Goal: Task Accomplishment & Management: Complete application form

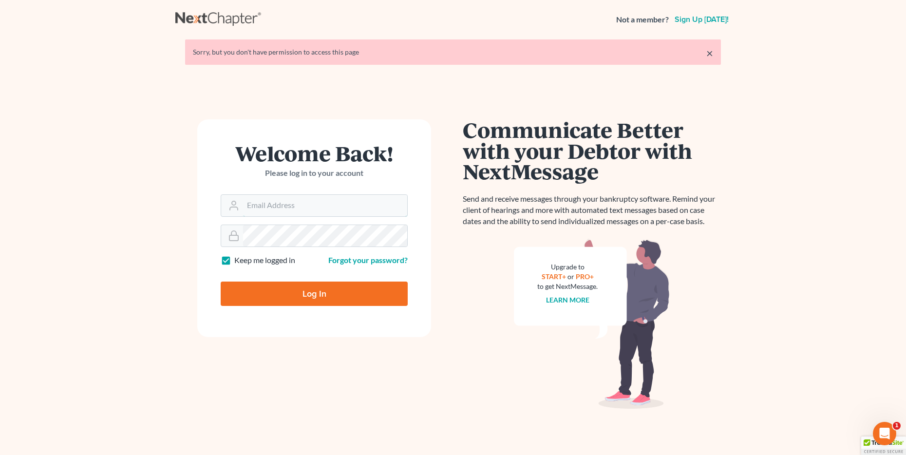
type input "[EMAIL_ADDRESS][DOMAIN_NAME]"
click at [344, 278] on div "Log In" at bounding box center [314, 290] width 187 height 32
click at [339, 288] on input "Log In" at bounding box center [314, 293] width 187 height 24
type input "Thinking..."
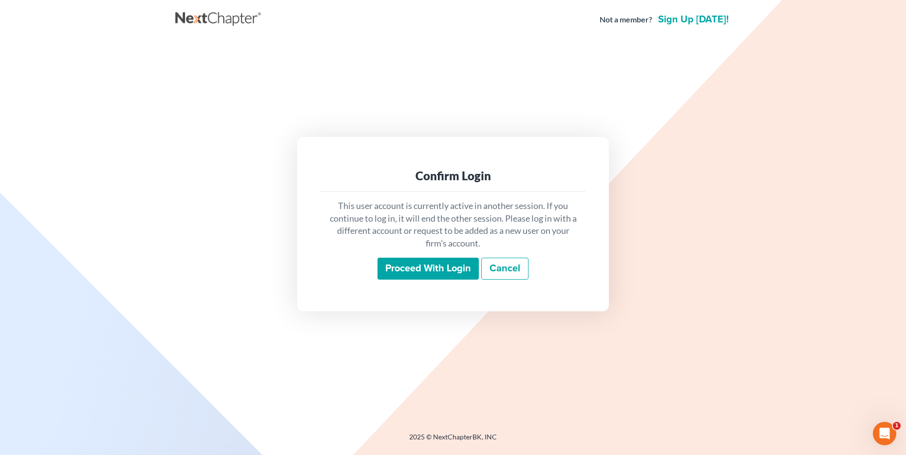
click at [395, 268] on input "Proceed with login" at bounding box center [427, 269] width 101 height 22
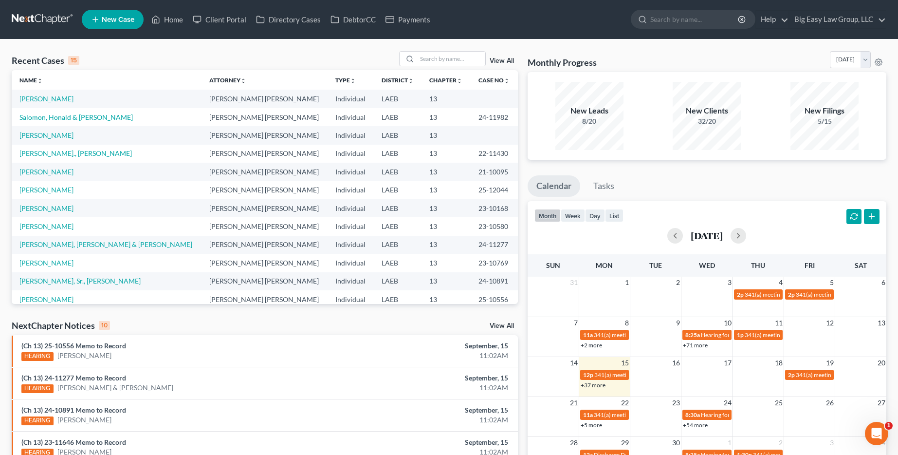
click at [502, 62] on link "View All" at bounding box center [502, 60] width 24 height 7
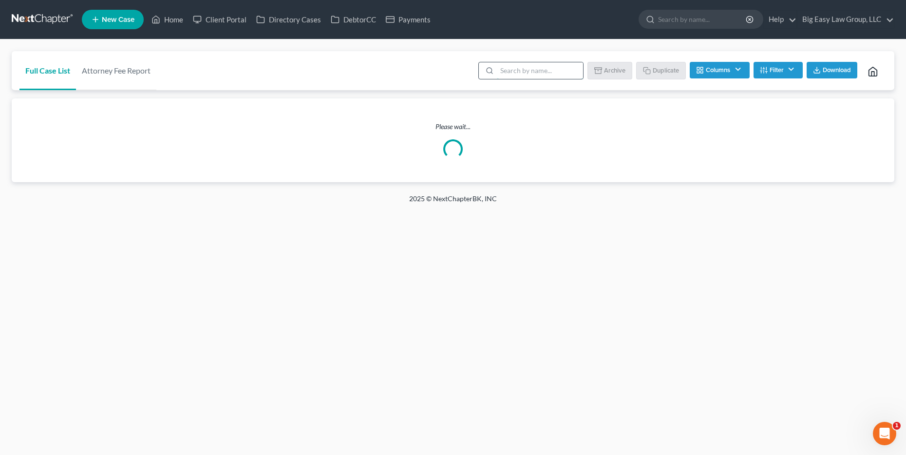
click at [519, 76] on input "search" at bounding box center [540, 70] width 86 height 17
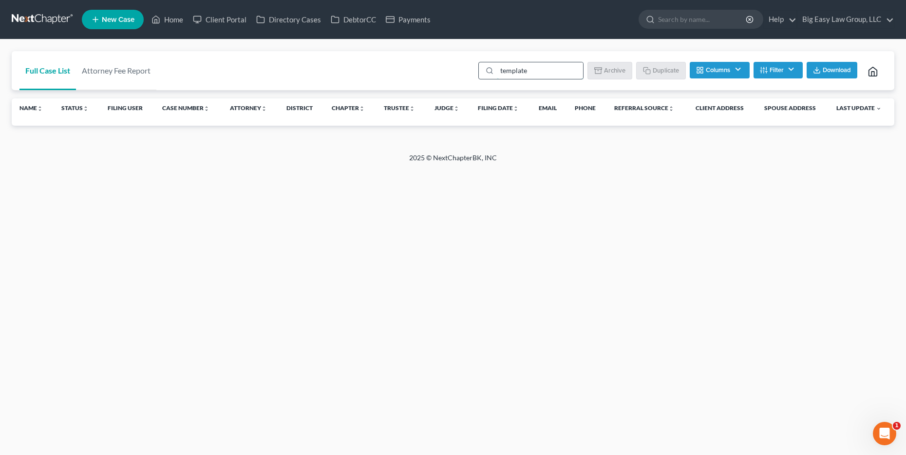
type input "template"
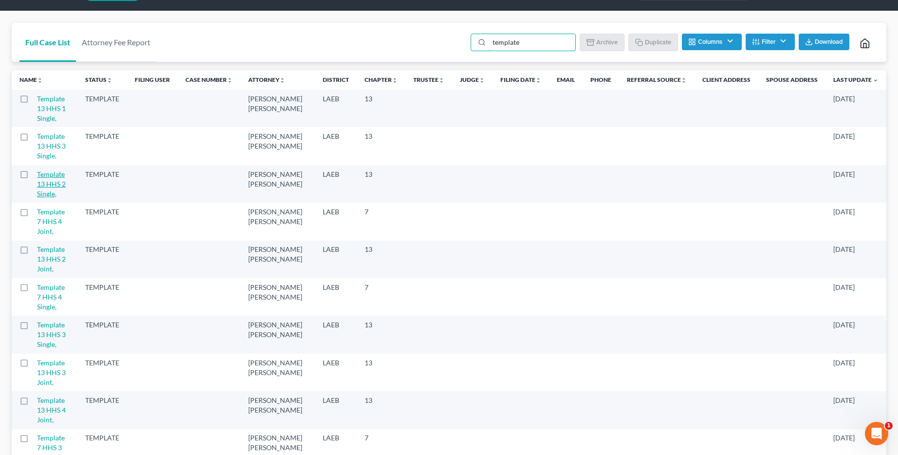
scroll to position [56, 0]
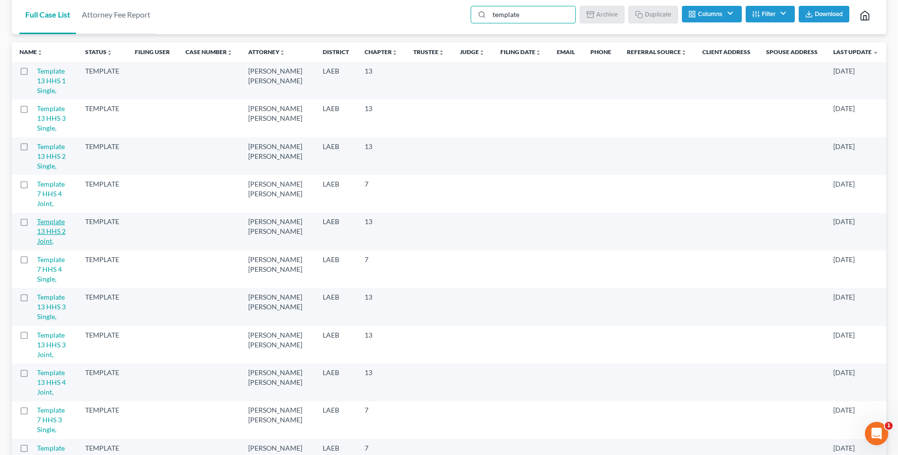
click at [50, 217] on link "Template 13 HHS 2 Joint," at bounding box center [51, 231] width 29 height 28
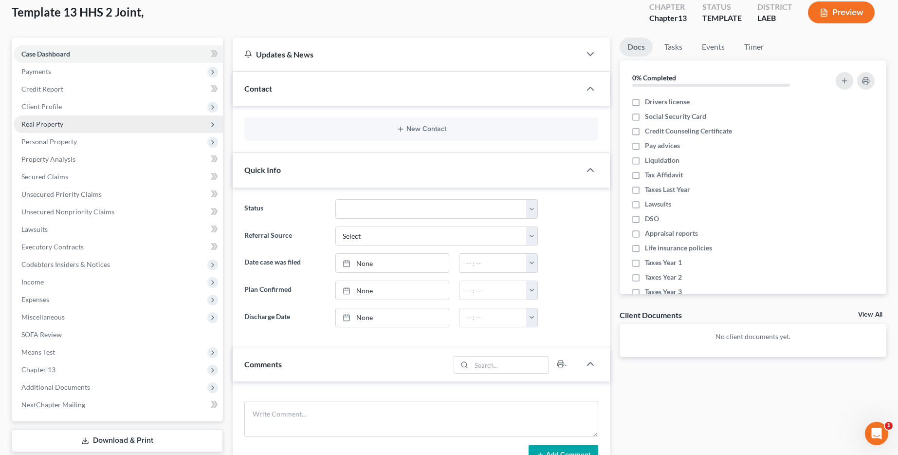
scroll to position [54, 0]
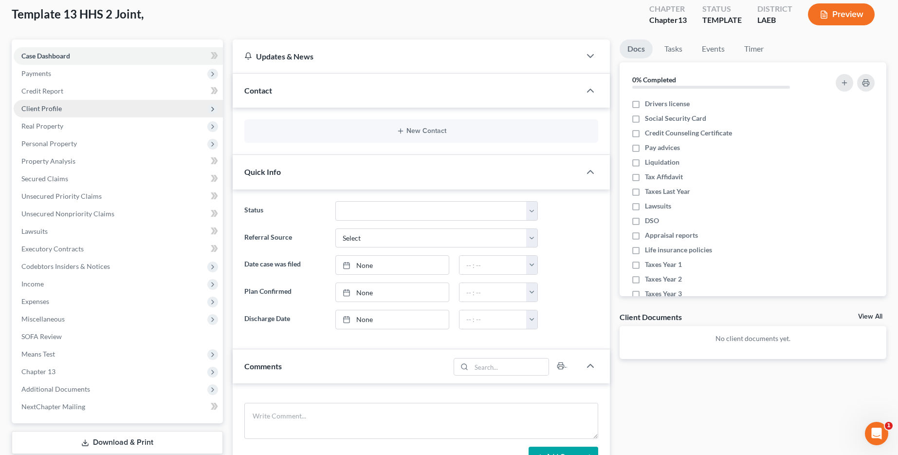
click at [115, 110] on span "Client Profile" at bounding box center [118, 109] width 209 height 18
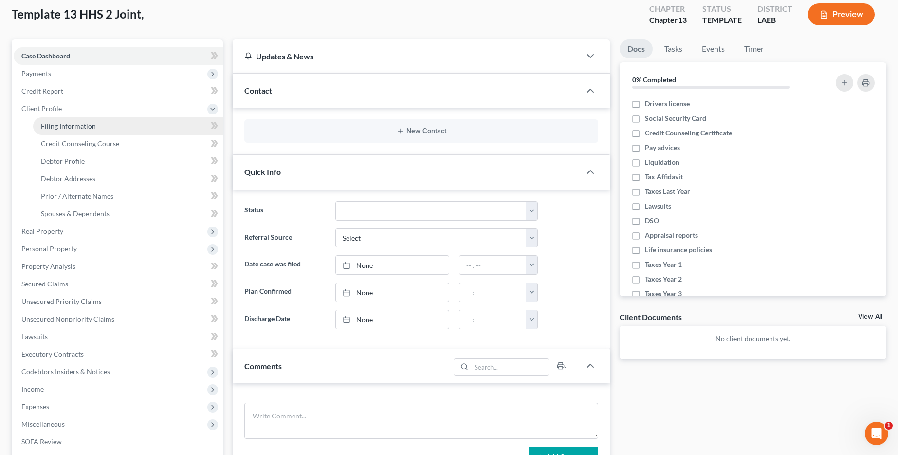
click at [154, 122] on link "Filing Information" at bounding box center [128, 126] width 190 height 18
select select "1"
select select "0"
select select "3"
select select "34"
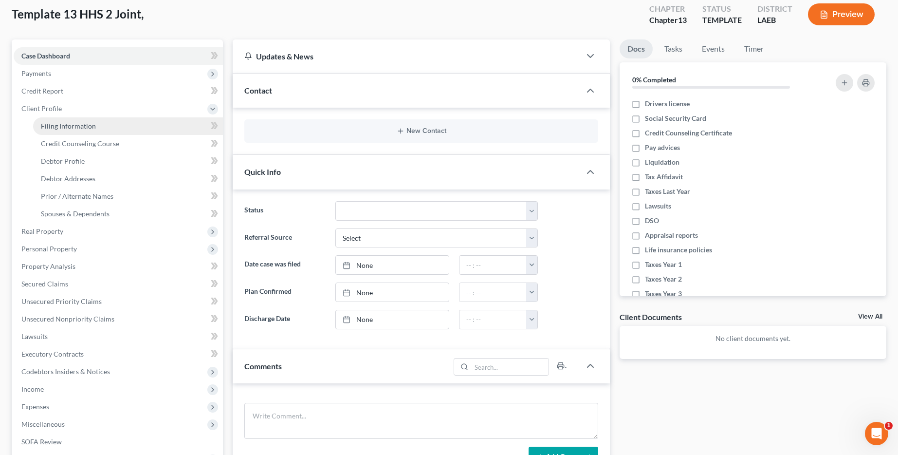
select select "0"
select select "19"
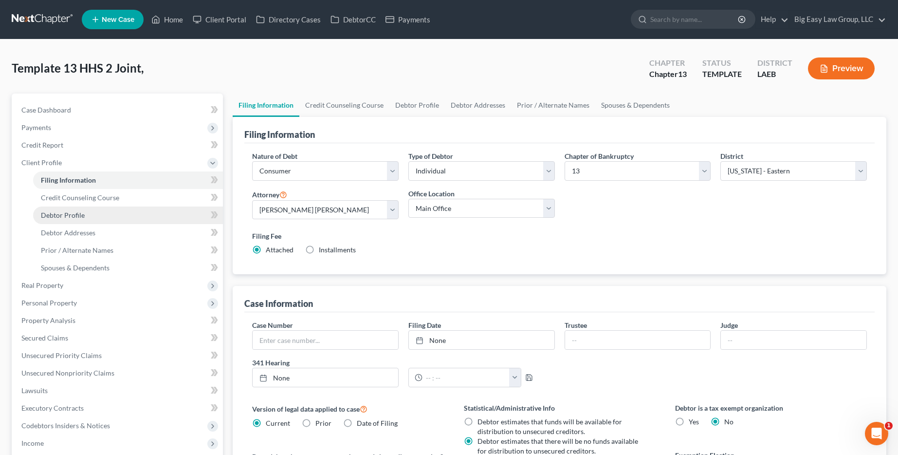
click at [110, 211] on link "Debtor Profile" at bounding box center [128, 215] width 190 height 18
select select "1"
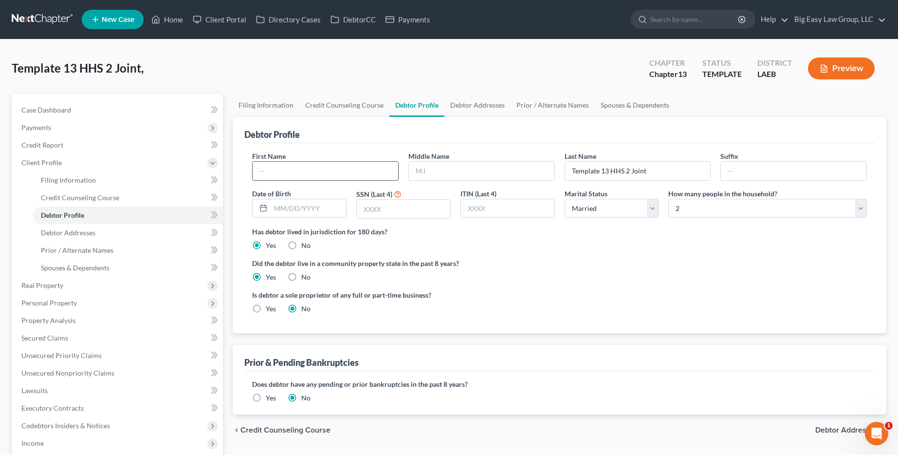
click at [290, 169] on input "text" at bounding box center [326, 171] width 146 height 19
type input "Jacob"
type input "Lee"
type input "Webre"
type input "Sr."
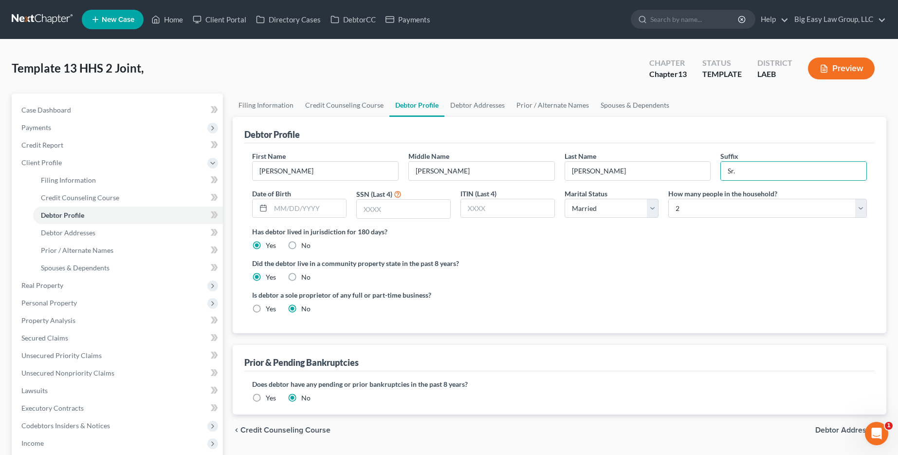
click at [288, 219] on div "First Name Jacob Middle Name Lee Last Name Webre Suffix Sr. Date of Birth SSN (…" at bounding box center [559, 188] width 625 height 75
click at [292, 208] on input "text" at bounding box center [308, 208] width 75 height 19
type input "04/26/1973"
type input "3391"
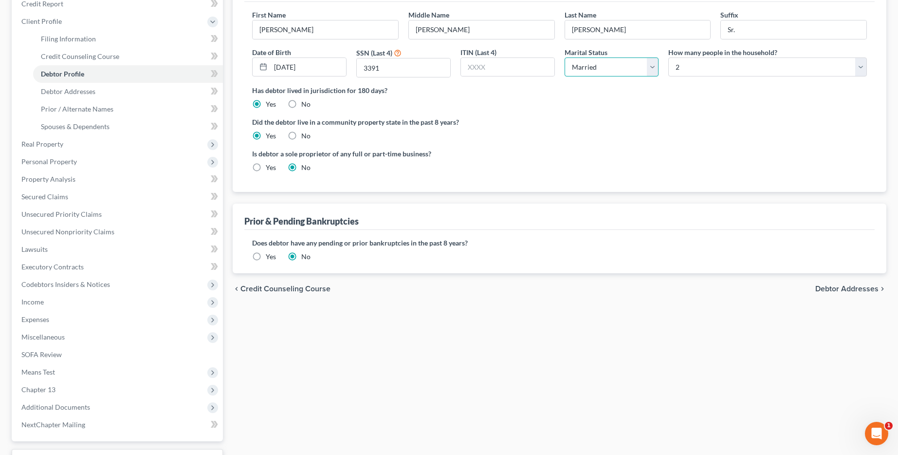
scroll to position [173, 0]
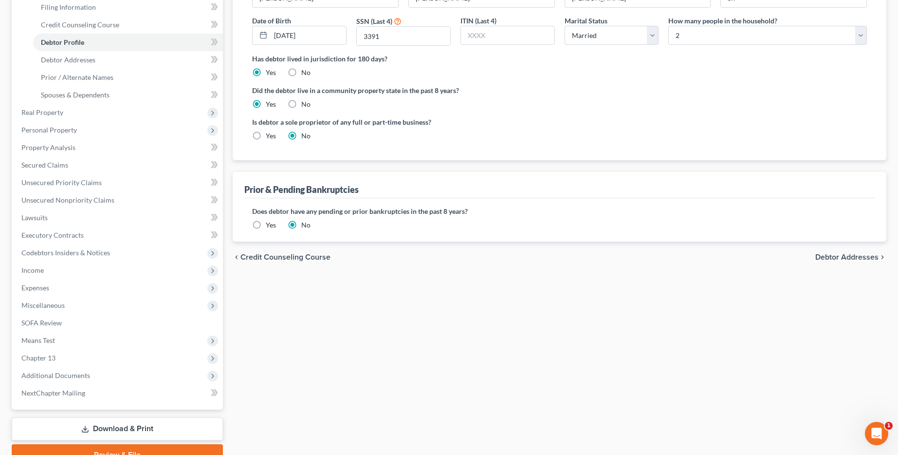
click at [830, 257] on span "Debtor Addresses" at bounding box center [847, 257] width 63 height 8
select select "0"
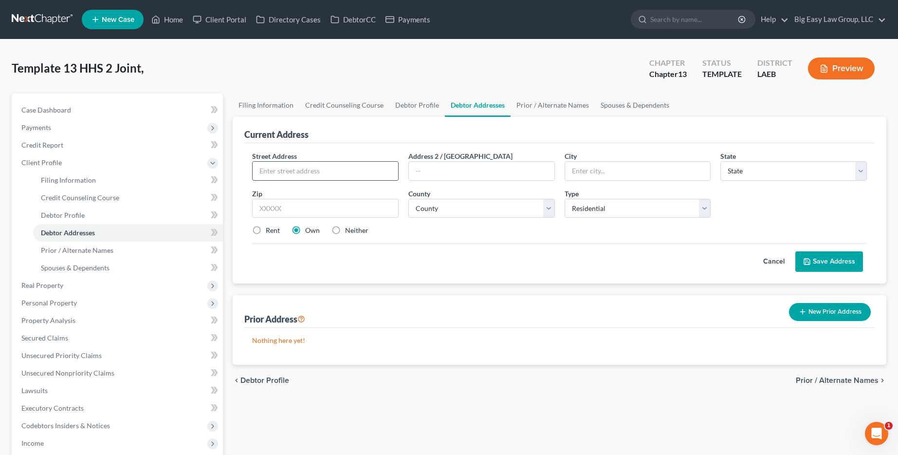
click at [360, 165] on input "text" at bounding box center [326, 171] width 146 height 19
type input "3354 Amy St"
click at [638, 171] on input "PAULINA" at bounding box center [638, 171] width 146 height 19
type input "Paulina"
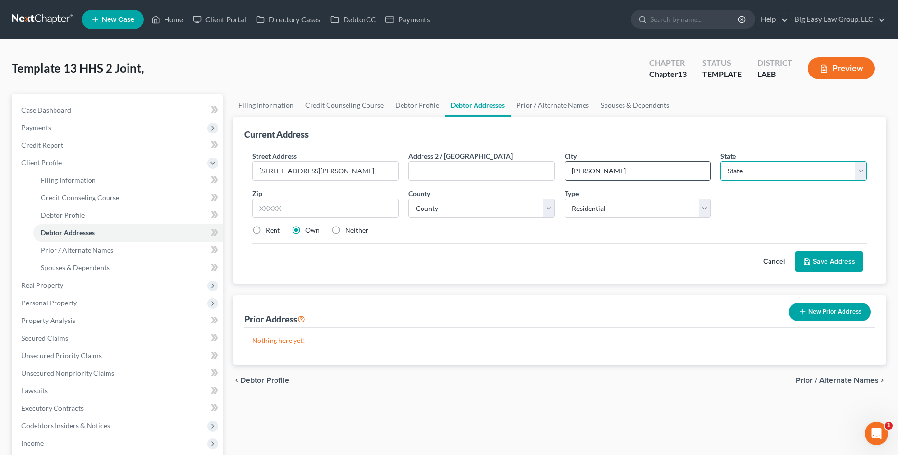
select select "19"
type input "70763"
click at [266, 235] on label "Rent" at bounding box center [273, 230] width 14 height 10
click at [270, 232] on input "Rent" at bounding box center [273, 228] width 6 height 6
radio input "true"
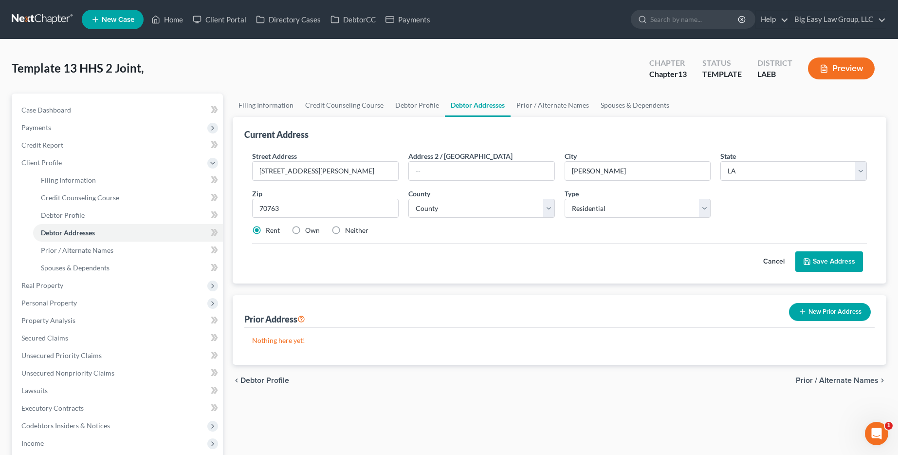
click at [818, 261] on button "Save Address" at bounding box center [830, 261] width 68 height 20
click at [529, 208] on select "County Acadia Allen Ascension Assumption Avoyelles Beauregard Bienville Bossier…" at bounding box center [482, 208] width 147 height 19
select select "46"
click at [409, 199] on select "County Acadia Allen Ascension Assumption Avoyelles Beauregard Bienville Bossier…" at bounding box center [482, 208] width 147 height 19
click at [816, 261] on button "Save Address" at bounding box center [830, 261] width 68 height 20
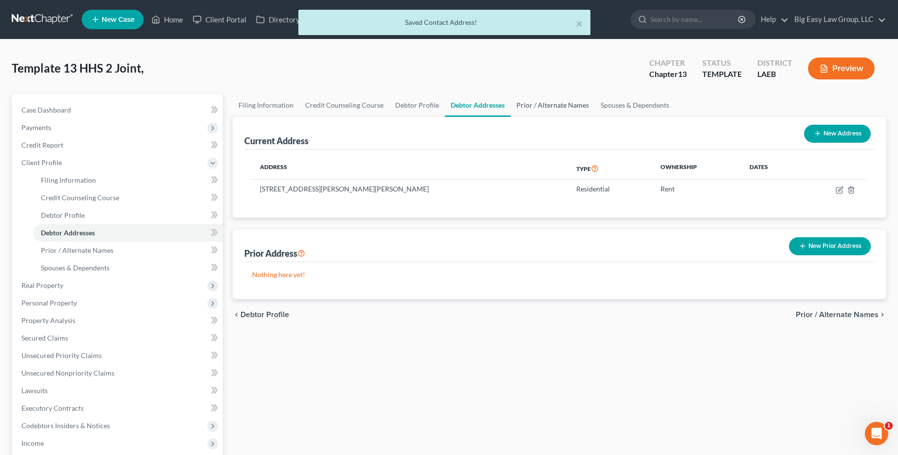
click at [535, 106] on link "Prior / Alternate Names" at bounding box center [553, 104] width 84 height 23
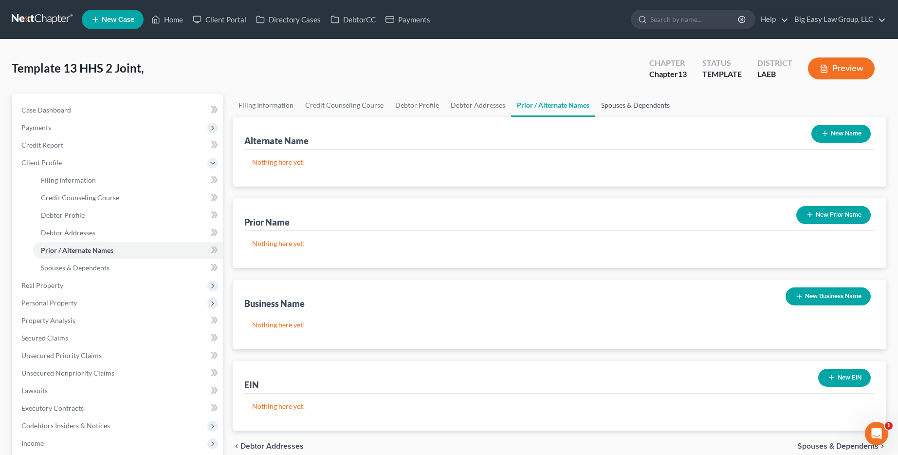
click at [631, 102] on link "Spouses & Dependents" at bounding box center [635, 104] width 80 height 23
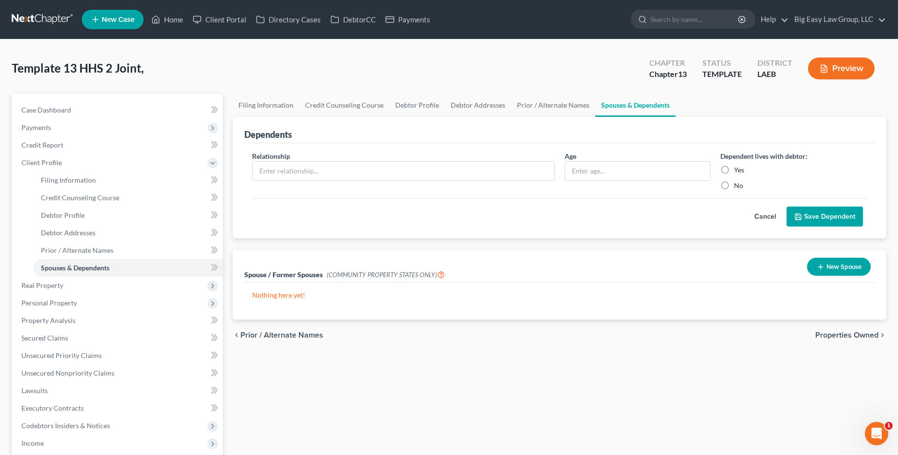
click at [850, 268] on button "New Spouse" at bounding box center [839, 267] width 64 height 18
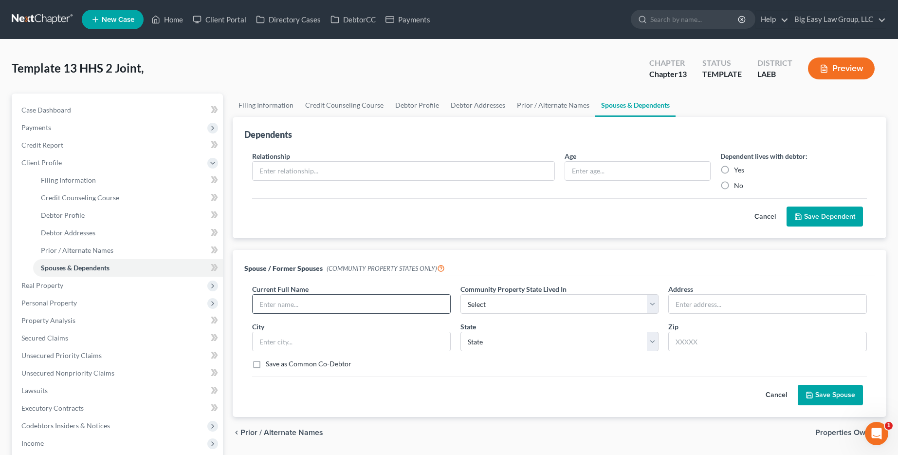
click at [368, 311] on input "text" at bounding box center [352, 304] width 198 height 19
type input "Paige Webre"
select select "4"
type input "3354 Amy St"
type input "Paulina"
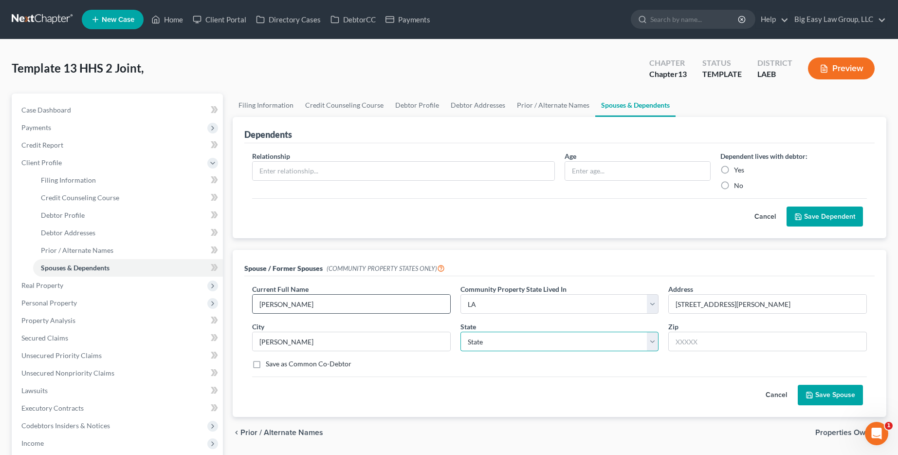
select select "19"
type input "70763"
click at [817, 401] on button "Save Spouse" at bounding box center [830, 395] width 65 height 20
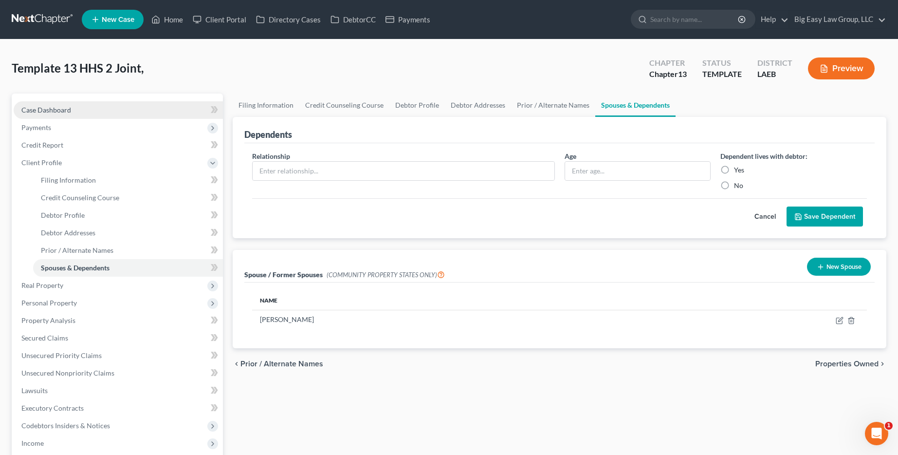
click at [107, 106] on link "Case Dashboard" at bounding box center [118, 110] width 209 height 18
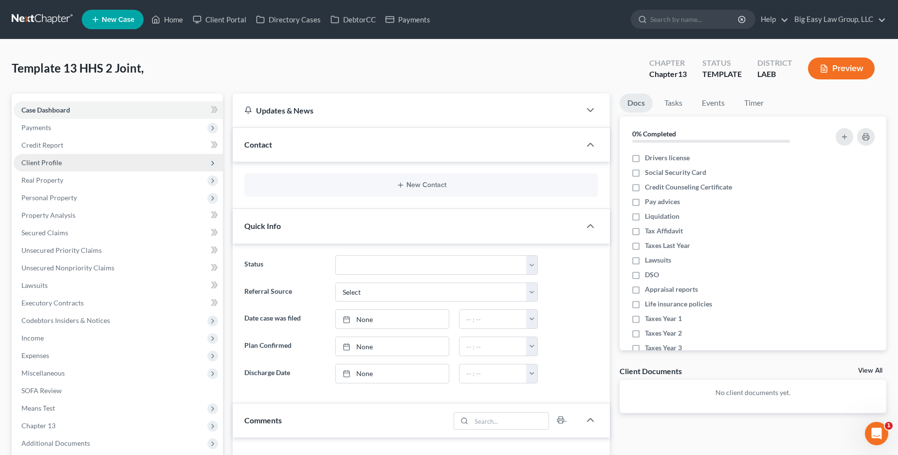
click at [107, 160] on span "Client Profile" at bounding box center [118, 163] width 209 height 18
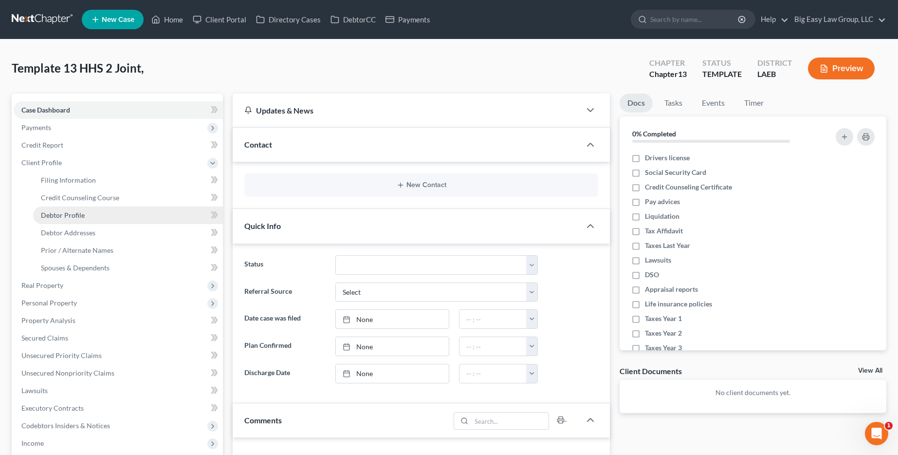
click at [125, 217] on link "Debtor Profile" at bounding box center [128, 215] width 190 height 18
select select "1"
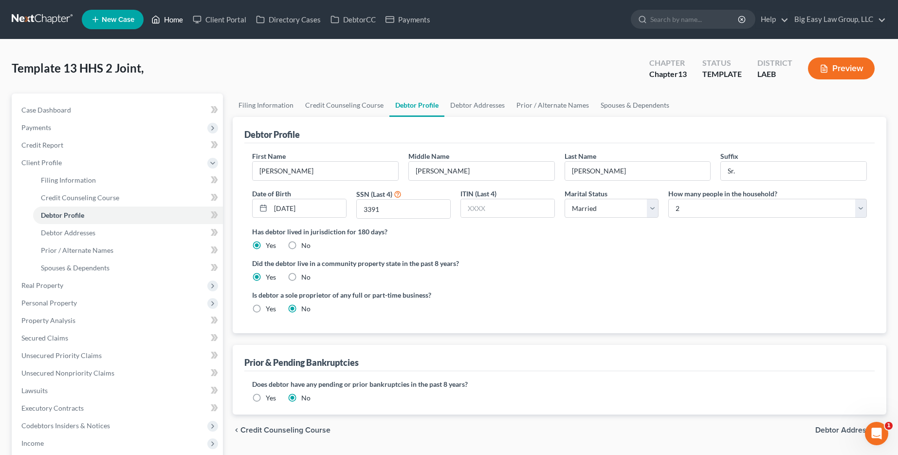
click at [175, 15] on link "Home" at bounding box center [167, 20] width 41 height 18
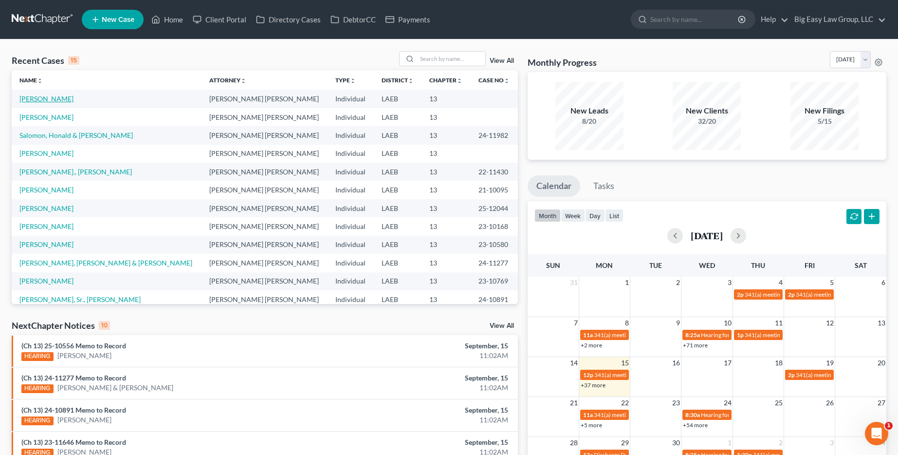
click at [29, 101] on link "Webre, Jacob" at bounding box center [46, 98] width 54 height 8
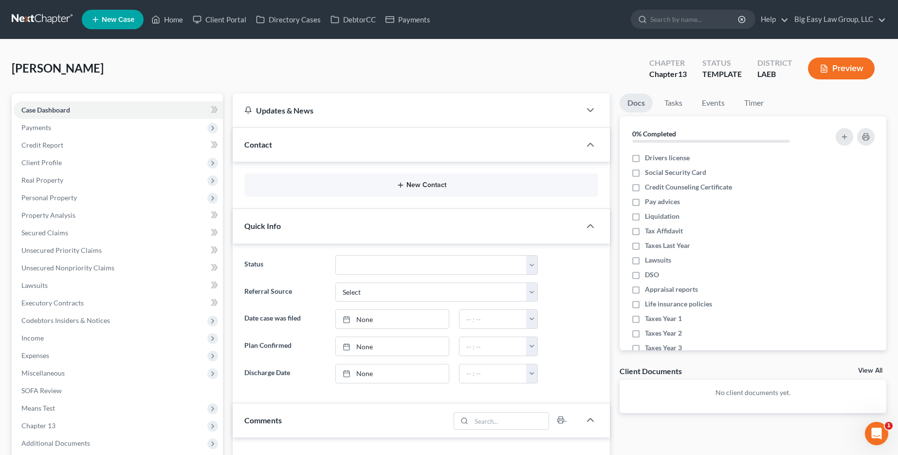
click at [379, 185] on button "New Contact" at bounding box center [421, 185] width 338 height 8
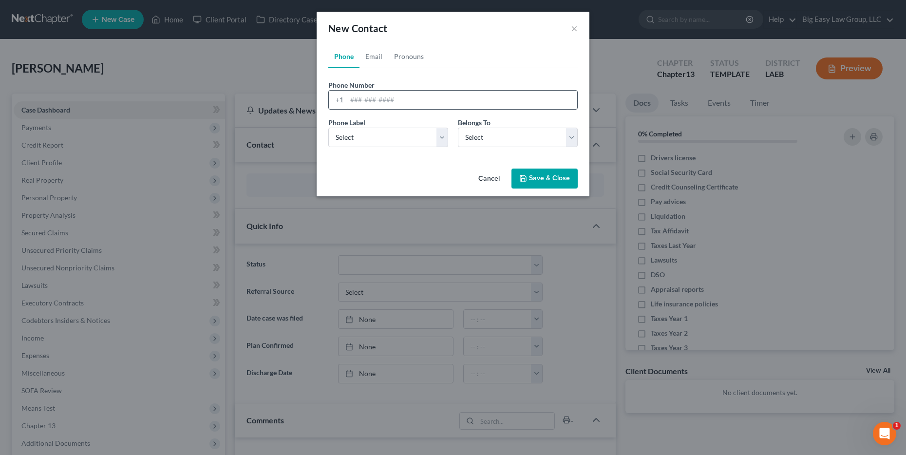
click at [378, 97] on input "tel" at bounding box center [462, 100] width 230 height 19
type input "225-397-4139"
click at [353, 147] on div "Phone Label * Select Mobile Home Work Other Belongs To * Select Client Other" at bounding box center [452, 135] width 259 height 37
click at [351, 145] on select "Select Mobile Home Work Other" at bounding box center [388, 137] width 120 height 19
select select "0"
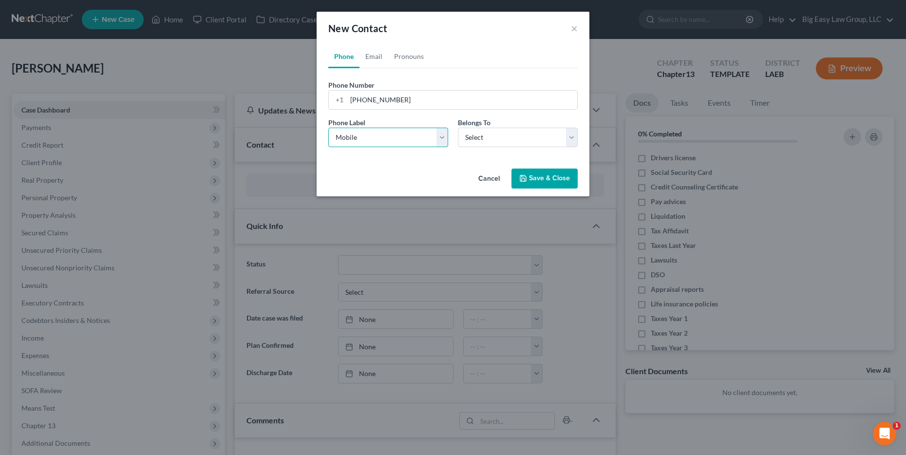
click at [328, 128] on select "Select Mobile Home Work Other" at bounding box center [388, 137] width 120 height 19
click at [494, 139] on select "Select Client Other" at bounding box center [518, 137] width 120 height 19
select select "0"
click at [458, 128] on select "Select Client Other" at bounding box center [518, 137] width 120 height 19
select select "0"
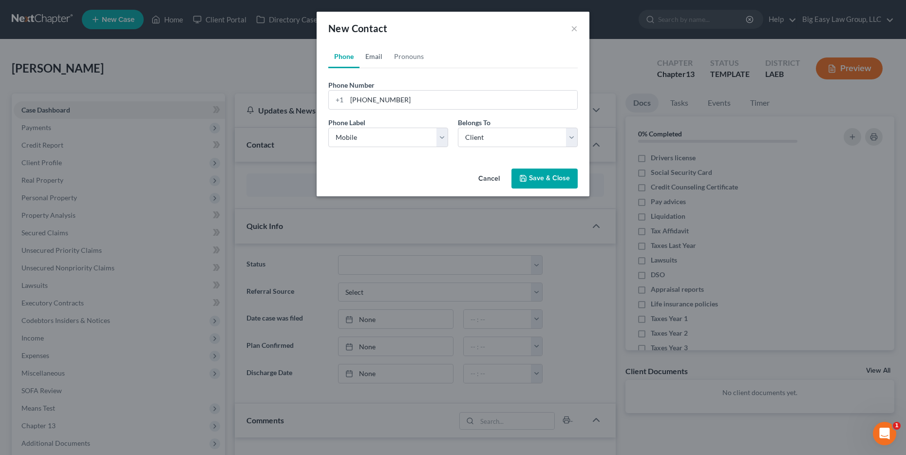
click at [374, 56] on link "Email" at bounding box center [373, 56] width 29 height 23
click at [414, 97] on input "email" at bounding box center [462, 100] width 230 height 19
click at [416, 105] on input "Jacob-" at bounding box center [462, 100] width 230 height 19
click at [417, 104] on input "Jacob-" at bounding box center [462, 100] width 230 height 19
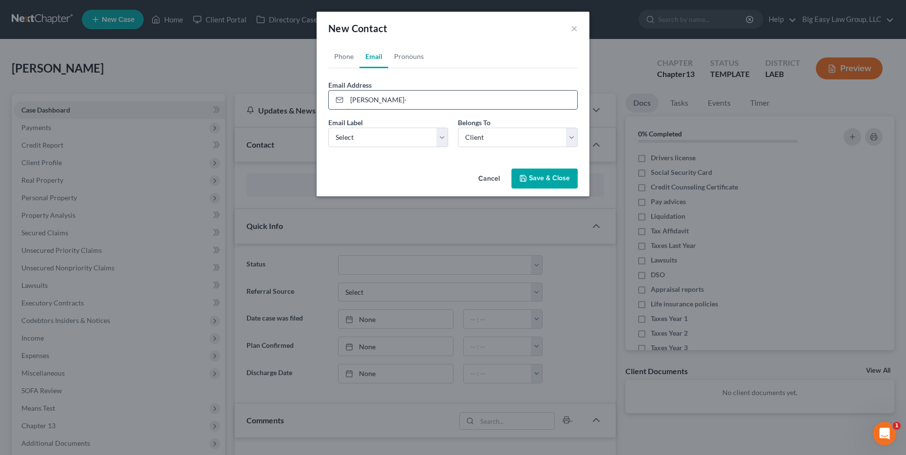
click at [414, 102] on input "Jacob-" at bounding box center [462, 100] width 230 height 19
click at [413, 102] on input "Jacob-" at bounding box center [462, 100] width 230 height 19
type input "\"
paste input "jacob_webre1995@yahoo.com"
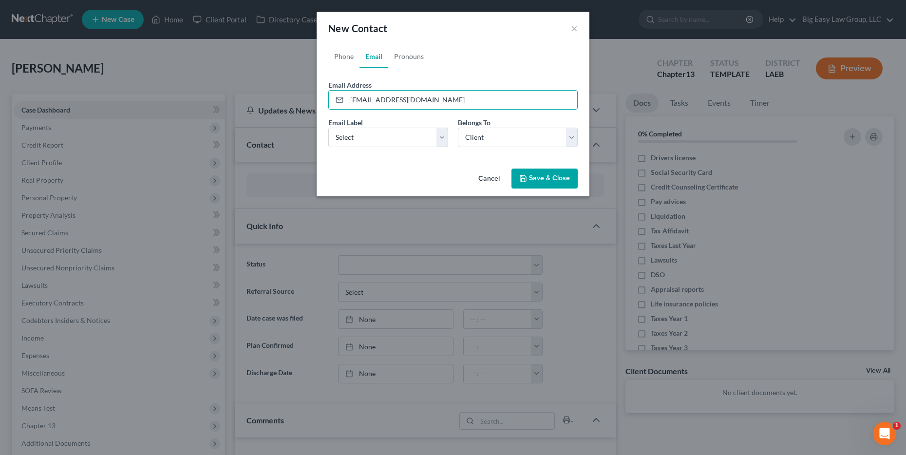
type input "jacob_webre1995@yahoo.com"
click at [423, 148] on div "Email Label Select Home Work Other Belongs To * Select Client Other" at bounding box center [452, 135] width 259 height 37
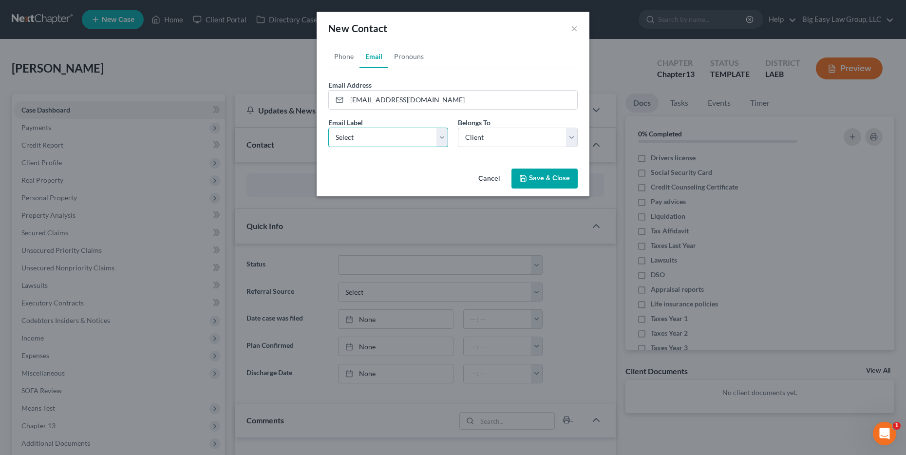
click at [424, 139] on select "Select Home Work Other" at bounding box center [388, 137] width 120 height 19
select select "0"
click at [328, 128] on select "Select Home Work Other" at bounding box center [388, 137] width 120 height 19
click at [512, 141] on select "Select Client Other" at bounding box center [518, 137] width 120 height 19
click at [458, 128] on select "Select Client Other" at bounding box center [518, 137] width 120 height 19
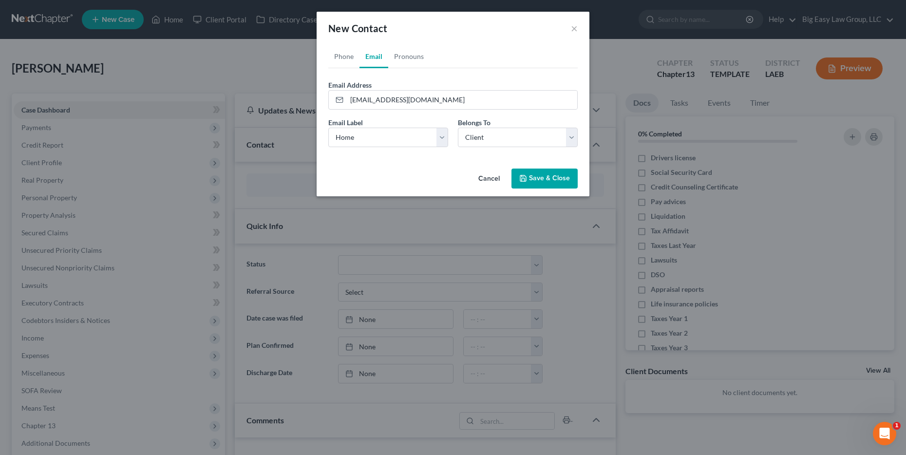
click at [545, 176] on button "Save & Close" at bounding box center [544, 178] width 66 height 20
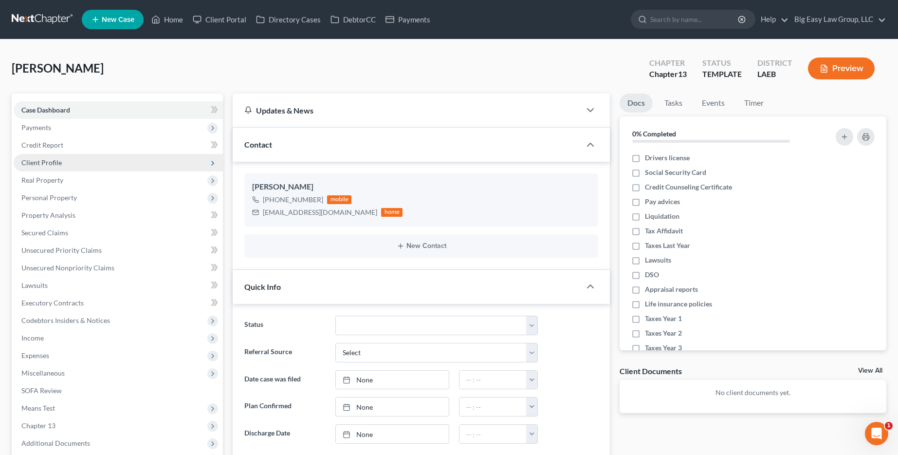
click at [92, 167] on span "Client Profile" at bounding box center [118, 163] width 209 height 18
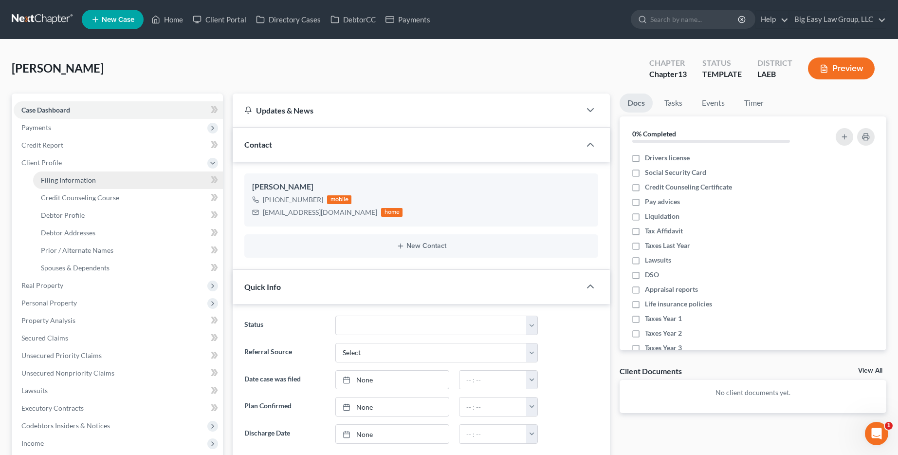
click at [137, 179] on link "Filing Information" at bounding box center [128, 180] width 190 height 18
select select "1"
select select "0"
select select "3"
select select "34"
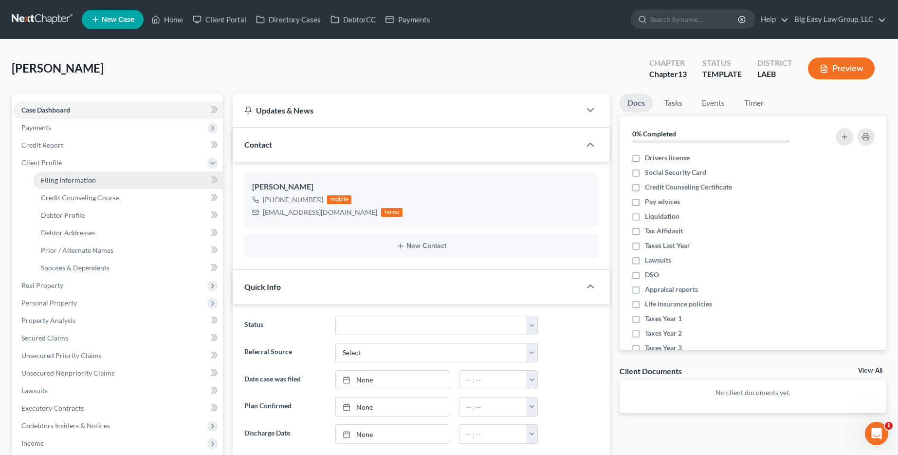
select select "0"
select select "19"
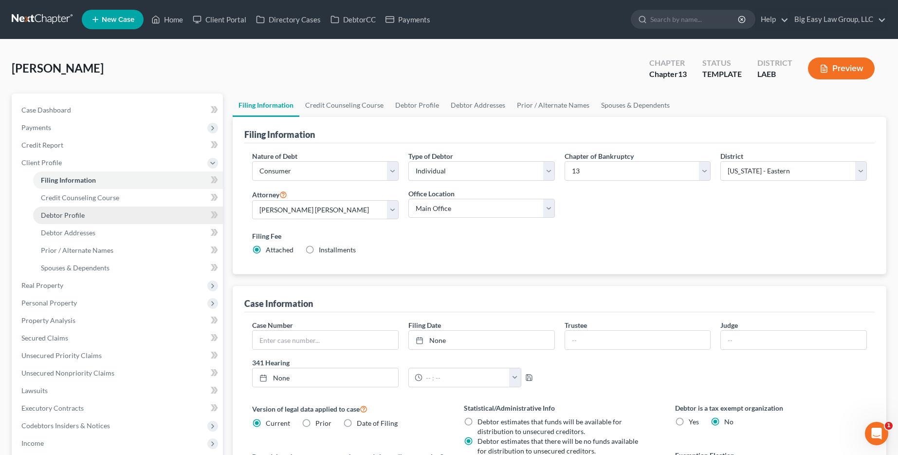
click at [107, 218] on link "Debtor Profile" at bounding box center [128, 215] width 190 height 18
select select "1"
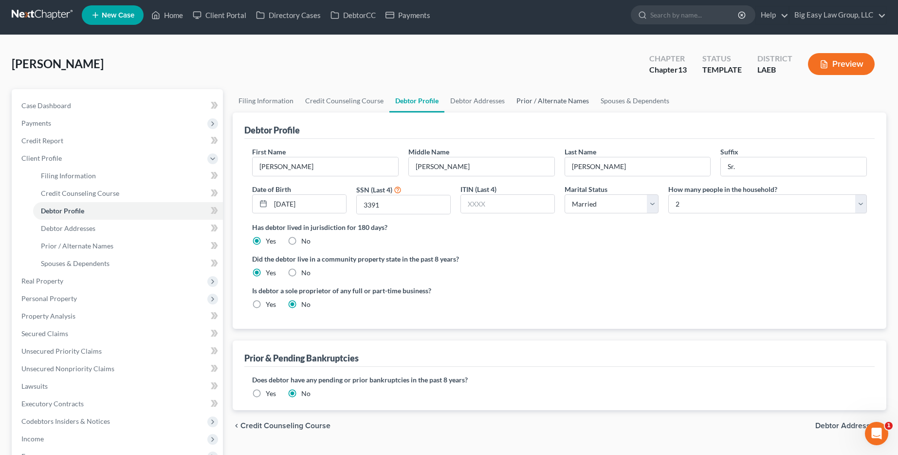
scroll to position [12, 0]
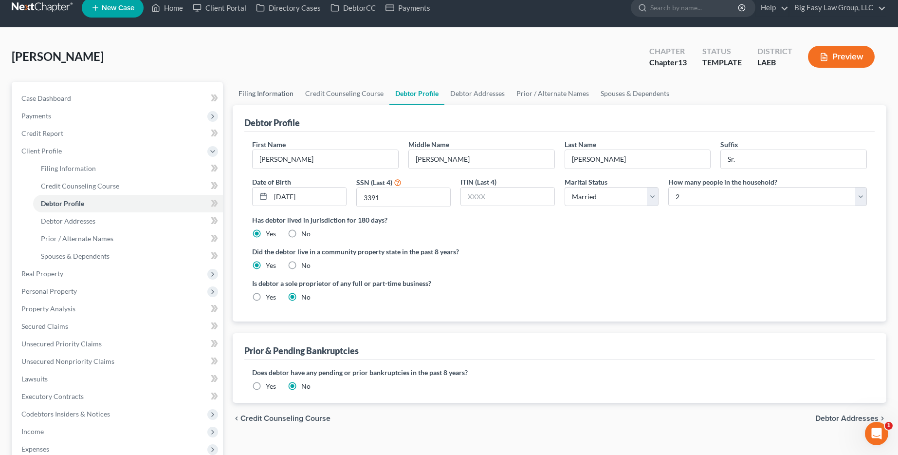
click at [280, 99] on link "Filing Information" at bounding box center [266, 93] width 67 height 23
select select "1"
select select "0"
select select "3"
select select "34"
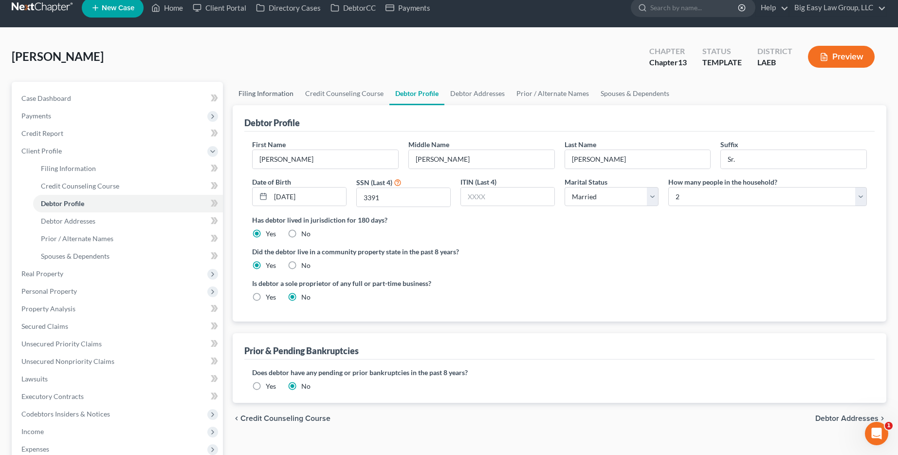
select select "0"
select select "19"
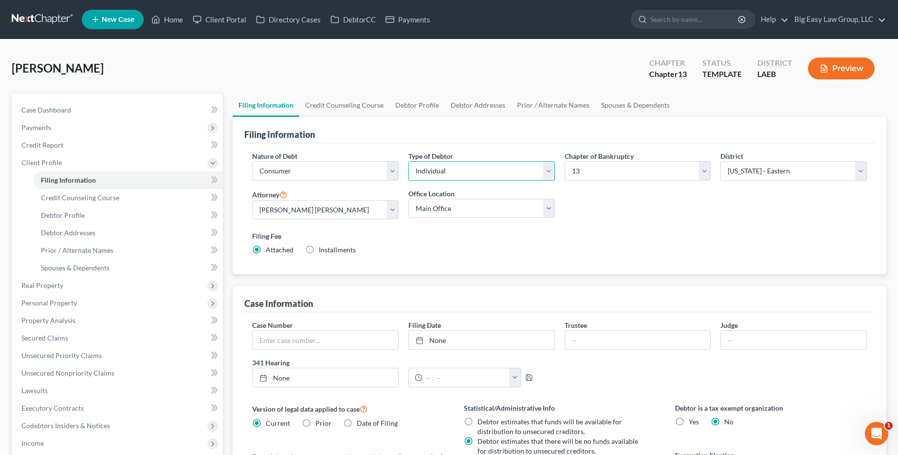
click at [491, 177] on select "Select Individual Joint" at bounding box center [482, 170] width 147 height 19
select select "1"
click at [409, 161] on select "Select Individual Joint" at bounding box center [482, 170] width 147 height 19
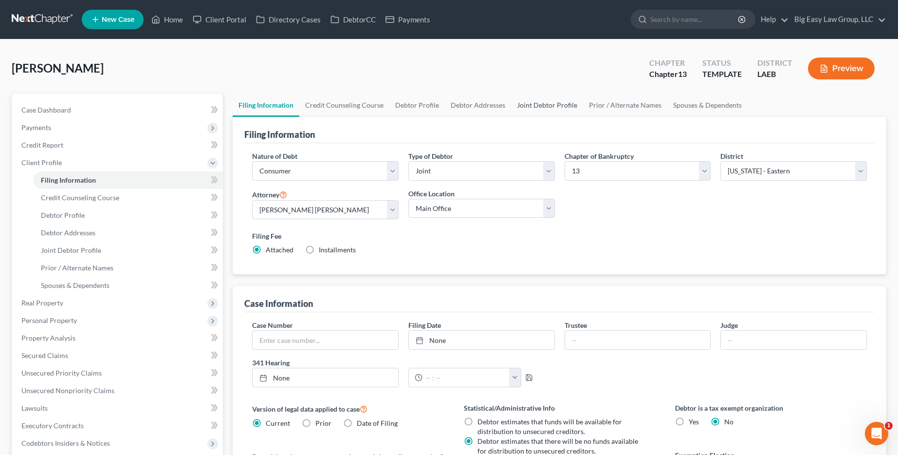
click at [551, 100] on link "Joint Debtor Profile" at bounding box center [547, 104] width 72 height 23
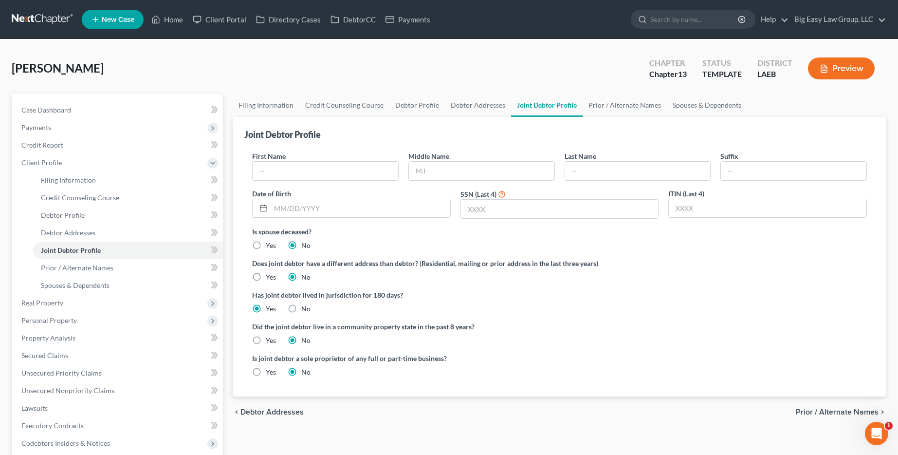
click at [301, 181] on div "First Name Middle Name Last Name Suffix Date of Birth SSN (Last 4) ITIN (Last 4)" at bounding box center [559, 188] width 625 height 75
click at [301, 179] on input "text" at bounding box center [326, 171] width 146 height 19
type input "Paige"
type input "Webre"
type input "10/25/1979"
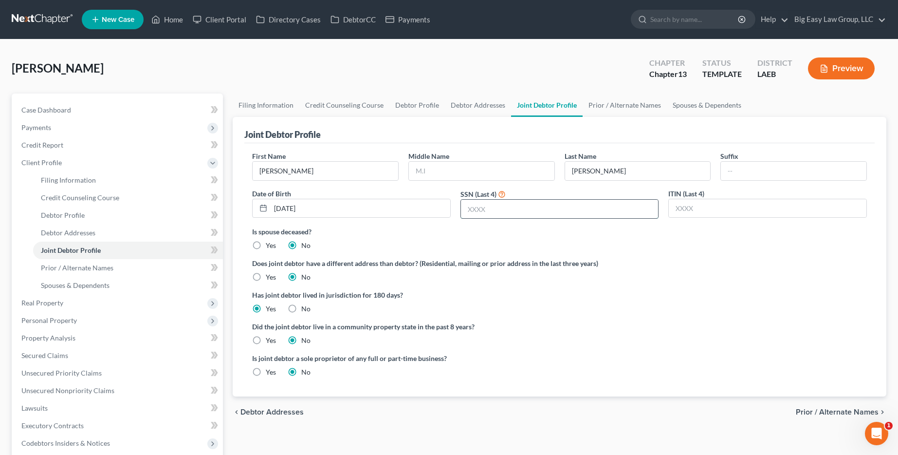
click at [631, 210] on input "text" at bounding box center [560, 209] width 198 height 19
type input "9935"
click at [621, 238] on div "Is spouse deceased? Yes No" at bounding box center [559, 238] width 615 height 24
click at [649, 104] on link "Prior / Alternate Names" at bounding box center [625, 104] width 84 height 23
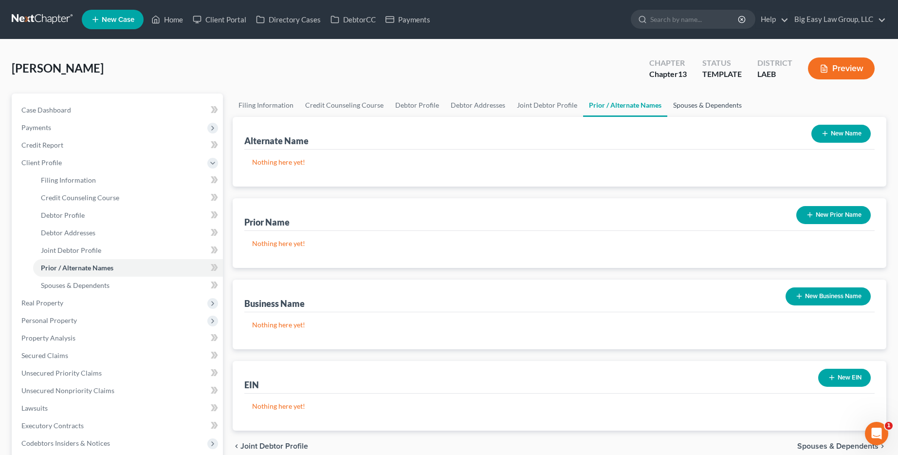
click at [718, 104] on link "Spouses & Dependents" at bounding box center [708, 104] width 80 height 23
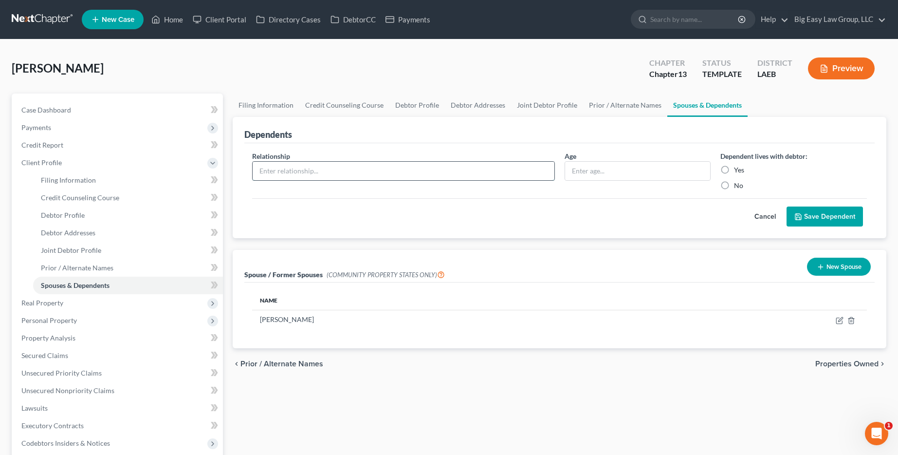
click at [297, 174] on input "text" at bounding box center [403, 171] width 301 height 19
click at [522, 107] on link "Joint Debtor Profile" at bounding box center [547, 104] width 72 height 23
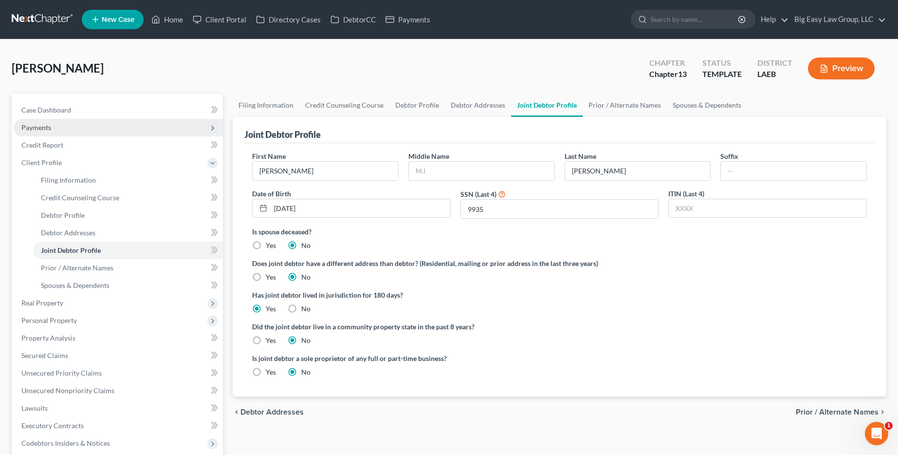
click at [147, 124] on span "Payments" at bounding box center [118, 128] width 209 height 18
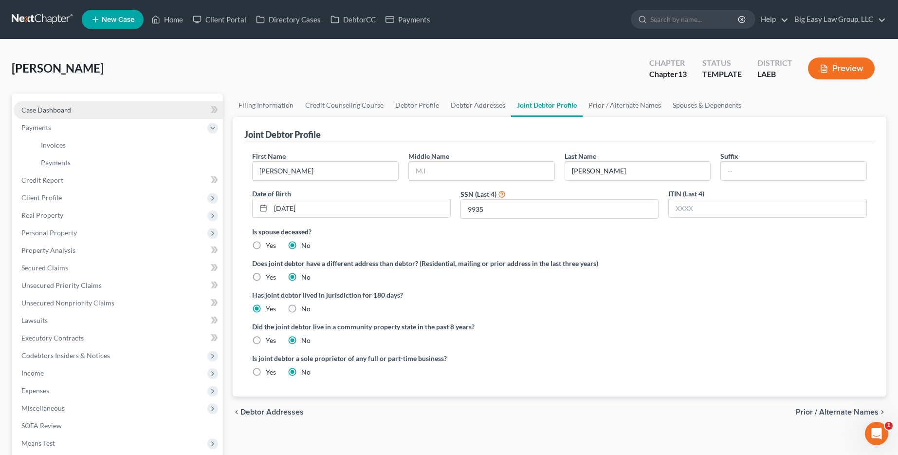
click at [145, 113] on link "Case Dashboard" at bounding box center [118, 110] width 209 height 18
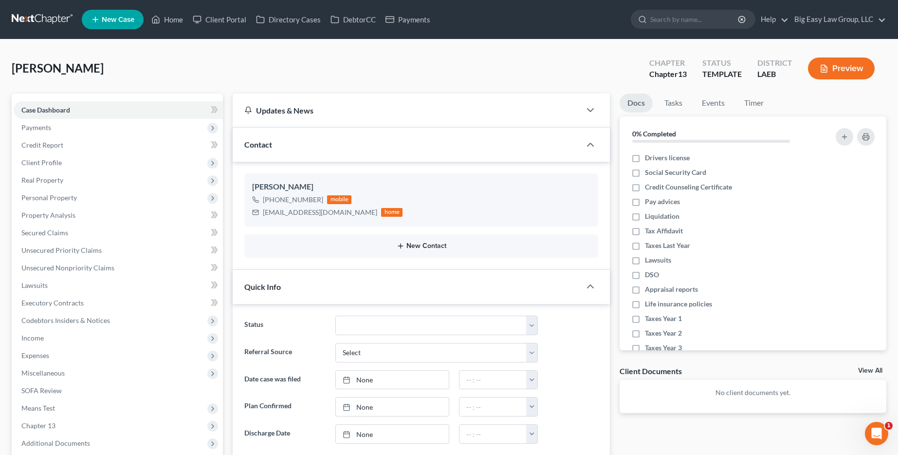
scroll to position [1345, 0]
click at [374, 244] on button "New Contact" at bounding box center [421, 246] width 338 height 8
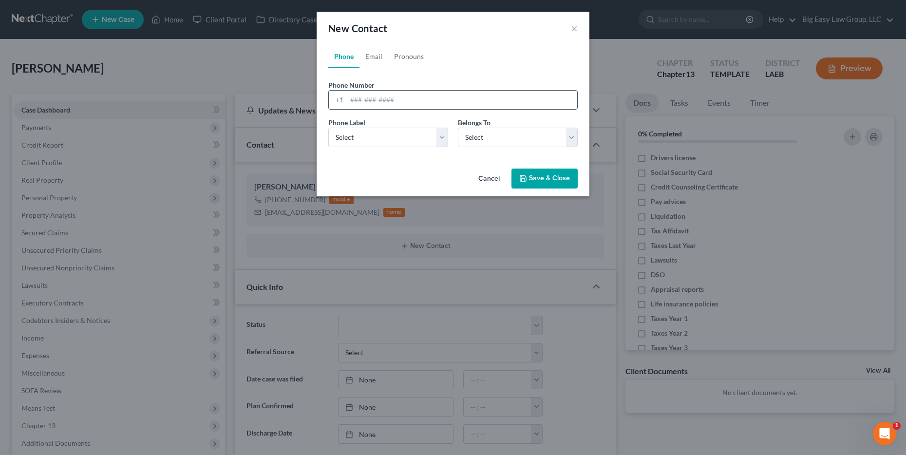
click at [408, 107] on input "tel" at bounding box center [462, 100] width 230 height 19
type input "225-471-2112"
click at [390, 131] on select "Select Mobile Home Work Other" at bounding box center [388, 137] width 120 height 19
select select "0"
click at [328, 128] on select "Select Mobile Home Work Other" at bounding box center [388, 137] width 120 height 19
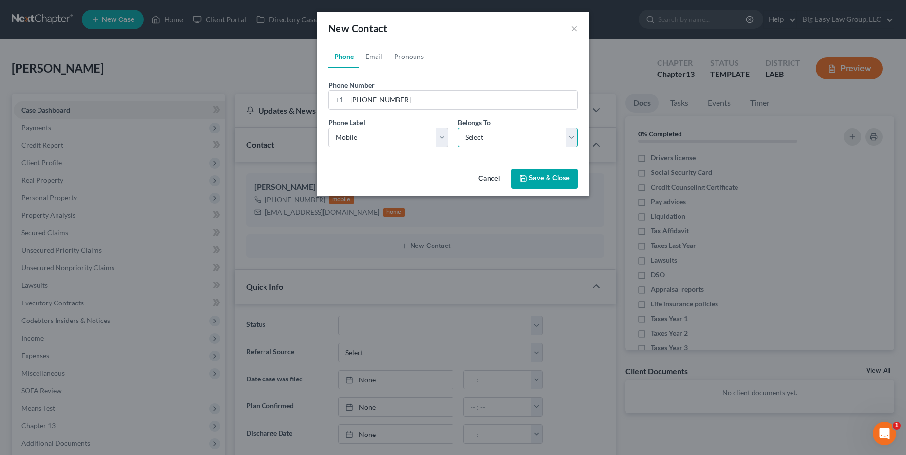
click at [488, 141] on select "Select Client Spouse Other" at bounding box center [518, 137] width 120 height 19
select select "1"
click at [458, 128] on select "Select Client Spouse Other" at bounding box center [518, 137] width 120 height 19
select select "1"
click at [371, 64] on link "Email" at bounding box center [373, 56] width 29 height 23
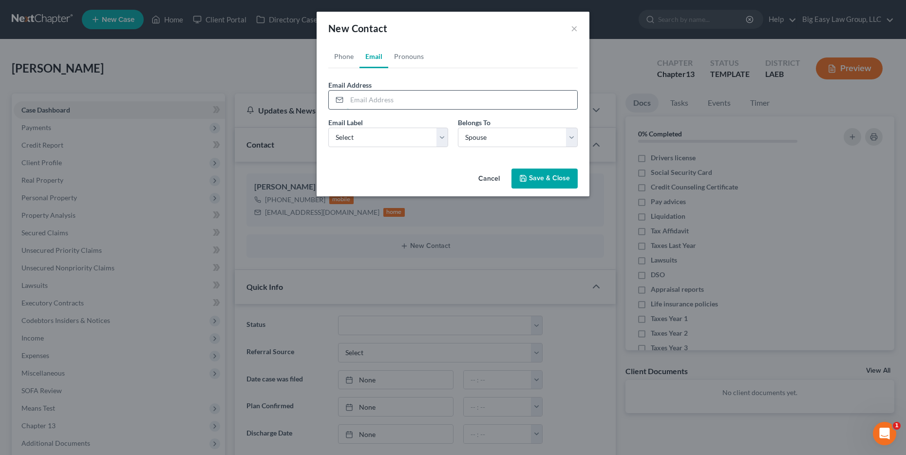
click at [374, 95] on input "email" at bounding box center [462, 100] width 230 height 19
type input "paige_webre@yahoo.com"
click at [561, 173] on button "Save & Close" at bounding box center [544, 178] width 66 height 20
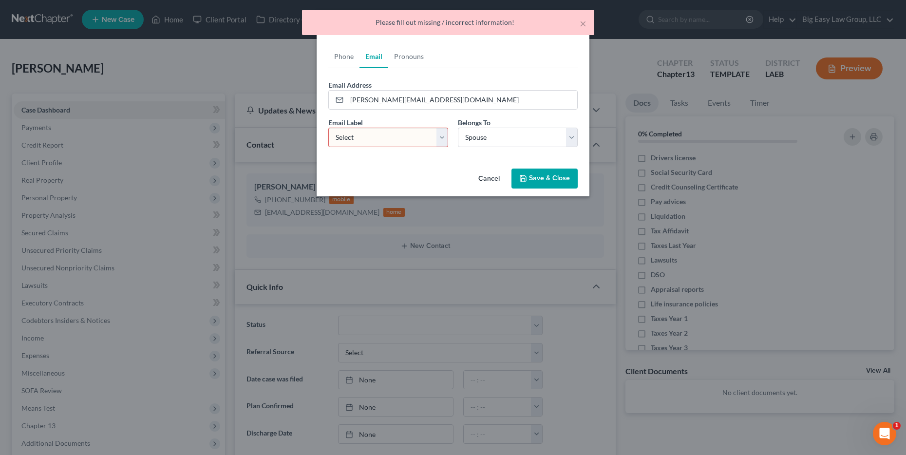
click at [360, 148] on div "Email Label Select Home Work Other Belongs To * Select Client Spouse Other" at bounding box center [452, 135] width 259 height 37
click at [363, 142] on select "Select Home Work Other" at bounding box center [388, 137] width 120 height 19
select select "0"
click at [328, 128] on select "Select Home Work Other" at bounding box center [388, 137] width 120 height 19
click at [551, 180] on button "Save & Close" at bounding box center [544, 178] width 66 height 20
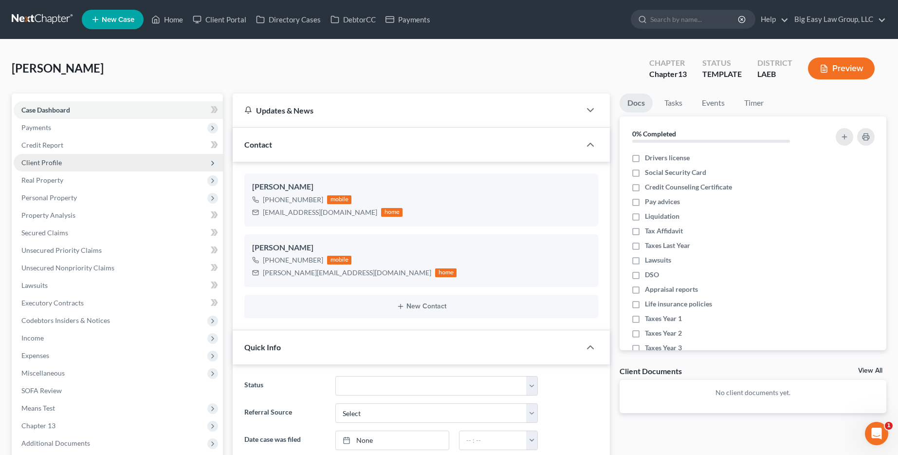
click at [79, 154] on span "Client Profile" at bounding box center [118, 163] width 209 height 18
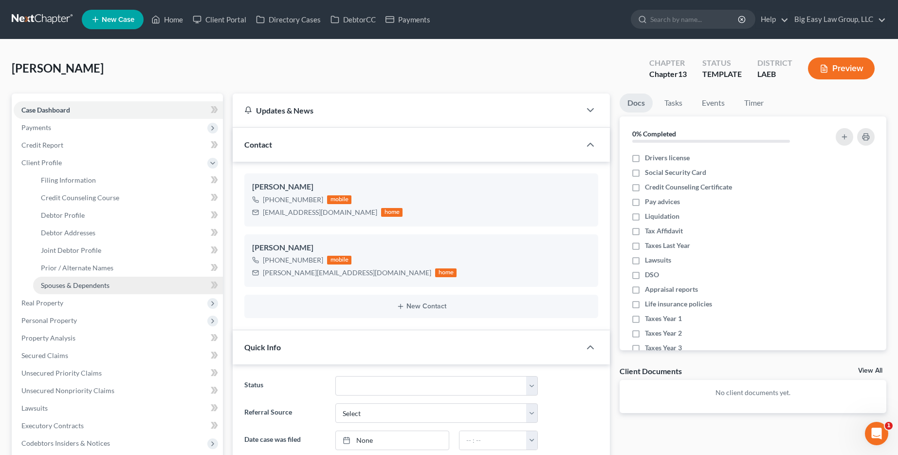
click at [73, 277] on link "Spouses & Dependents" at bounding box center [128, 286] width 190 height 18
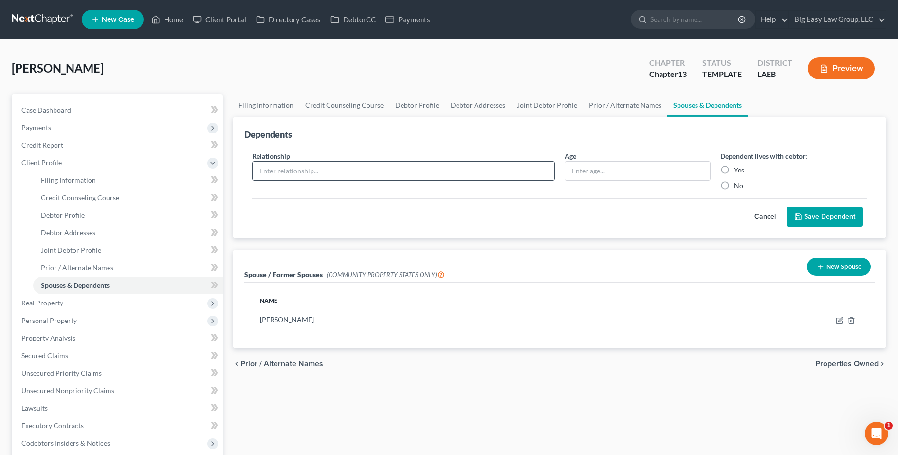
click at [349, 171] on input "text" at bounding box center [403, 171] width 301 height 19
type input "Payton Webre"
type input "14"
click at [737, 171] on label "Yes" at bounding box center [739, 170] width 10 height 10
click at [738, 171] on input "Yes" at bounding box center [741, 168] width 6 height 6
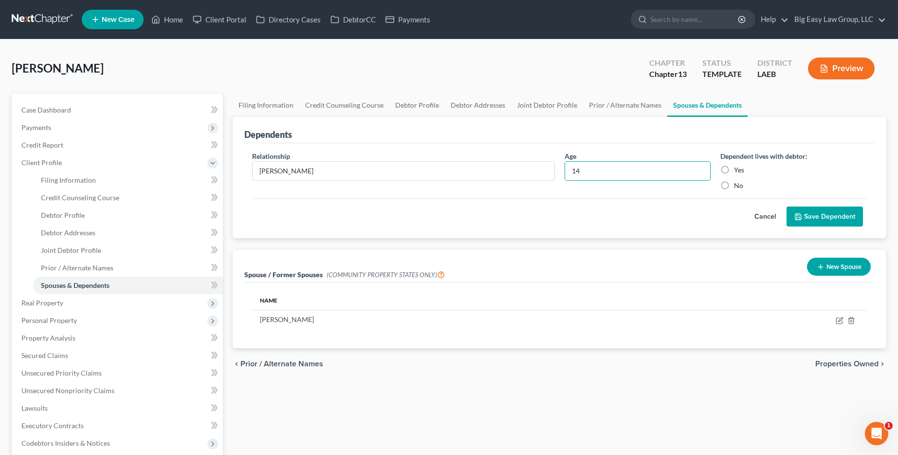
radio input "true"
click at [808, 226] on div "Relationship * Payton Webre Age 14 Dependent lives with debtor: Yes No Cancel S…" at bounding box center [559, 190] width 631 height 95
click at [810, 223] on button "Save Dependent" at bounding box center [825, 216] width 76 height 20
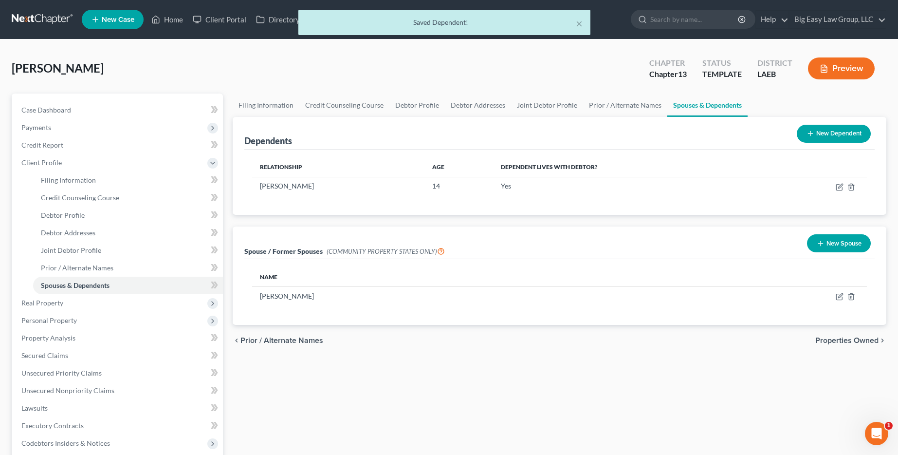
click at [835, 131] on button "New Dependent" at bounding box center [834, 134] width 74 height 18
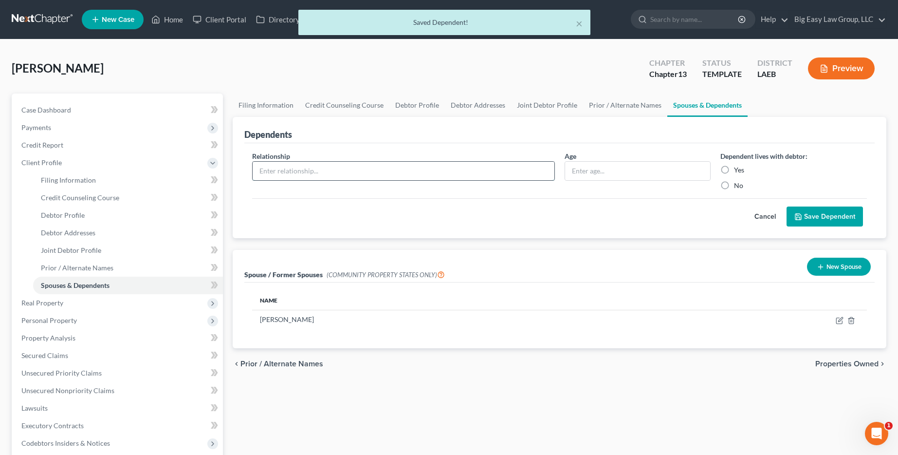
click at [446, 166] on input "text" at bounding box center [403, 171] width 301 height 19
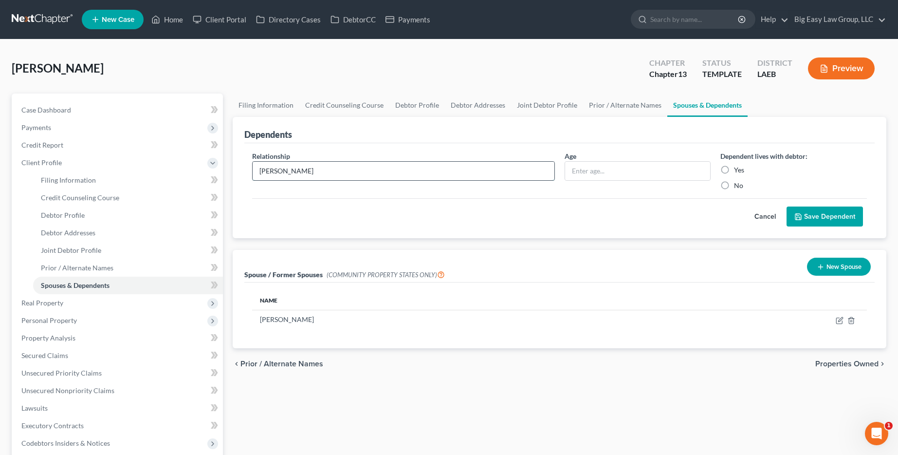
type input "Karah Webre"
type input "21"
click at [734, 168] on label "Yes" at bounding box center [739, 170] width 10 height 10
click at [738, 168] on input "Yes" at bounding box center [741, 168] width 6 height 6
radio input "true"
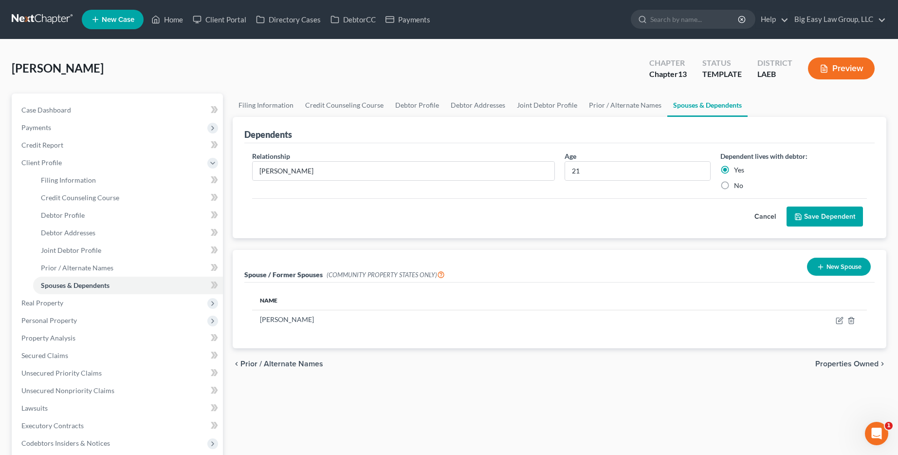
click at [809, 213] on button "Save Dependent" at bounding box center [825, 216] width 76 height 20
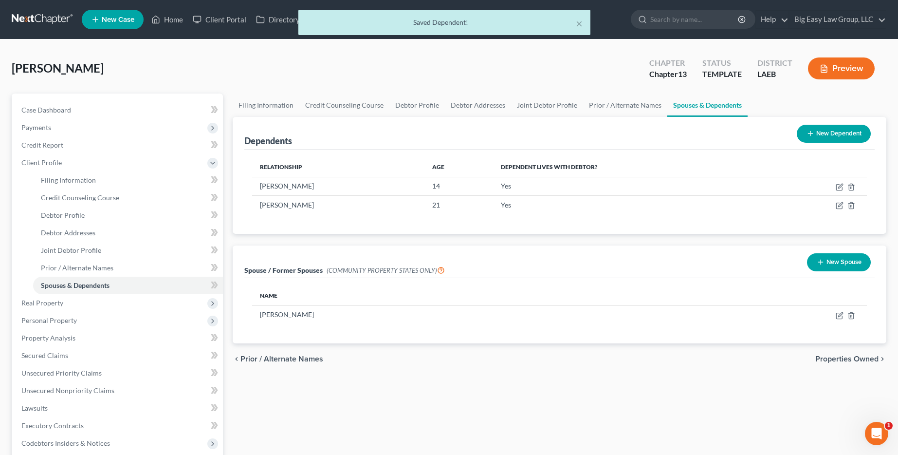
click at [816, 136] on button "New Dependent" at bounding box center [834, 134] width 74 height 18
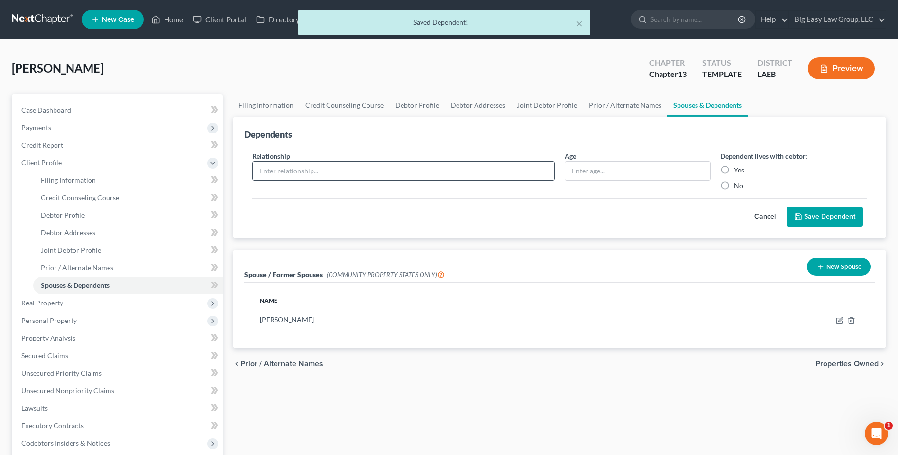
click at [400, 177] on input "text" at bounding box center [403, 171] width 301 height 19
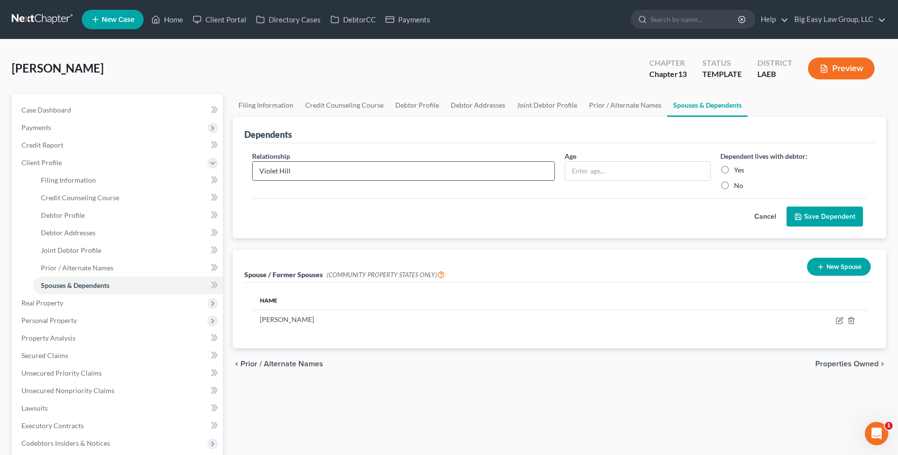
type input "Violet Hill"
type input "2"
drag, startPoint x: 726, startPoint y: 167, endPoint x: 756, endPoint y: 181, distance: 32.7
click at [734, 167] on label "Yes" at bounding box center [739, 170] width 10 height 10
click at [738, 167] on input "Yes" at bounding box center [741, 168] width 6 height 6
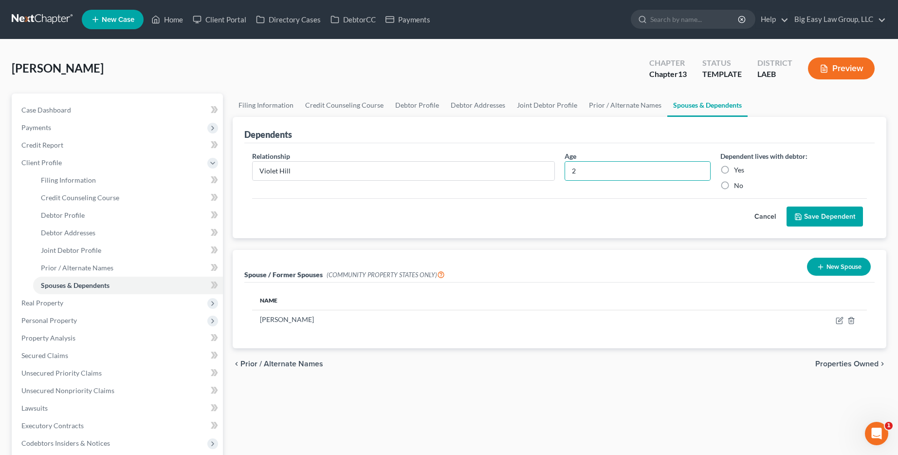
radio input "true"
click at [806, 215] on button "Save Dependent" at bounding box center [825, 216] width 76 height 20
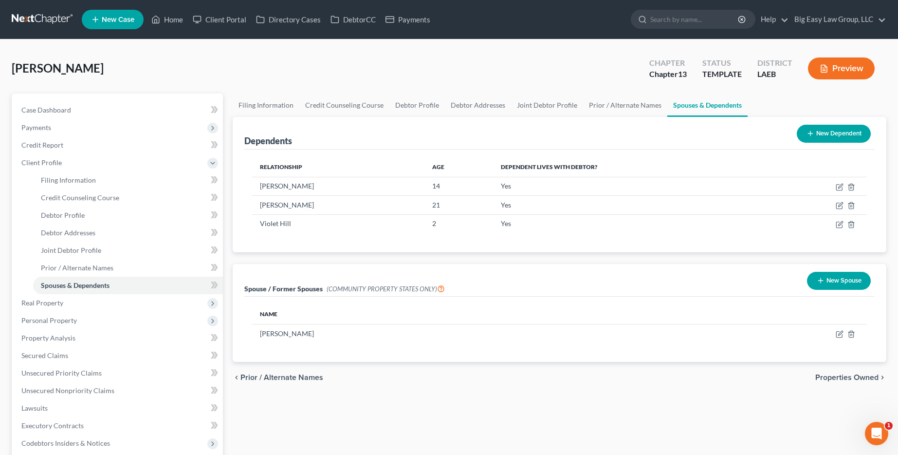
click at [819, 136] on button "New Dependent" at bounding box center [834, 134] width 74 height 18
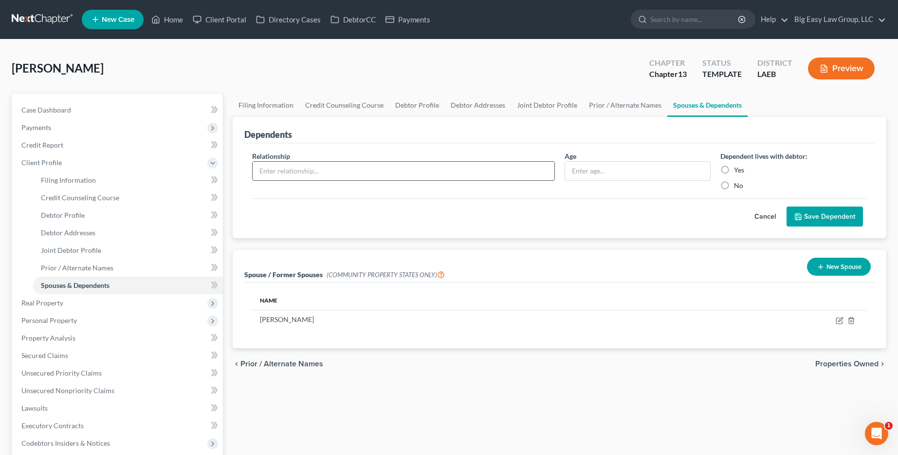
click at [388, 176] on input "text" at bounding box center [403, 171] width 301 height 19
type input "Donza Hill"
type input "22"
click at [734, 166] on label "Yes" at bounding box center [739, 170] width 10 height 10
click at [738, 166] on input "Yes" at bounding box center [741, 168] width 6 height 6
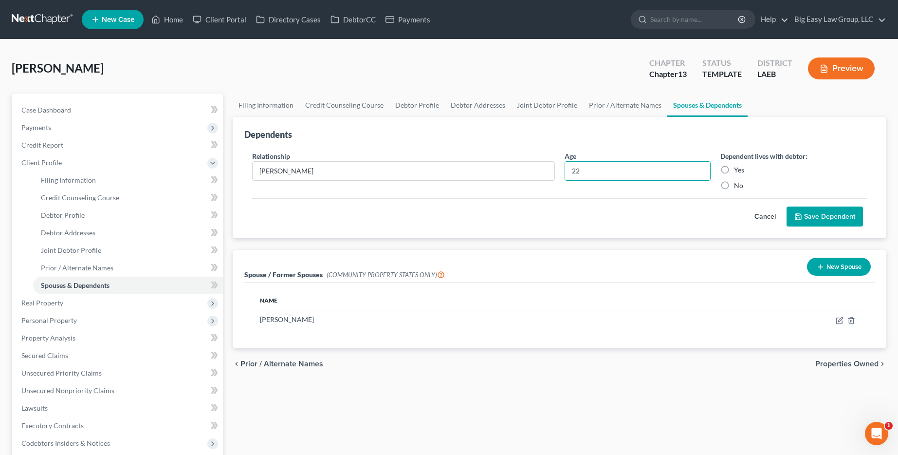
radio input "true"
click at [799, 217] on icon "submit" at bounding box center [799, 217] width 8 height 8
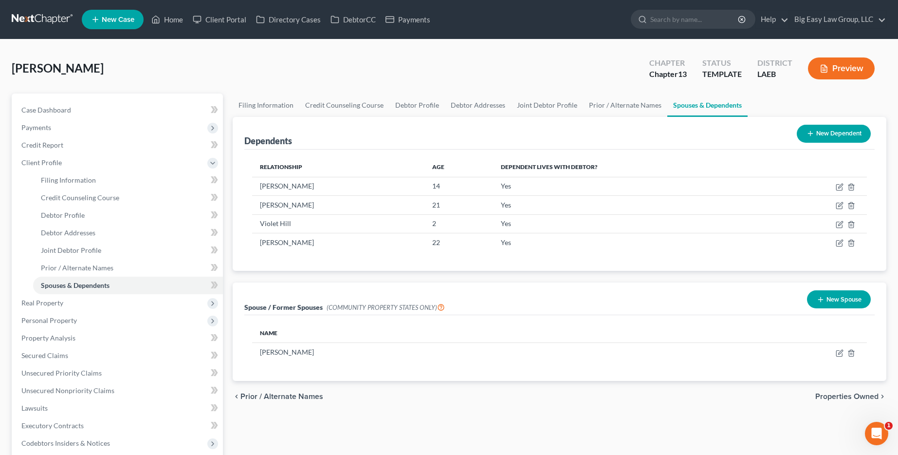
click at [865, 393] on span "Properties Owned" at bounding box center [847, 396] width 63 height 8
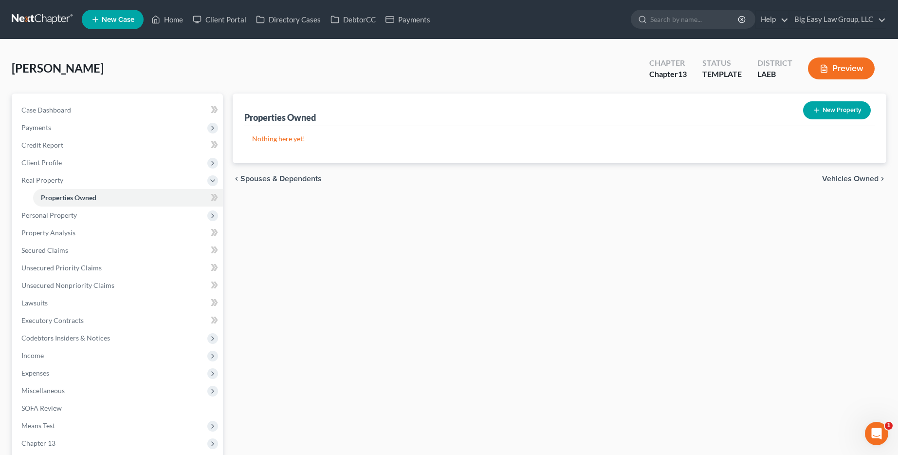
click at [841, 179] on span "Vehicles Owned" at bounding box center [850, 179] width 56 height 8
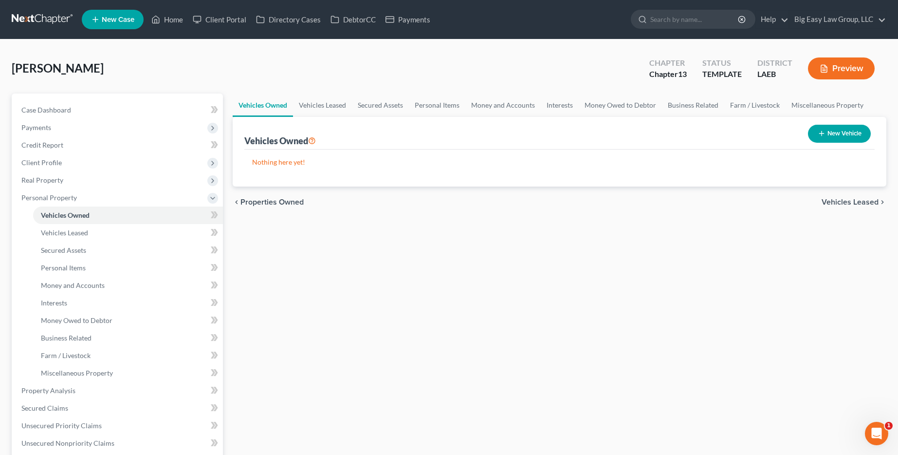
click at [818, 130] on icon "button" at bounding box center [822, 134] width 8 height 8
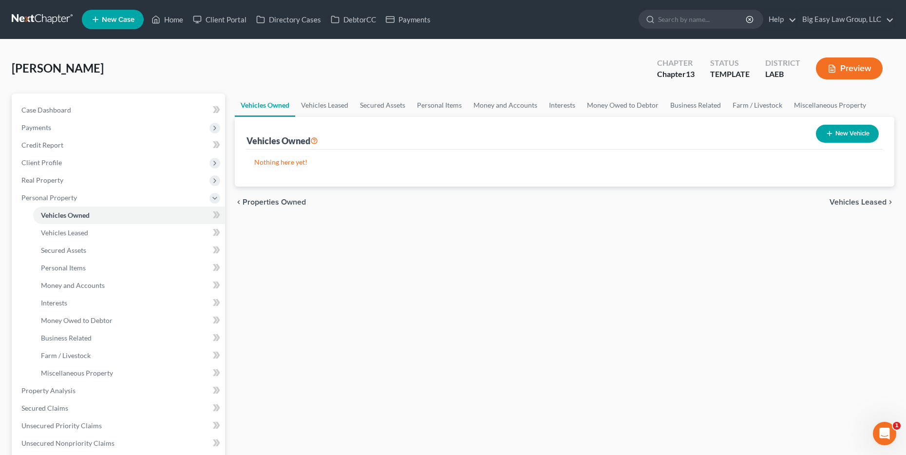
select select "0"
select select "2"
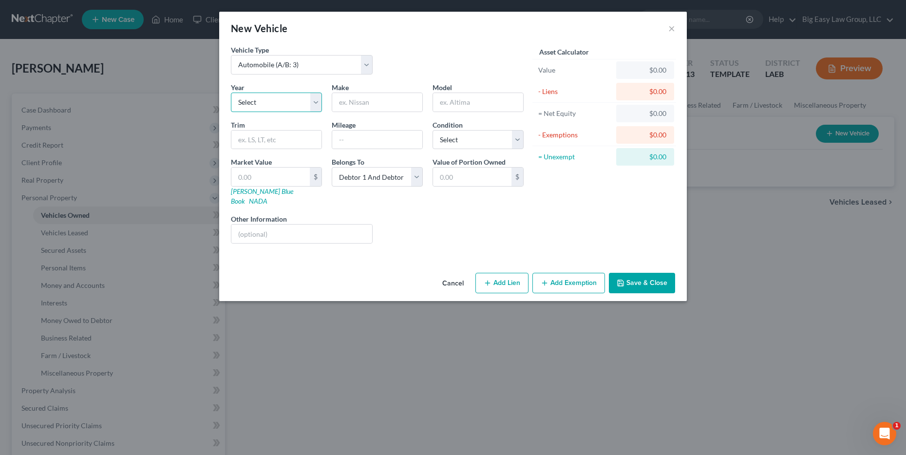
click at [258, 99] on select "Select 2026 2025 2024 2023 2022 2021 2020 2019 2018 2017 2016 2015 2014 2013 20…" at bounding box center [276, 102] width 91 height 19
select select "26"
click at [231, 93] on select "Select 2026 2025 2024 2023 2022 2021 2020 2019 2018 2017 2016 2015 2014 2013 20…" at bounding box center [276, 102] width 91 height 19
click at [360, 102] on input "text" at bounding box center [377, 102] width 90 height 19
type input "GMC"
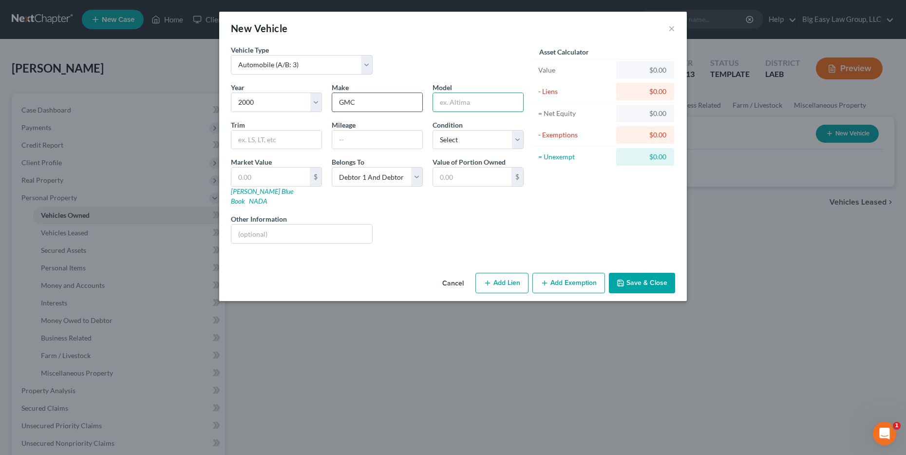
type input "s"
type input "Sierra"
type input "LTZ"
type input "289000"
click at [471, 142] on select "Select Excellent Very Good Good Fair Poor" at bounding box center [477, 139] width 91 height 19
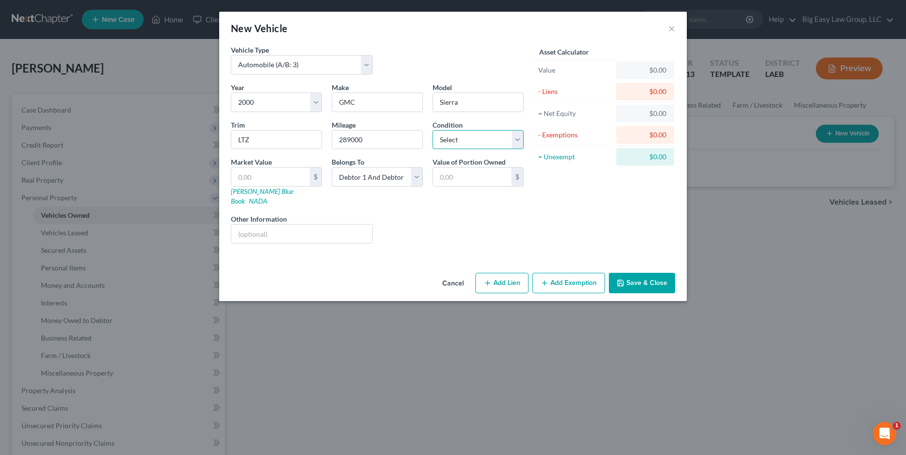
select select "4"
click at [432, 130] on select "Select Excellent Very Good Good Fair Poor" at bounding box center [477, 139] width 91 height 19
click at [651, 273] on button "Save & Close" at bounding box center [642, 283] width 66 height 20
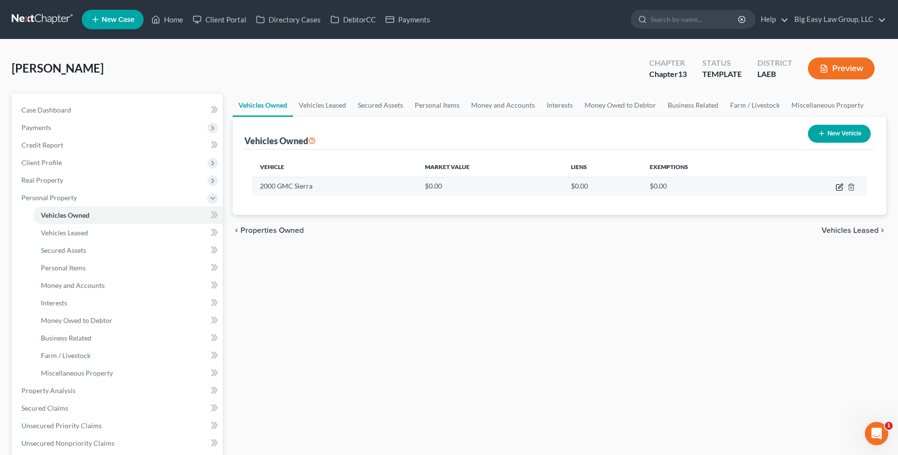
click at [838, 187] on icon "button" at bounding box center [840, 187] width 8 height 8
select select "0"
select select "26"
select select "4"
select select "2"
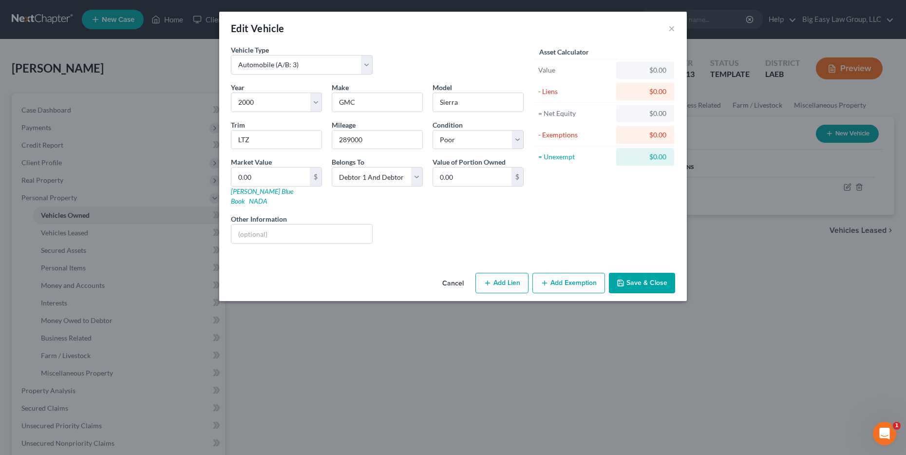
click at [638, 273] on button "Save & Close" at bounding box center [642, 283] width 66 height 20
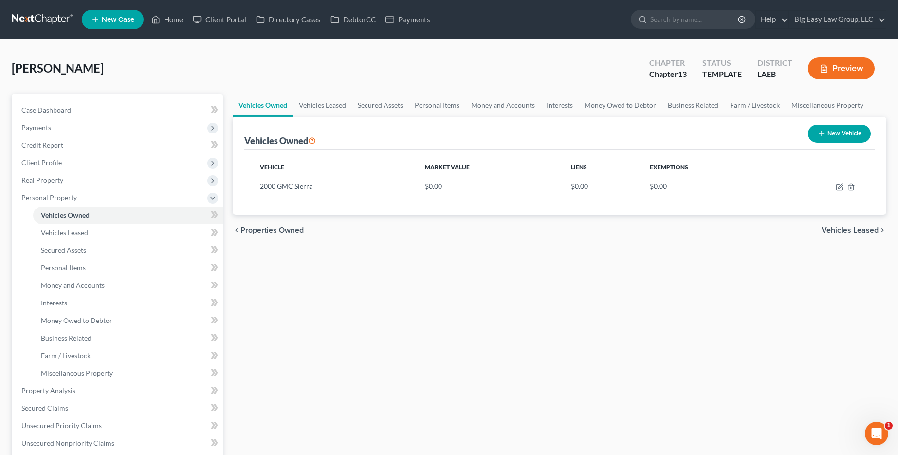
click at [831, 137] on button "New Vehicle" at bounding box center [839, 134] width 63 height 18
select select "0"
select select "2"
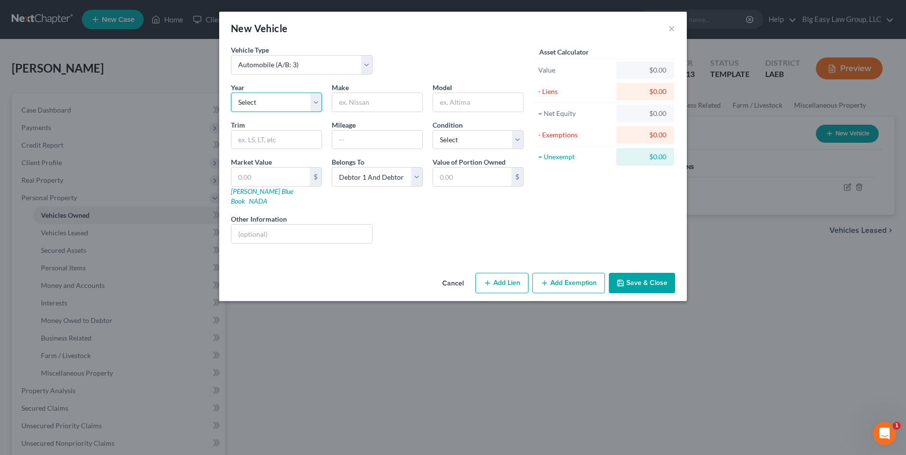
click at [278, 107] on select "Select 2026 2025 2024 2023 2022 2021 2020 2019 2018 2017 2016 2015 2014 2013 20…" at bounding box center [276, 102] width 91 height 19
select select "7"
click at [231, 93] on select "Select 2026 2025 2024 2023 2022 2021 2020 2019 2018 2017 2016 2015 2014 2013 20…" at bounding box center [276, 102] width 91 height 19
click at [368, 98] on input "text" at bounding box center [377, 102] width 90 height 19
type input "Dodge"
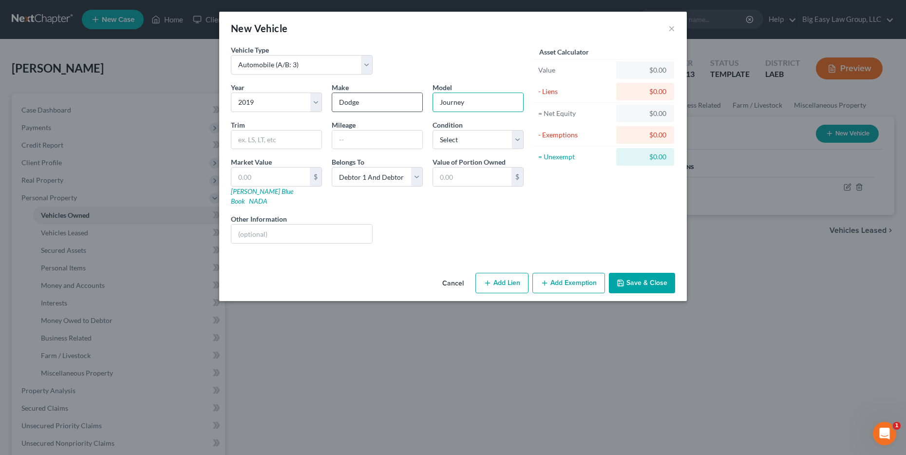
type input "Journey"
type input "LT"
type input "69341"
click at [475, 143] on select "Select Excellent Very Good Good Fair Poor" at bounding box center [477, 139] width 91 height 19
select select "2"
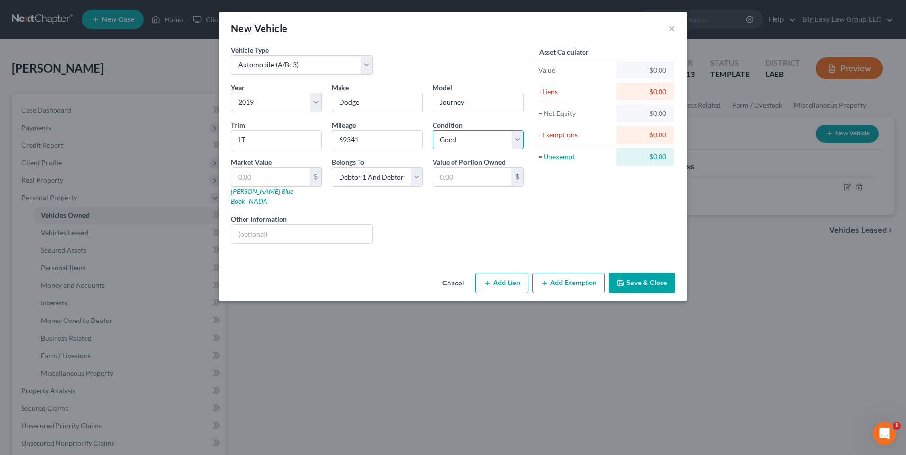
click at [432, 130] on select "Select Excellent Very Good Good Fair Poor" at bounding box center [477, 139] width 91 height 19
click at [642, 273] on button "Save & Close" at bounding box center [642, 283] width 66 height 20
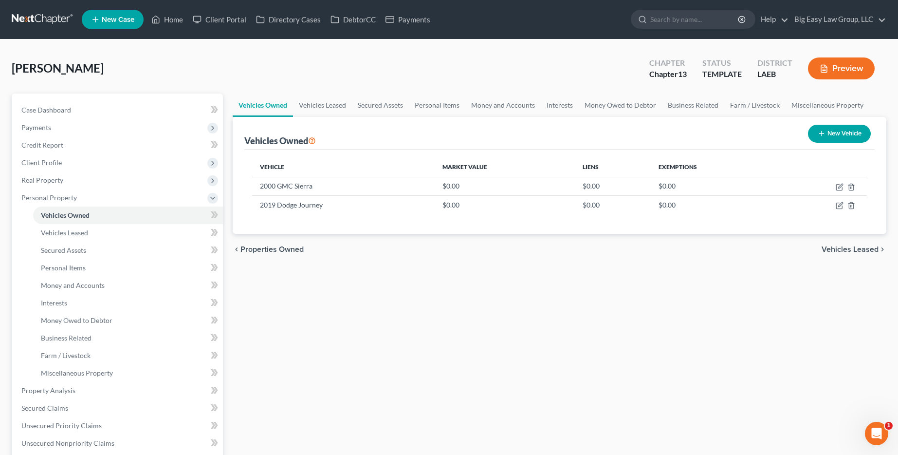
click at [847, 249] on span "Vehicles Leased" at bounding box center [850, 249] width 57 height 8
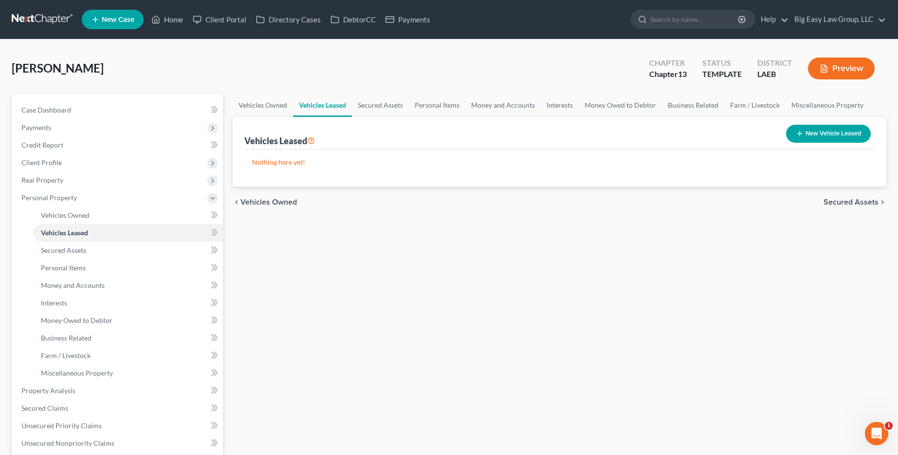
click at [847, 250] on div "Vehicles Owned Vehicles Leased Secured Assets Personal Items Money and Accounts…" at bounding box center [560, 400] width 664 height 615
click at [855, 206] on div "chevron_left Vehicles Owned Secured Assets chevron_right" at bounding box center [560, 201] width 654 height 31
click at [856, 204] on span "Secured Assets" at bounding box center [851, 202] width 55 height 8
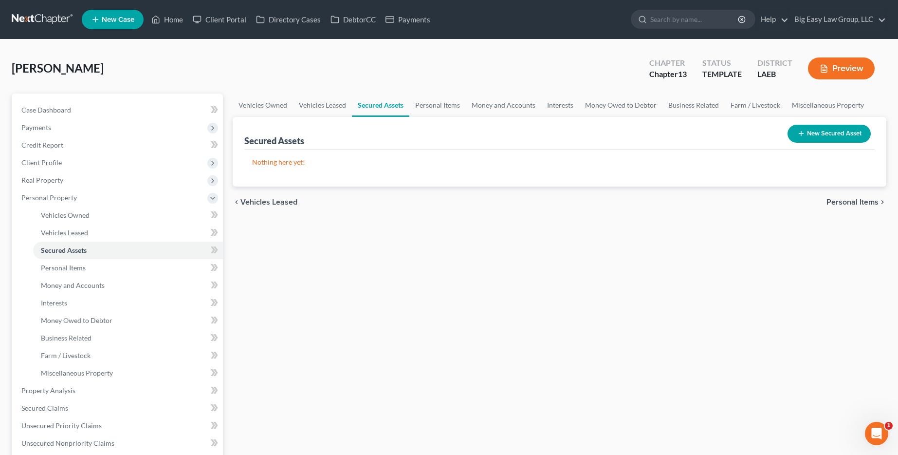
click at [864, 199] on span "Personal Items" at bounding box center [853, 202] width 52 height 8
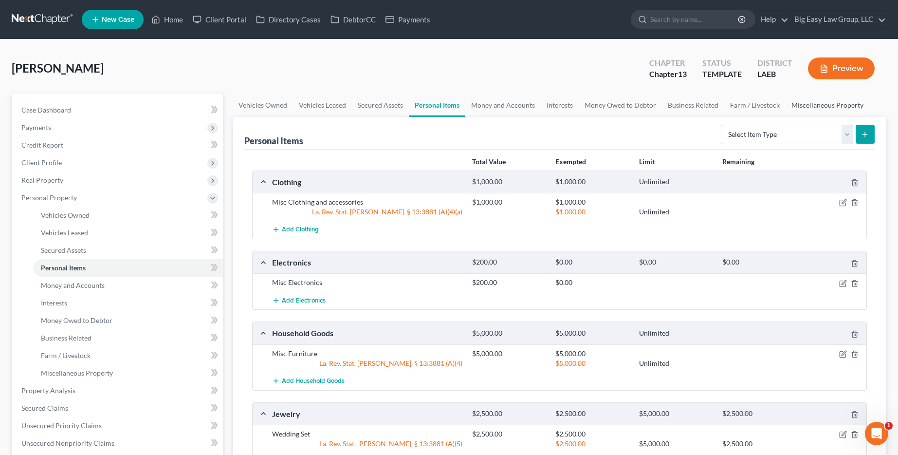
click at [817, 102] on link "Miscellaneous Property" at bounding box center [828, 104] width 84 height 23
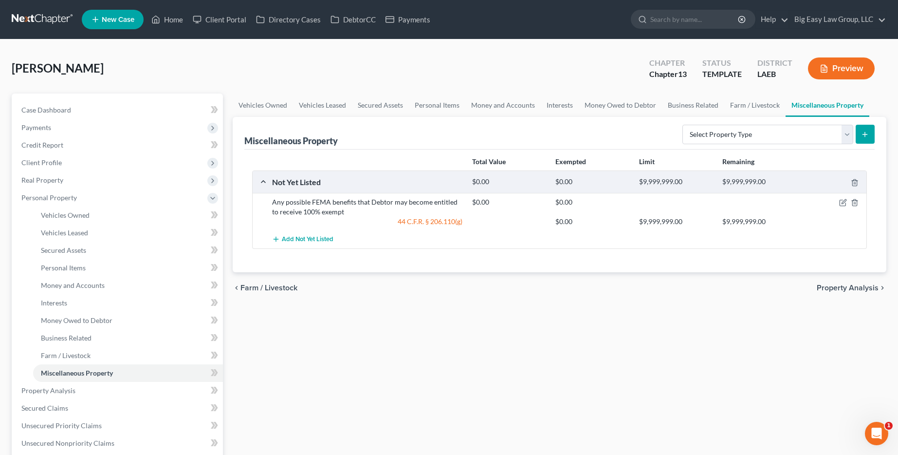
click at [835, 284] on span "Property Analysis" at bounding box center [848, 288] width 62 height 8
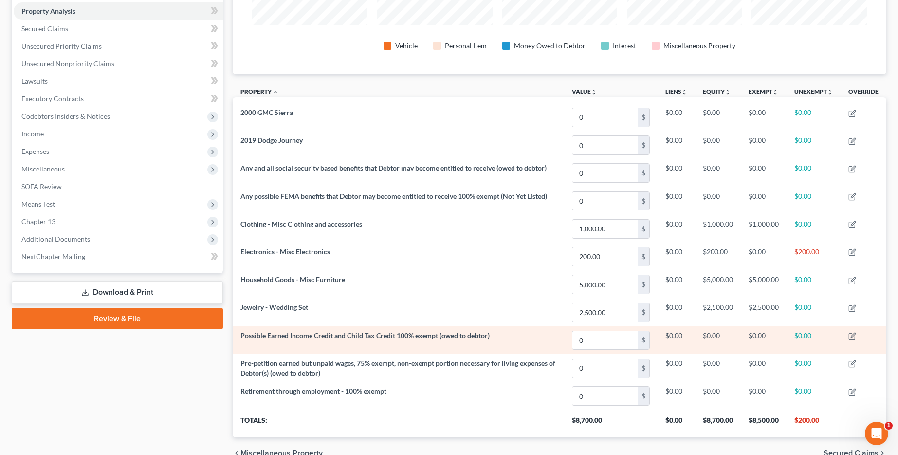
scroll to position [255, 0]
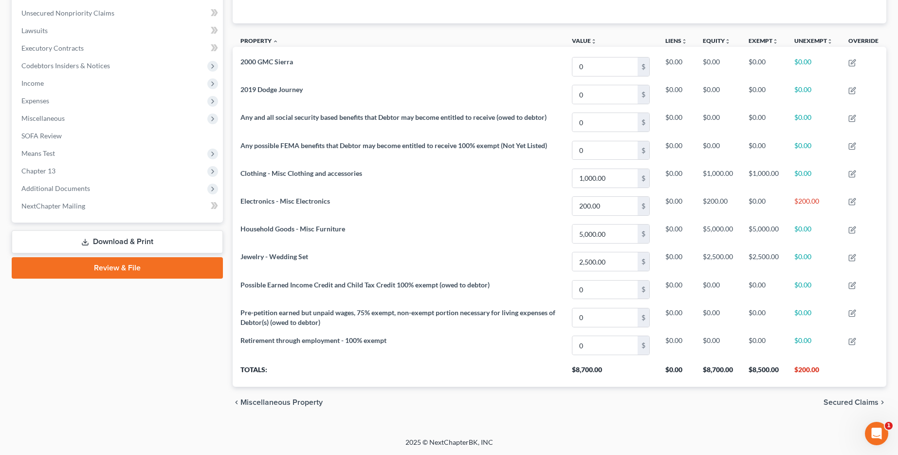
click at [281, 399] on span "Miscellaneous Property" at bounding box center [282, 402] width 82 height 8
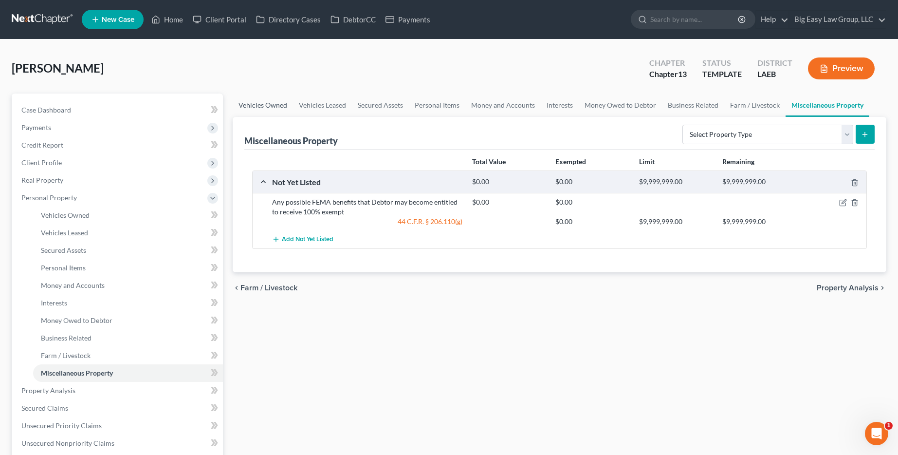
click at [266, 101] on link "Vehicles Owned" at bounding box center [263, 104] width 60 height 23
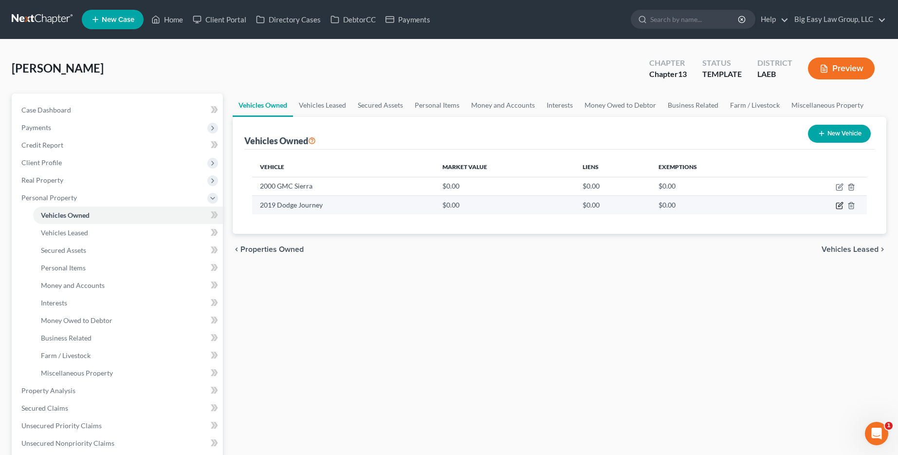
click at [843, 206] on icon "button" at bounding box center [840, 206] width 8 height 8
select select "0"
select select "7"
select select "2"
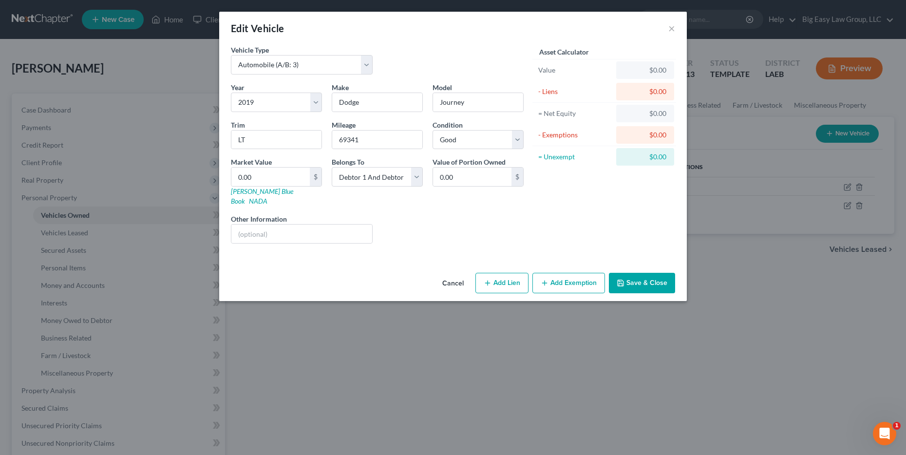
click at [517, 273] on button "Add Lien" at bounding box center [501, 283] width 53 height 20
select select "2"
select select "0"
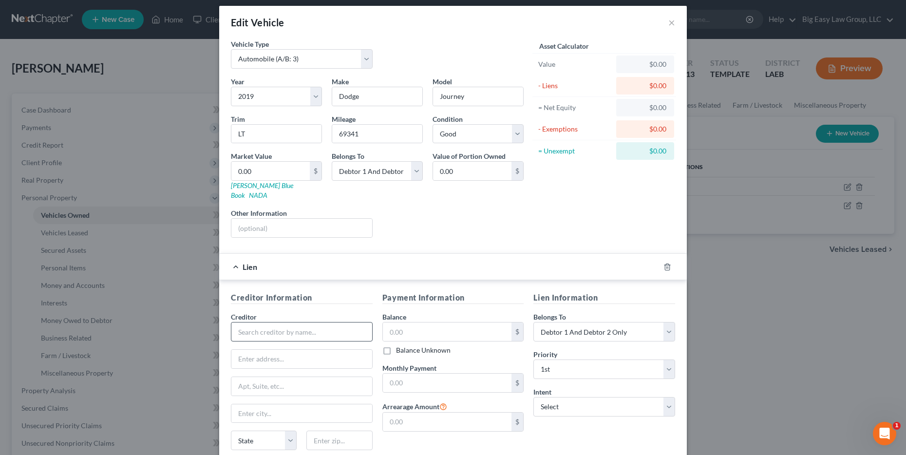
scroll to position [13, 0]
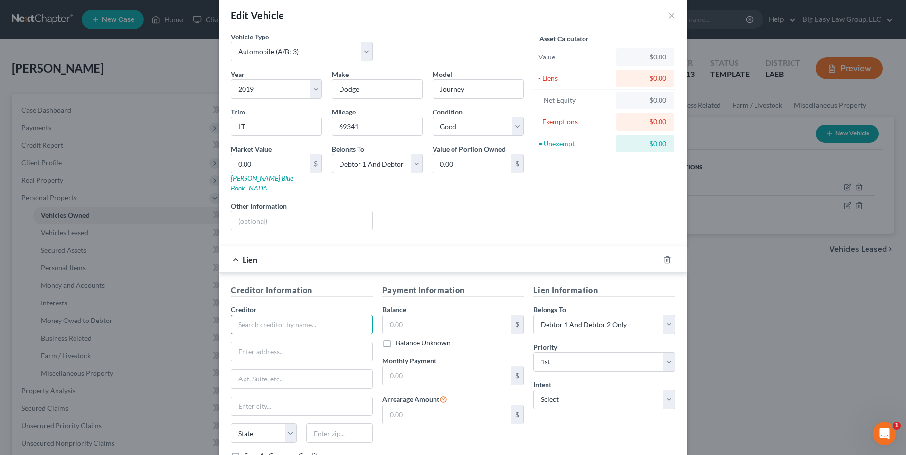
click at [277, 316] on input "text" at bounding box center [302, 324] width 142 height 19
type input "Bridge Crest"
click at [413, 317] on input "text" at bounding box center [447, 324] width 129 height 19
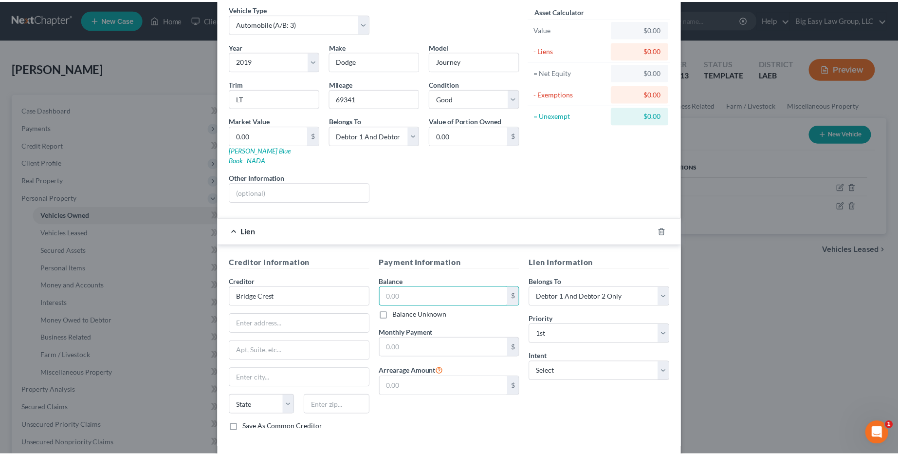
scroll to position [78, 0]
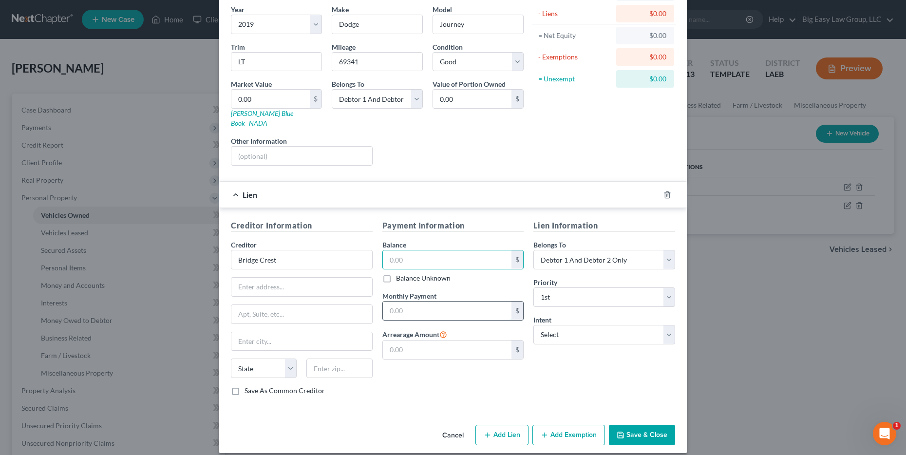
click at [414, 309] on input "text" at bounding box center [447, 310] width 129 height 19
type input "607.72"
click at [625, 426] on button "Save & Close" at bounding box center [642, 435] width 66 height 20
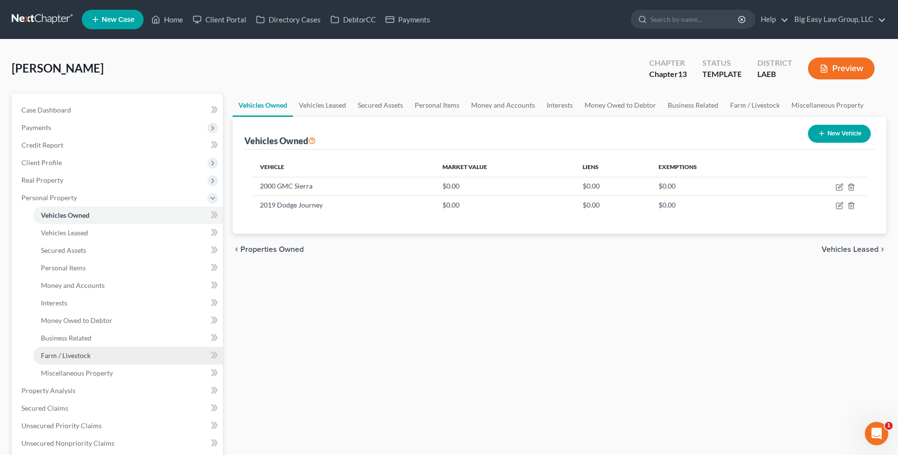
click at [100, 348] on link "Farm / Livestock" at bounding box center [128, 356] width 190 height 18
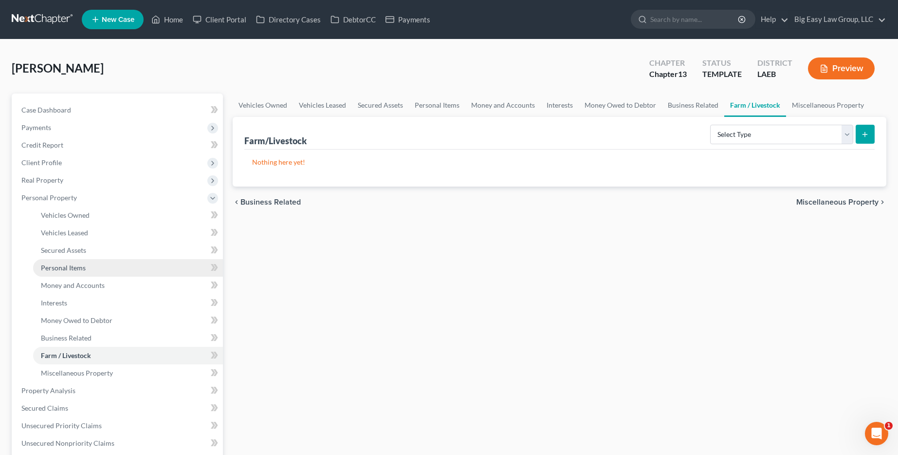
click at [97, 266] on link "Personal Items" at bounding box center [128, 268] width 190 height 18
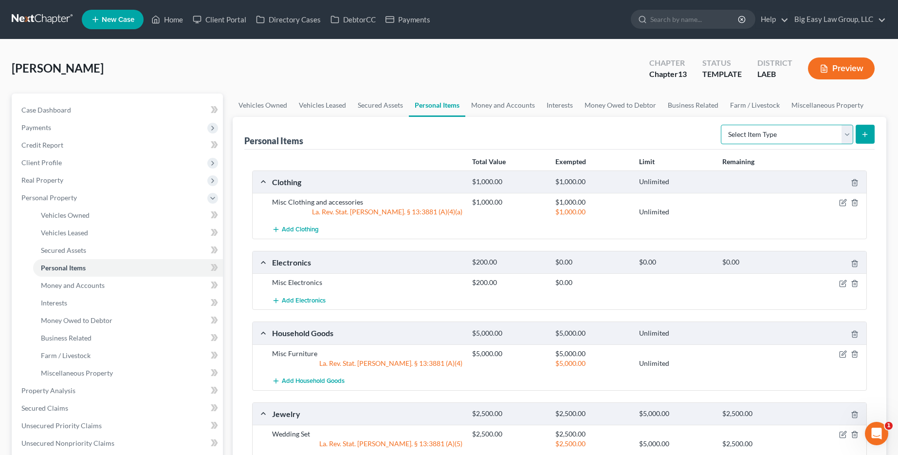
click at [833, 135] on select "Select Item Type Clothing (A/B: 11) Collectibles Of Value (A/B: 8) Electronics …" at bounding box center [787, 134] width 132 height 19
select select "pets"
click at [723, 125] on select "Select Item Type Clothing (A/B: 11) Collectibles Of Value (A/B: 8) Electronics …" at bounding box center [787, 134] width 132 height 19
click at [868, 136] on icon "submit" at bounding box center [865, 134] width 8 height 8
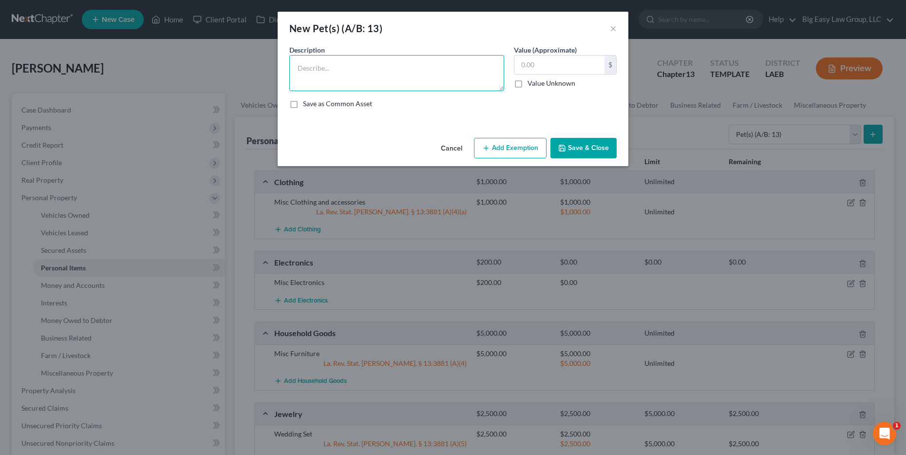
click at [407, 80] on textarea at bounding box center [396, 73] width 215 height 36
type textarea "Dog - Pixie"
click at [567, 155] on button "Save & Close" at bounding box center [583, 148] width 66 height 20
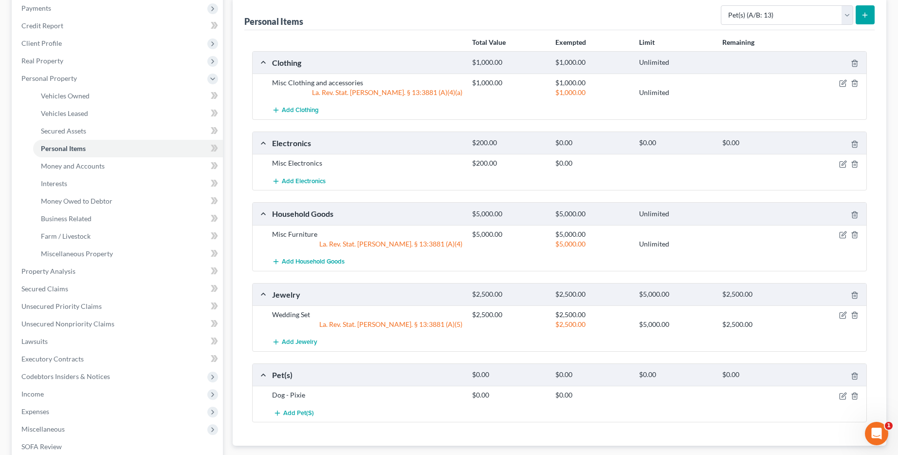
scroll to position [291, 0]
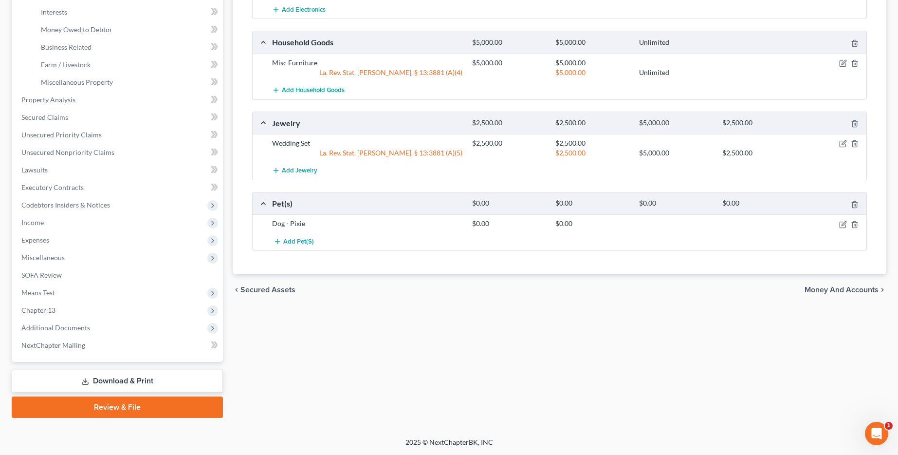
click at [832, 292] on span "Money and Accounts" at bounding box center [842, 290] width 74 height 8
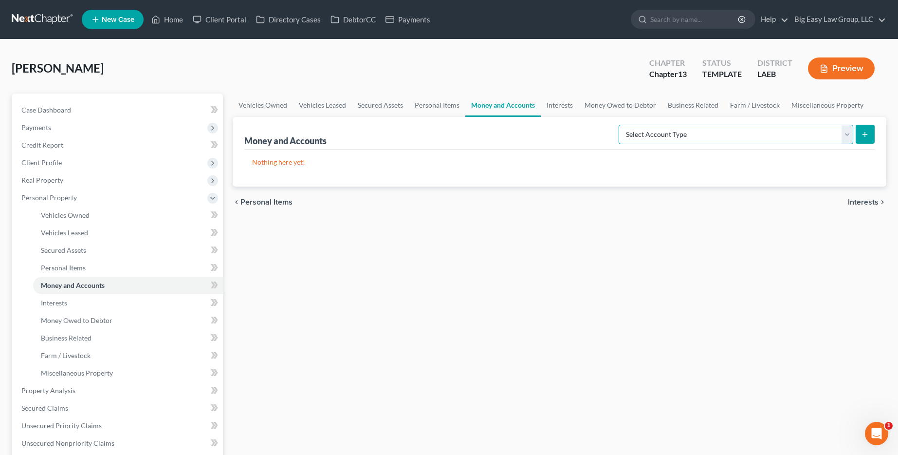
click at [782, 130] on select "Select Account Type Brokerage (A/B: 18, SOFA: 20) Cash on Hand (A/B: 16) Certif…" at bounding box center [736, 134] width 235 height 19
click at [570, 106] on link "Interests" at bounding box center [560, 104] width 38 height 23
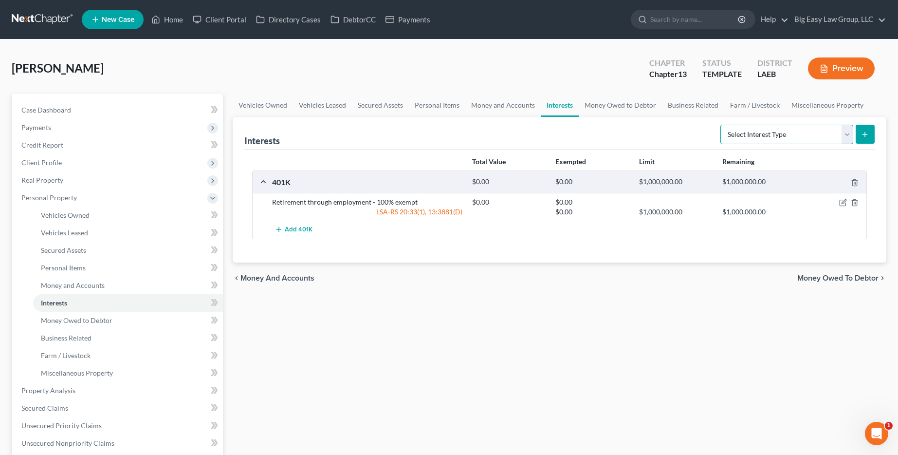
click at [836, 133] on select "Select Interest Type 401K (A/B: 21) Annuity (A/B: 23) Bond (A/B: 18) Education …" at bounding box center [787, 134] width 133 height 19
click at [847, 204] on icon "button" at bounding box center [843, 203] width 8 height 8
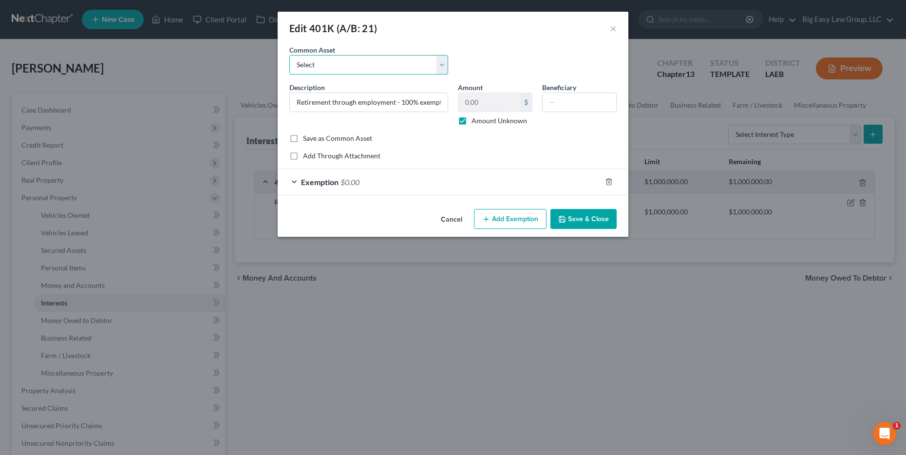
click at [412, 67] on select "Select Prudential 401(k) Retirement through employment - 100% exempt Guideline …" at bounding box center [368, 64] width 159 height 19
select select "1"
click at [289, 55] on select "Select Prudential 401(k) Retirement through employment - 100% exempt Guideline …" at bounding box center [368, 64] width 159 height 19
click at [427, 157] on div "Add Through Attachment" at bounding box center [452, 156] width 327 height 10
click at [367, 182] on div "Exemption $0.00" at bounding box center [439, 182] width 323 height 26
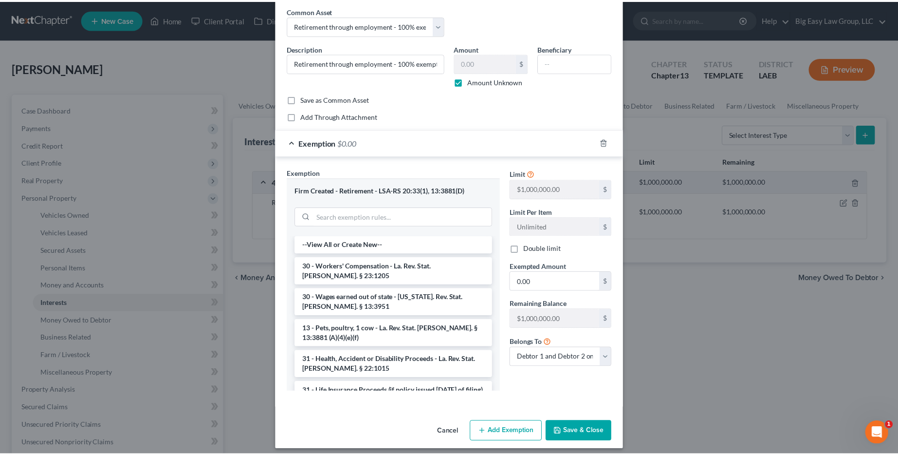
scroll to position [46, 0]
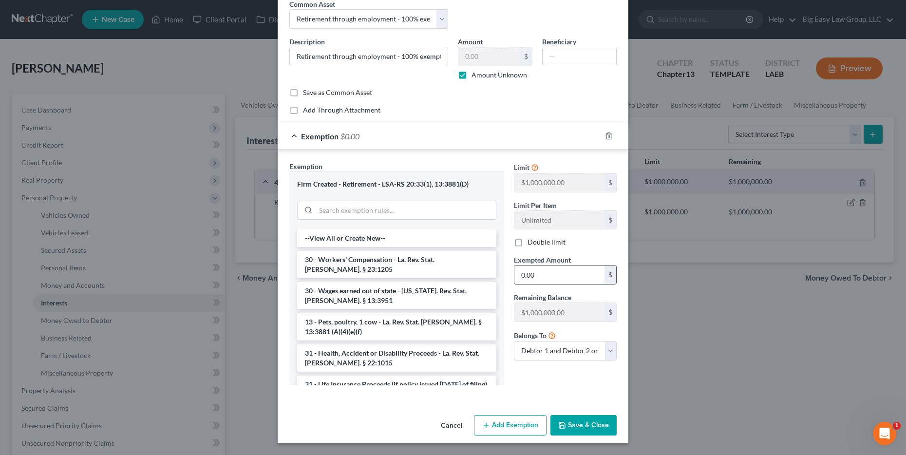
click at [549, 273] on input "0.00" at bounding box center [559, 274] width 90 height 19
type input "200"
click at [587, 424] on button "Save & Close" at bounding box center [583, 425] width 66 height 20
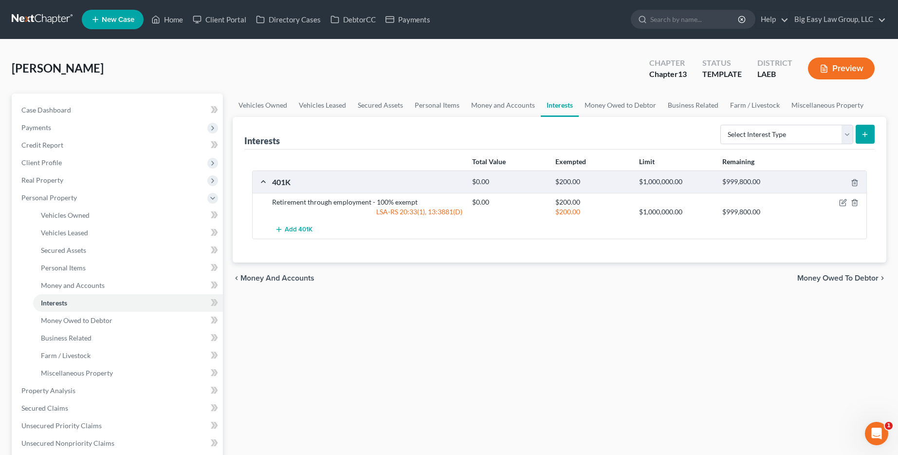
click at [828, 279] on span "Money Owed to Debtor" at bounding box center [838, 278] width 81 height 8
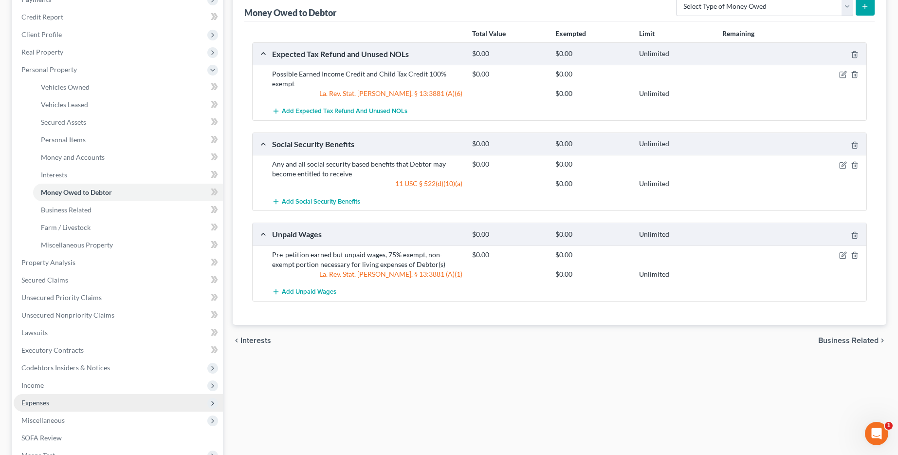
scroll to position [157, 0]
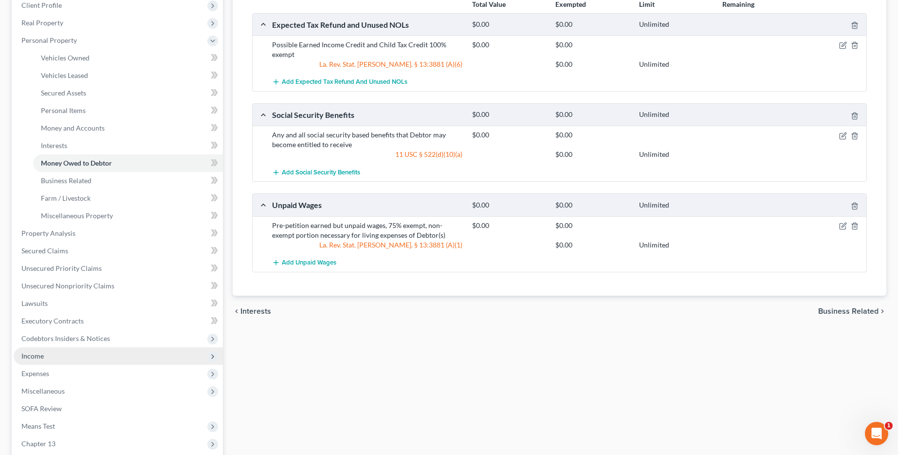
click at [59, 363] on span "Income" at bounding box center [118, 356] width 209 height 18
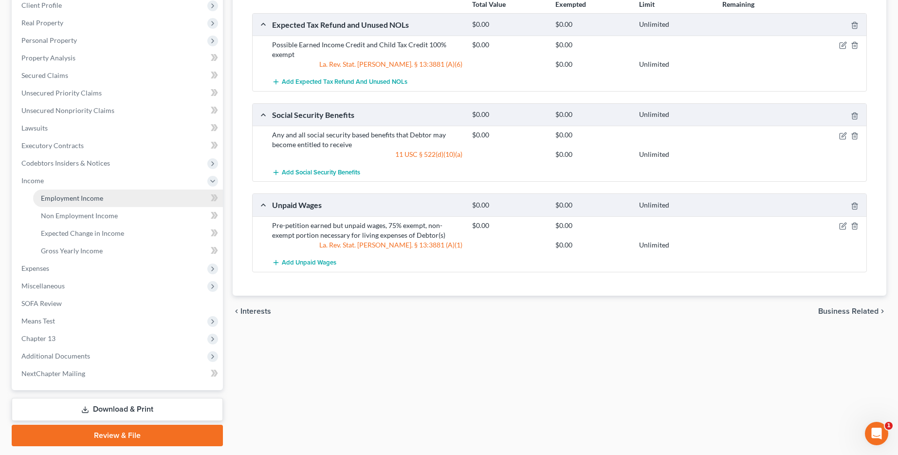
click at [98, 202] on span "Employment Income" at bounding box center [72, 198] width 62 height 8
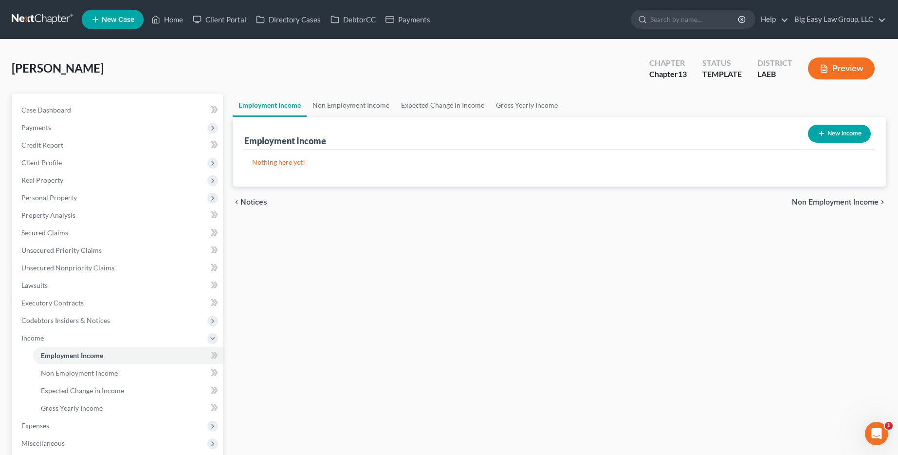
click at [831, 129] on button "New Income" at bounding box center [839, 134] width 63 height 18
select select "0"
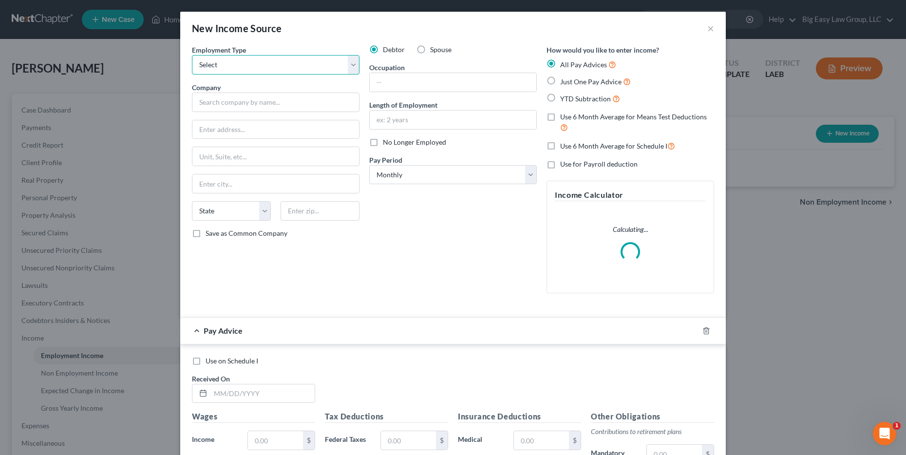
click at [246, 74] on select "Select Full or Part Time Employment Self Employment" at bounding box center [275, 64] width 167 height 19
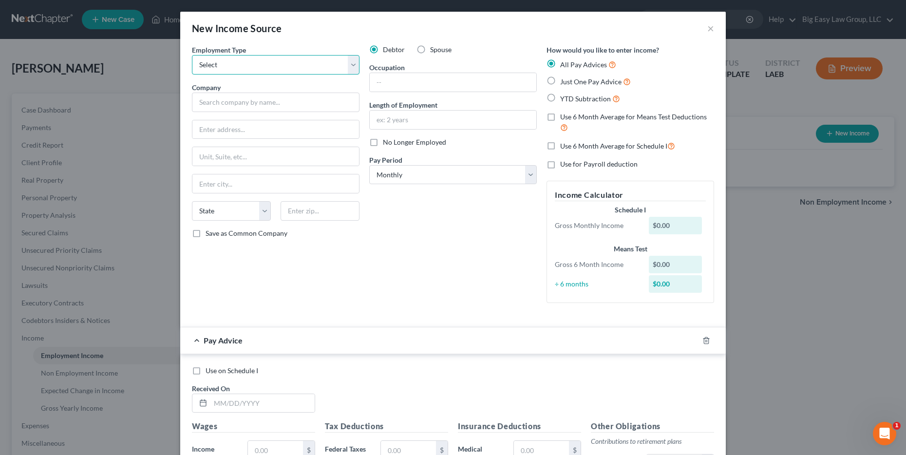
select select "0"
click at [192, 55] on select "Select Full or Part Time Employment Self Employment" at bounding box center [275, 64] width 167 height 19
click at [235, 101] on input "text" at bounding box center [275, 102] width 167 height 19
type input "IML Security Supply"
type input "San Antonio"
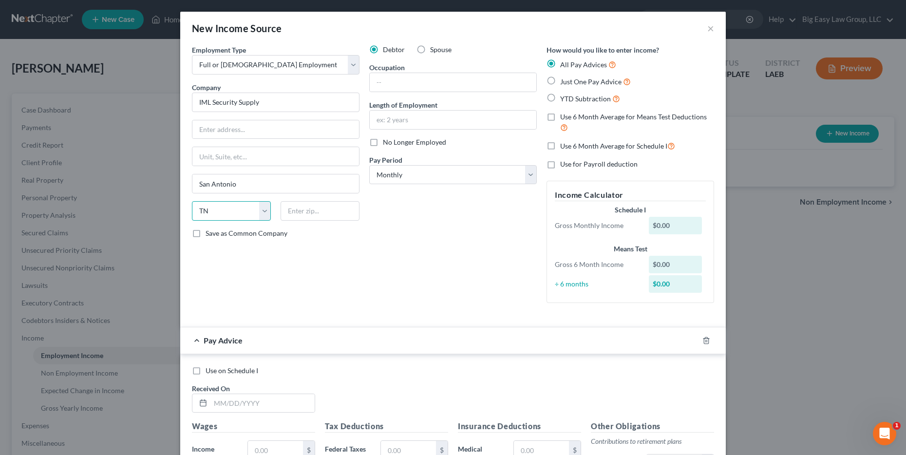
select select "45"
click at [242, 134] on input "text" at bounding box center [275, 129] width 167 height 19
paste input "12131 Jones Maltsberger Rd"
type input "12131 Jones Maltsberger Rd"
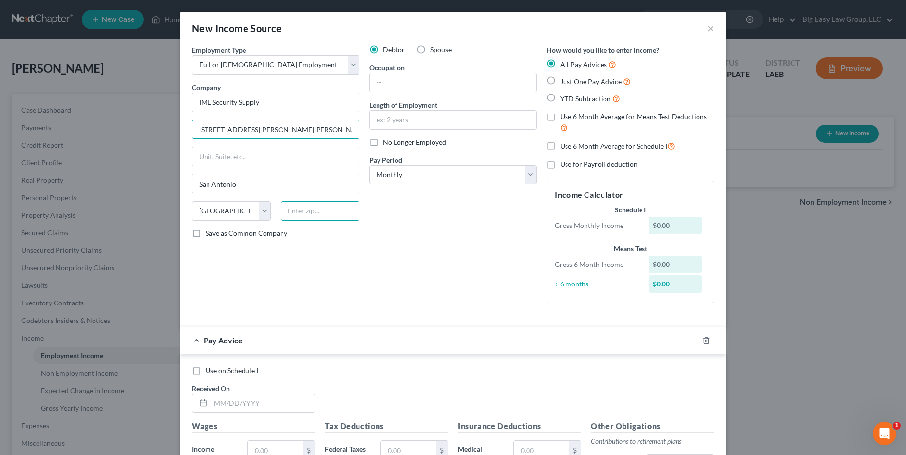
click at [312, 205] on input "text" at bounding box center [319, 210] width 79 height 19
type input "78247"
click at [415, 83] on input "text" at bounding box center [453, 82] width 167 height 19
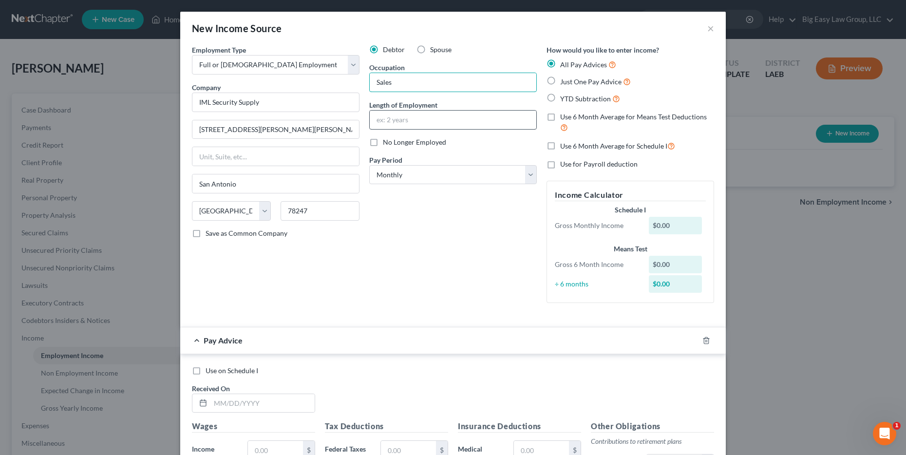
type input "Sales"
click at [448, 121] on input "text" at bounding box center [453, 120] width 167 height 19
type input "\"
type input "4.5 years"
click at [433, 175] on select "Select Monthly Twice Monthly Every Other Week Weekly" at bounding box center [452, 174] width 167 height 19
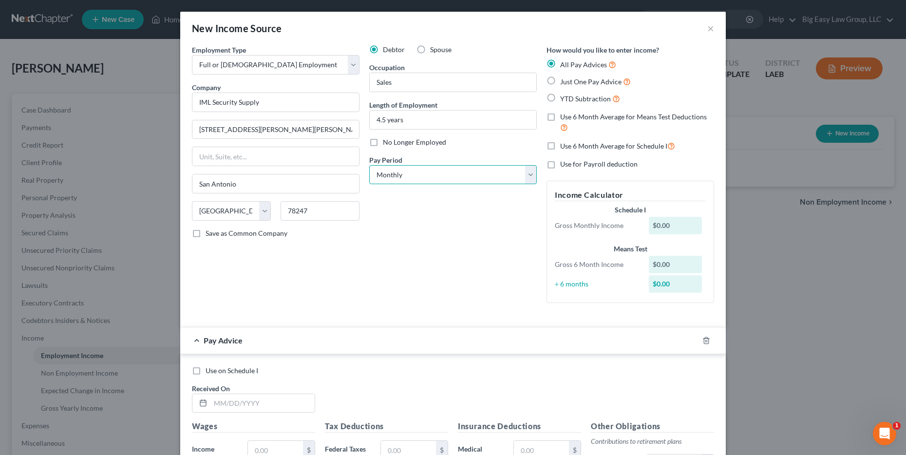
select select "1"
click at [369, 165] on select "Select Monthly Twice Monthly Every Other Week Weekly" at bounding box center [452, 174] width 167 height 19
click at [447, 192] on div "Debtor Spouse Occupation Sales Length of Employment 4.5 years No Longer Employe…" at bounding box center [452, 178] width 177 height 266
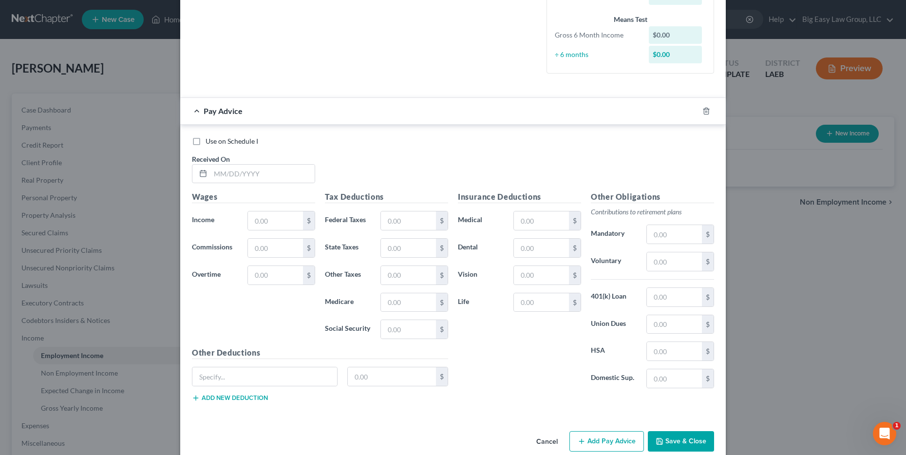
scroll to position [265, 0]
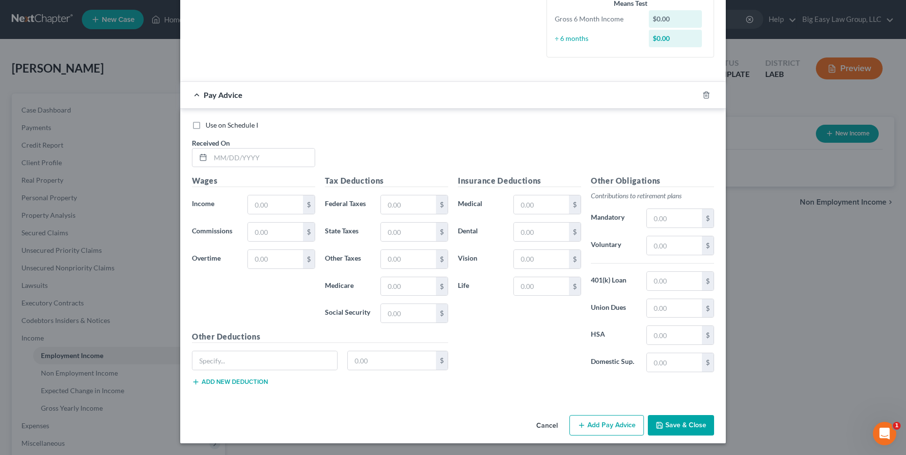
click at [687, 430] on button "Save & Close" at bounding box center [681, 425] width 66 height 20
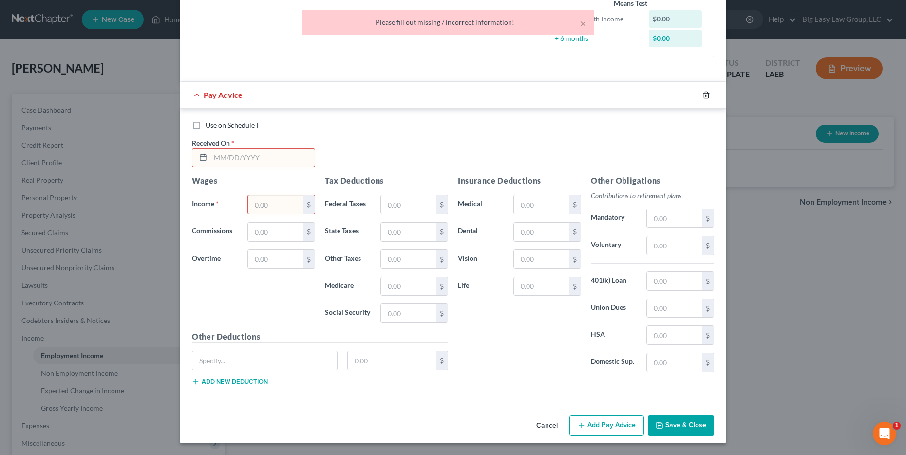
click at [702, 95] on icon "button" at bounding box center [706, 95] width 8 height 8
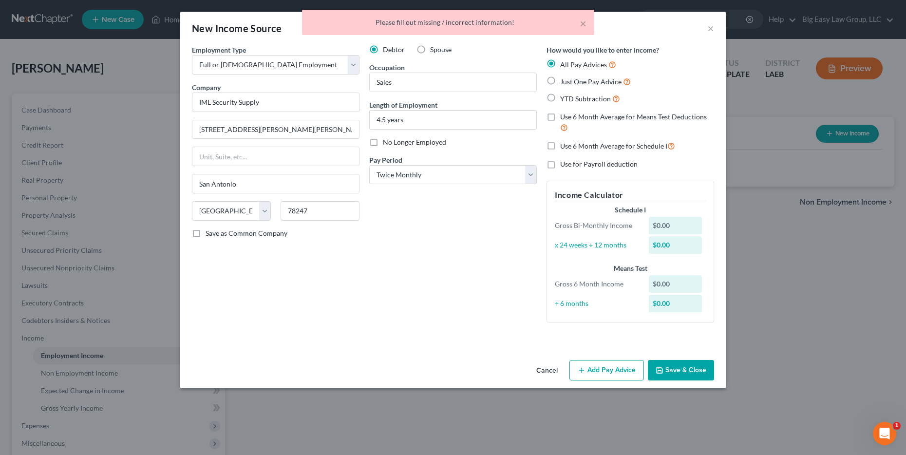
scroll to position [0, 0]
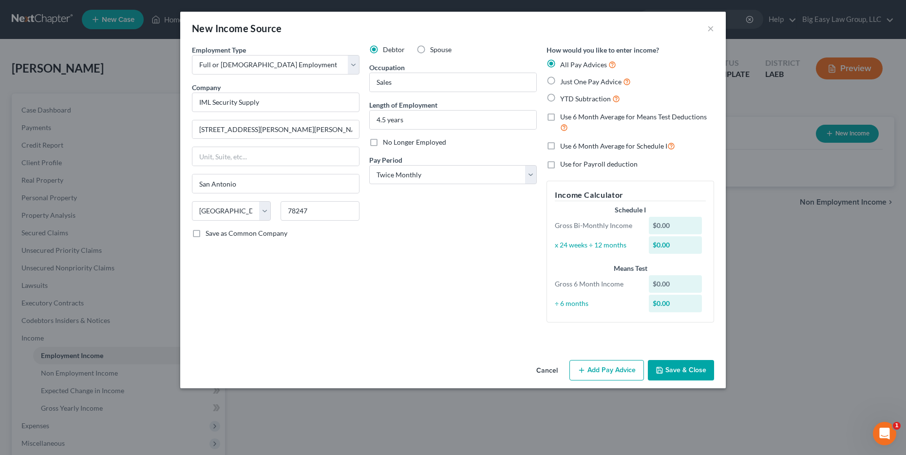
click at [668, 364] on button "Save & Close" at bounding box center [681, 370] width 66 height 20
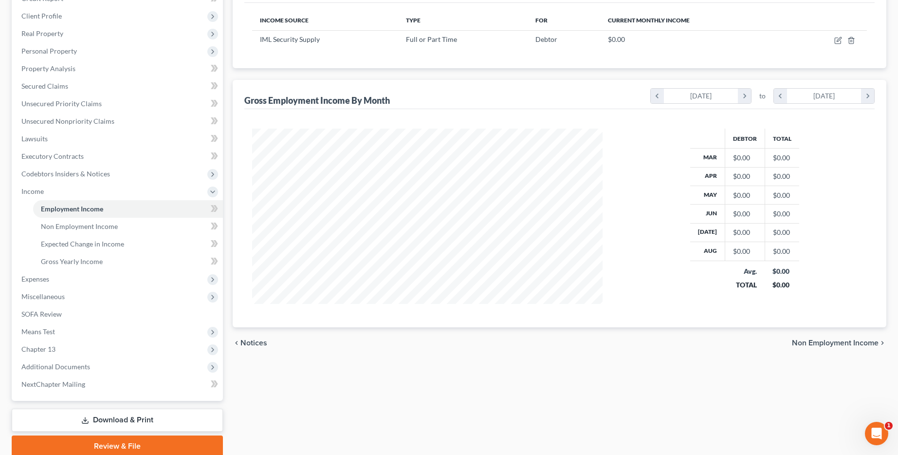
scroll to position [186, 0]
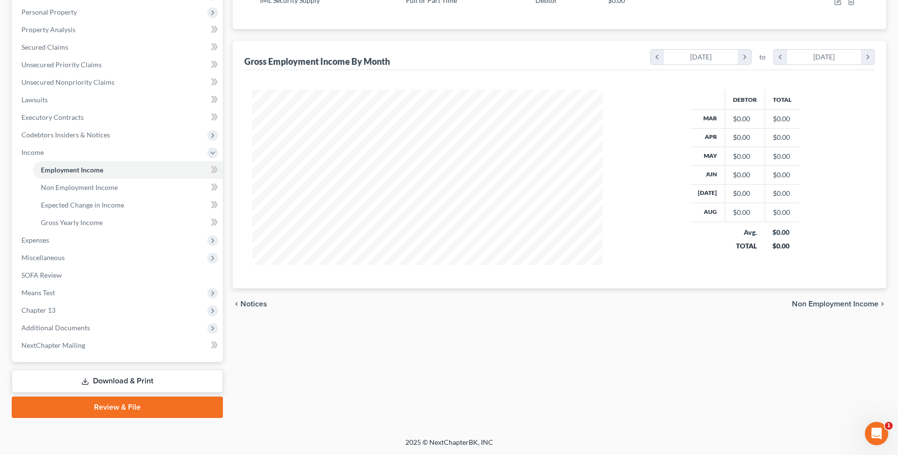
click at [860, 301] on span "Non Employment Income" at bounding box center [835, 304] width 87 height 8
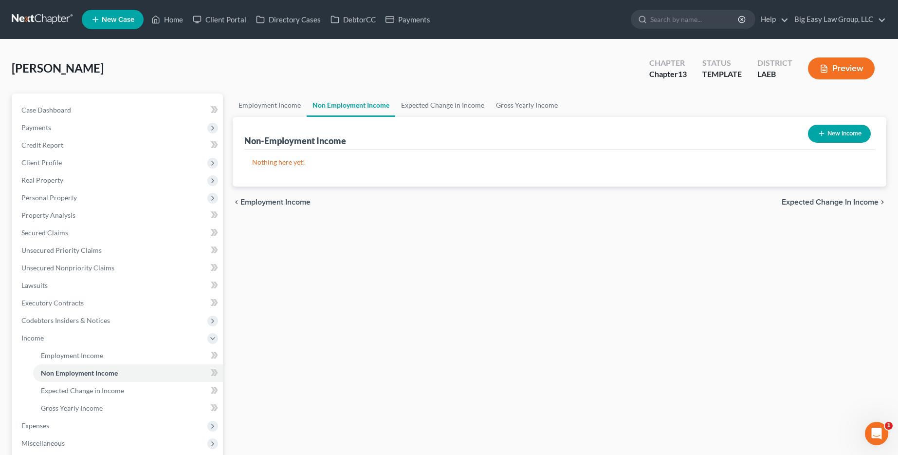
click at [828, 206] on span "Expected Change in Income" at bounding box center [830, 202] width 97 height 8
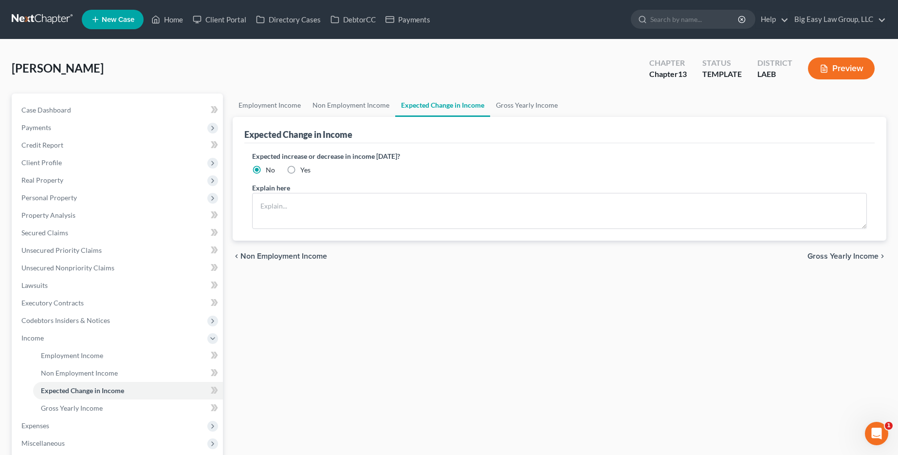
click at [820, 257] on span "Gross Yearly Income" at bounding box center [843, 256] width 71 height 8
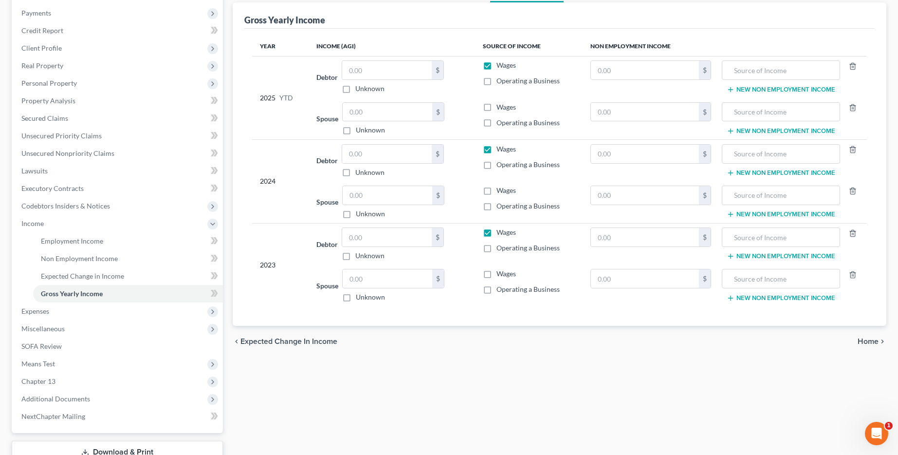
scroll to position [186, 0]
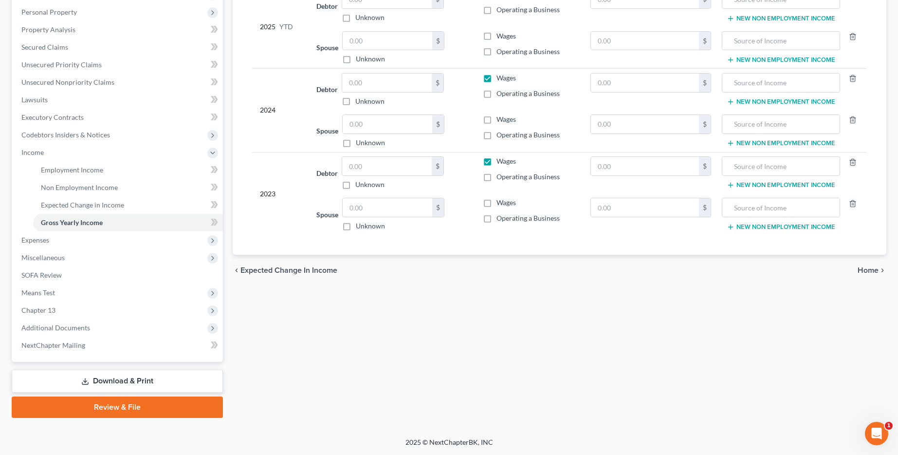
click at [874, 273] on span "Home" at bounding box center [868, 270] width 21 height 8
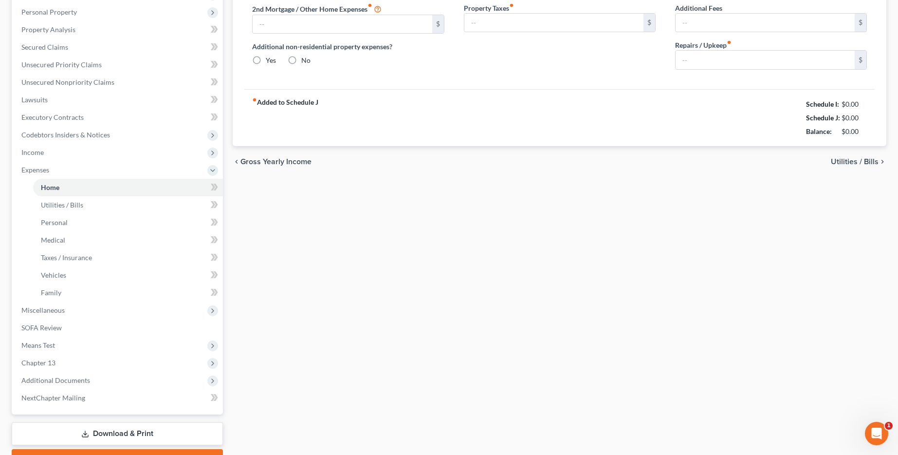
scroll to position [55, 0]
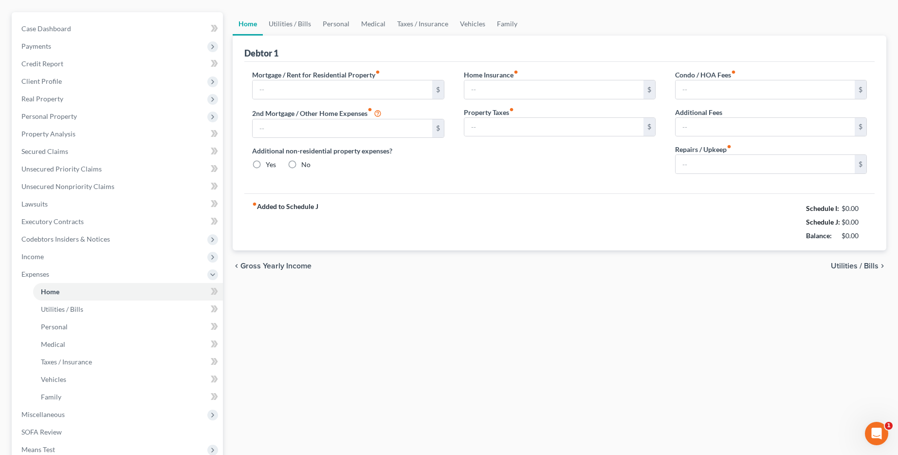
type input "0.00"
radio input "true"
type input "0.00"
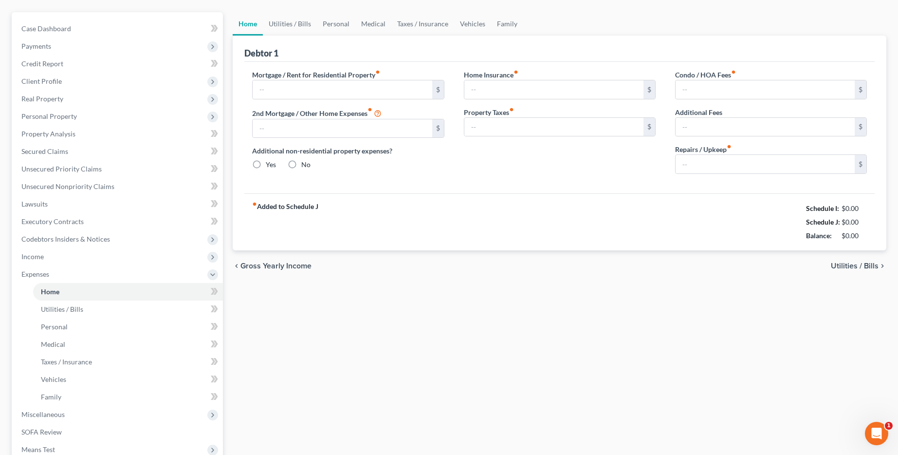
type input "0.00"
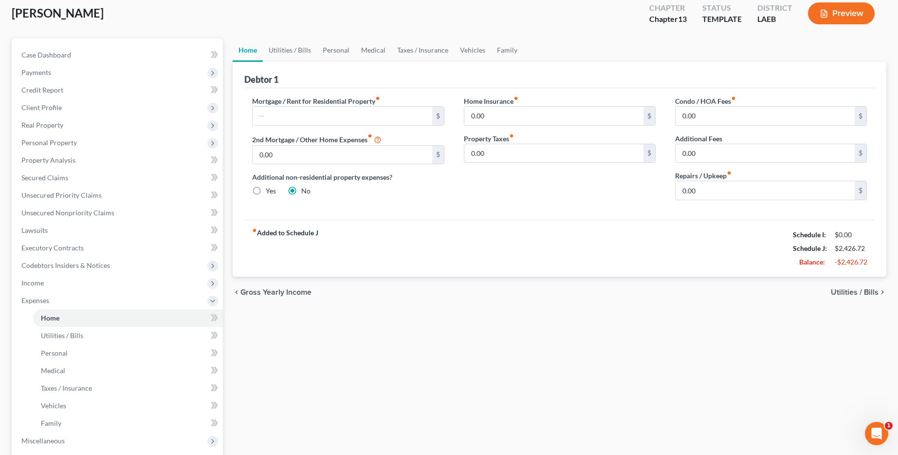
scroll to position [0, 0]
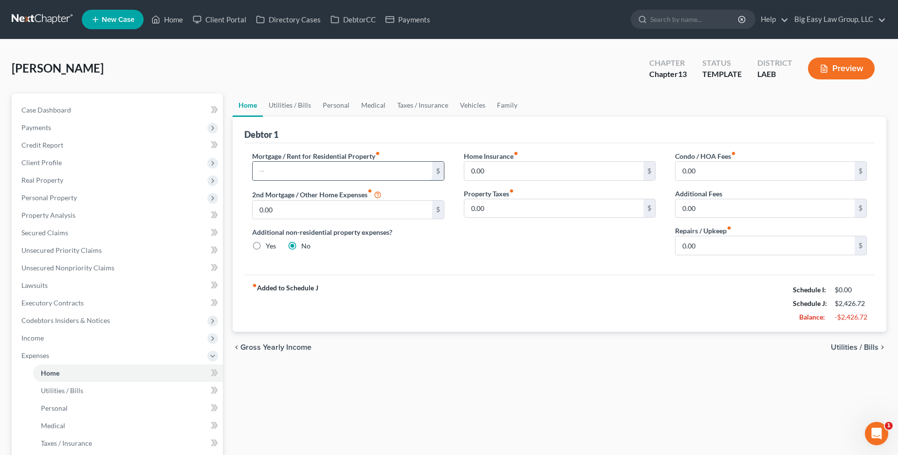
click at [356, 171] on input "text" at bounding box center [342, 171] width 179 height 19
type input "1,000"
click at [288, 105] on link "Utilities / Bills" at bounding box center [290, 104] width 54 height 23
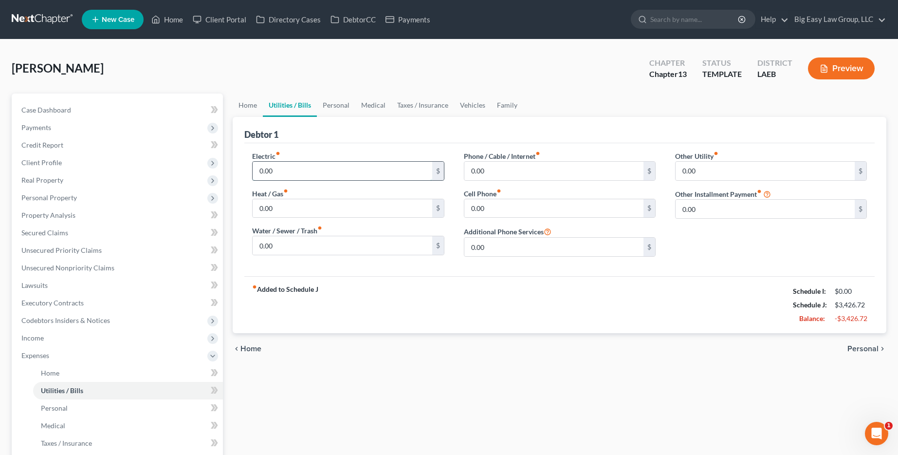
click at [307, 175] on input "0.00" at bounding box center [342, 171] width 179 height 19
click at [308, 175] on input "0.00" at bounding box center [342, 171] width 179 height 19
type input "464"
click at [331, 244] on input "0.00" at bounding box center [342, 245] width 179 height 19
type input "105"
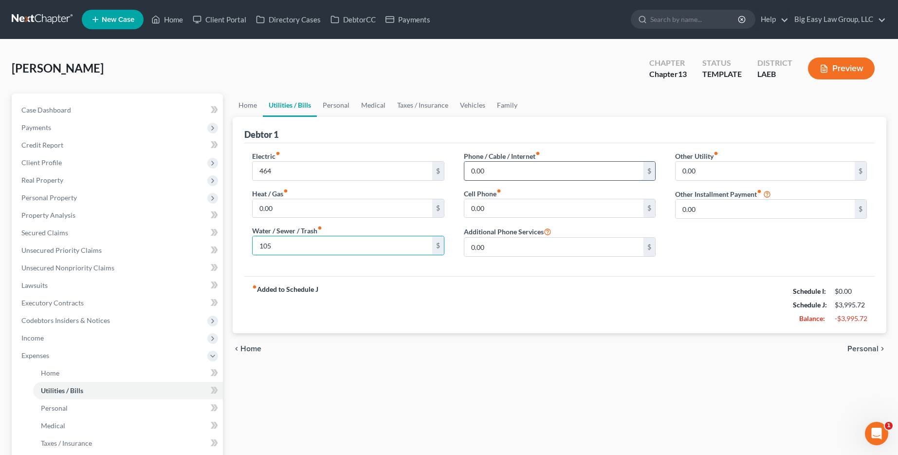
click at [528, 162] on input "0.00" at bounding box center [554, 171] width 179 height 19
type input "104"
click at [546, 206] on input "0.00" at bounding box center [554, 208] width 179 height 19
type input "327.10"
click at [332, 103] on link "Personal" at bounding box center [336, 104] width 38 height 23
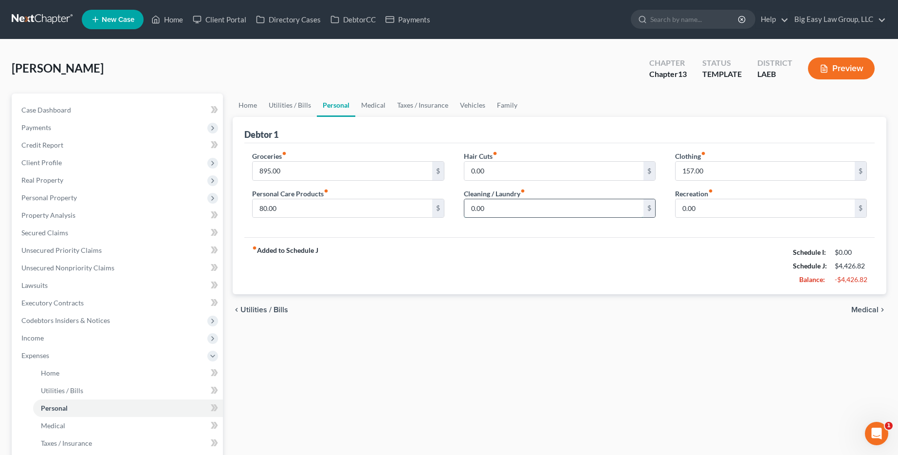
click at [502, 207] on input "0.00" at bounding box center [554, 208] width 179 height 19
type input "30"
click at [377, 102] on link "Medical" at bounding box center [373, 104] width 36 height 23
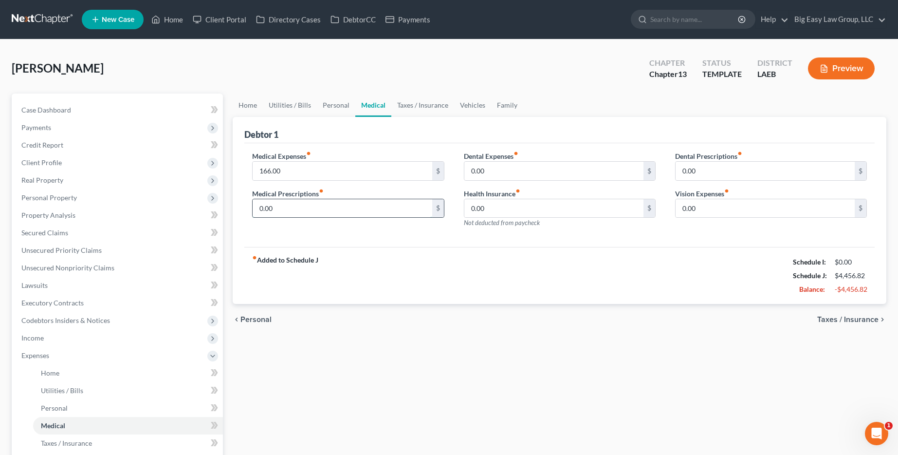
click at [386, 203] on input "0.00" at bounding box center [342, 208] width 179 height 19
type input "115"
click at [693, 208] on input "0.00" at bounding box center [765, 208] width 179 height 19
type input "125"
click at [431, 100] on link "Taxes / Insurance" at bounding box center [422, 104] width 63 height 23
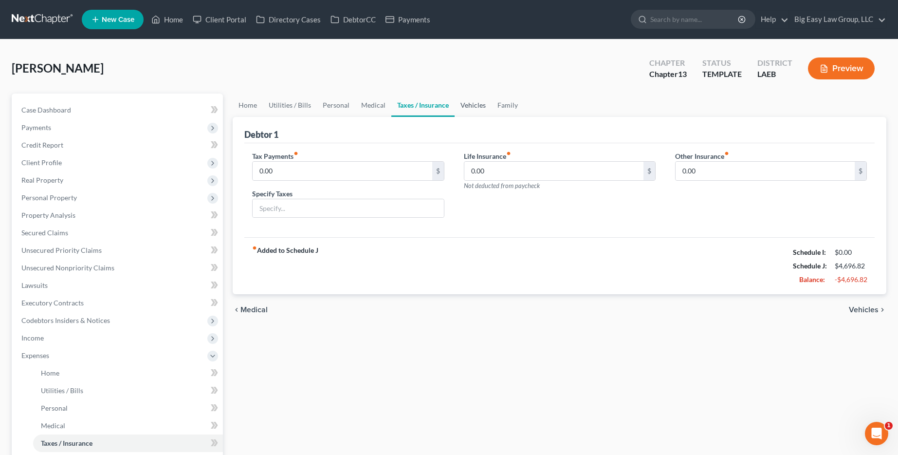
click at [476, 107] on link "Vehicles" at bounding box center [473, 104] width 37 height 23
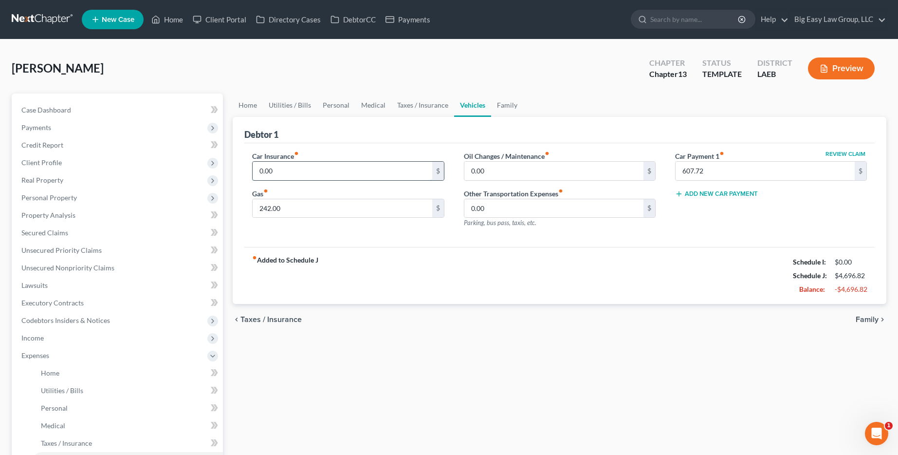
click at [328, 171] on input "0.00" at bounding box center [342, 171] width 179 height 19
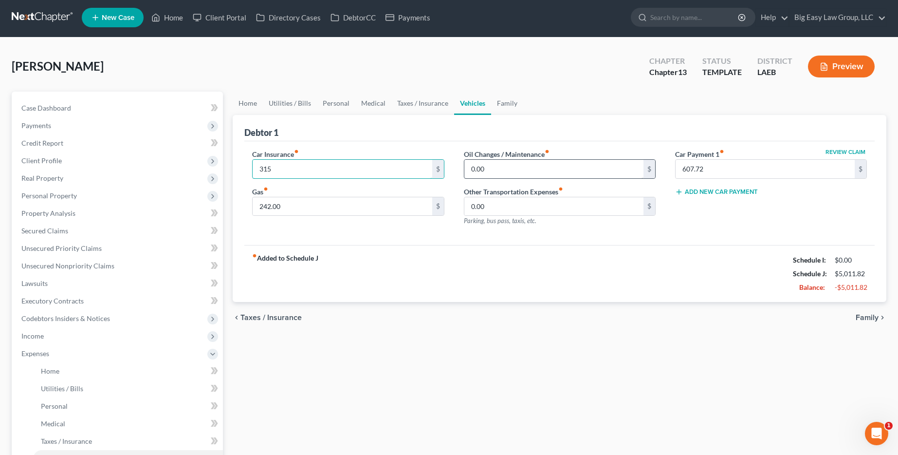
type input "315"
click at [564, 175] on input "0.00" at bounding box center [554, 169] width 179 height 19
type input "75"
click at [671, 213] on div "Review Claim Car Payment 1 fiber_manual_record 607.72 $ Add New Car Payment" at bounding box center [771, 191] width 211 height 85
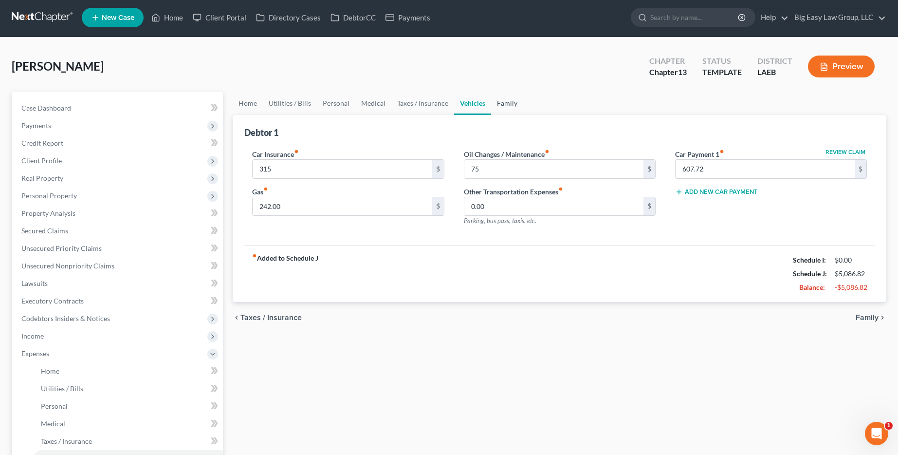
click at [514, 104] on link "Family" at bounding box center [507, 103] width 32 height 23
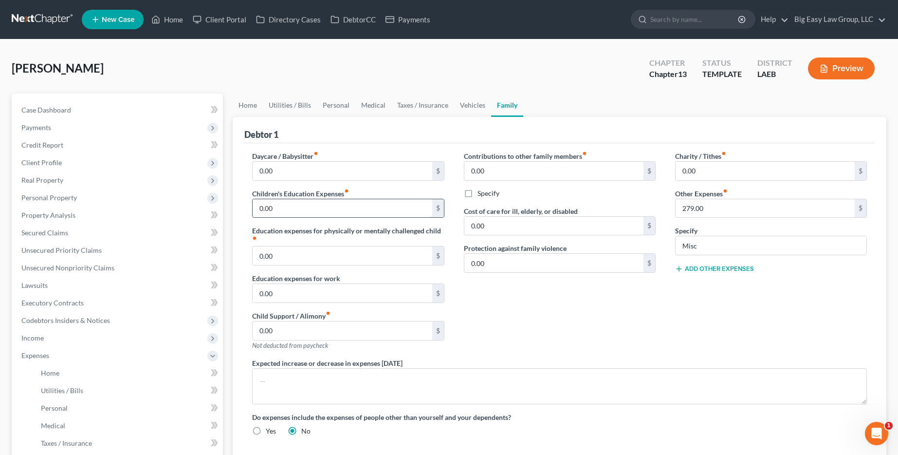
click at [338, 204] on input "0.00" at bounding box center [342, 208] width 179 height 19
click at [397, 131] on div "Debtor 1" at bounding box center [559, 130] width 631 height 26
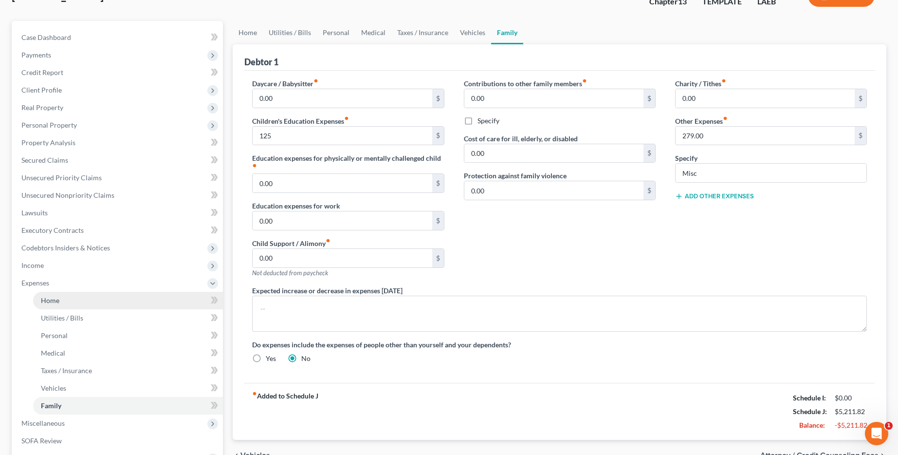
scroll to position [181, 0]
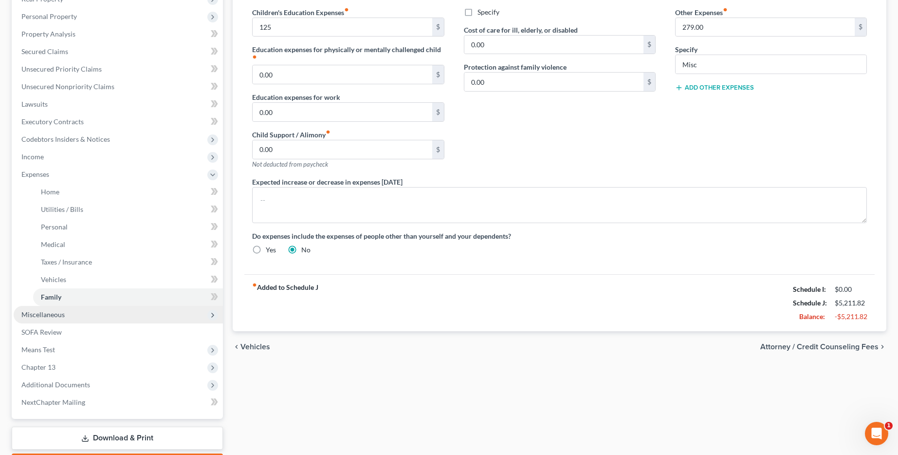
click at [102, 320] on span "Miscellaneous" at bounding box center [118, 315] width 209 height 18
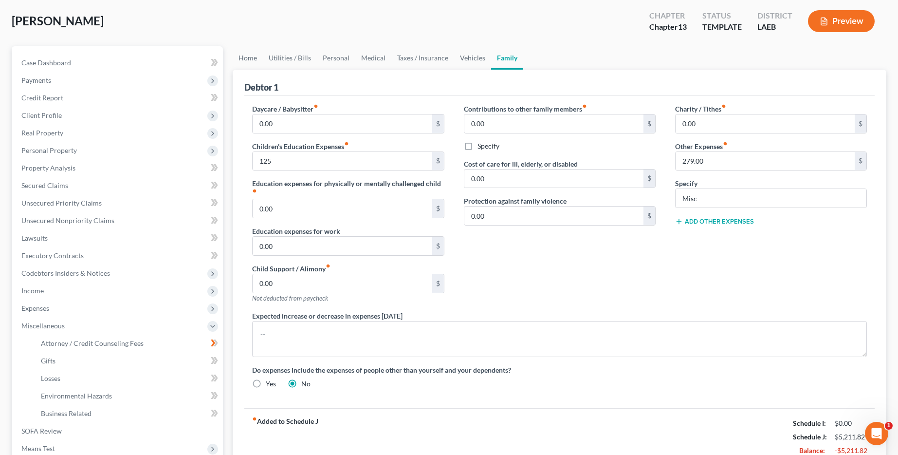
scroll to position [0, 0]
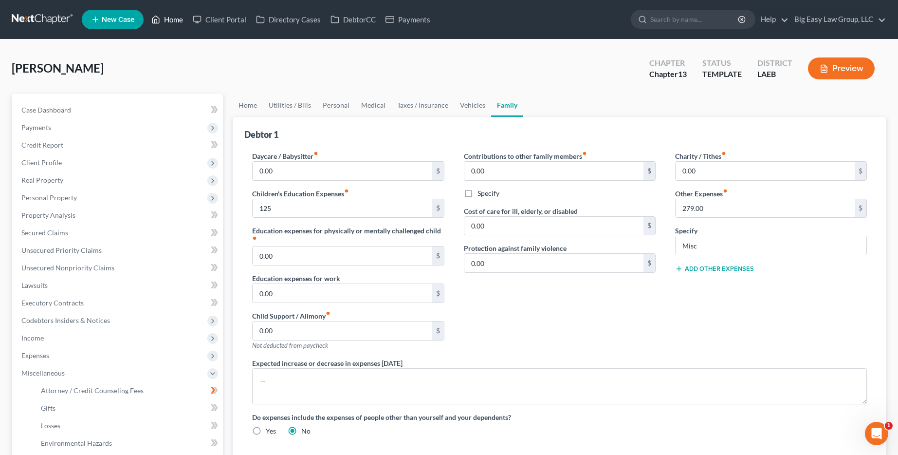
click at [156, 21] on icon at bounding box center [155, 20] width 9 height 12
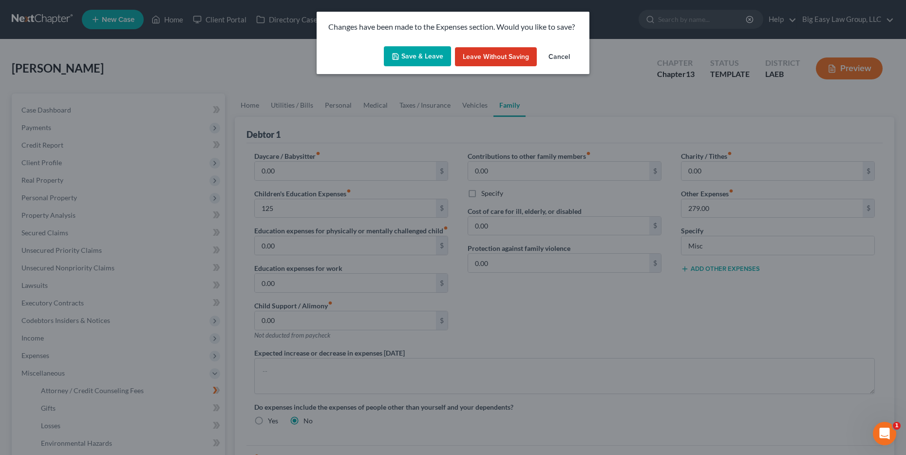
click at [412, 57] on button "Save & Leave" at bounding box center [417, 56] width 67 height 20
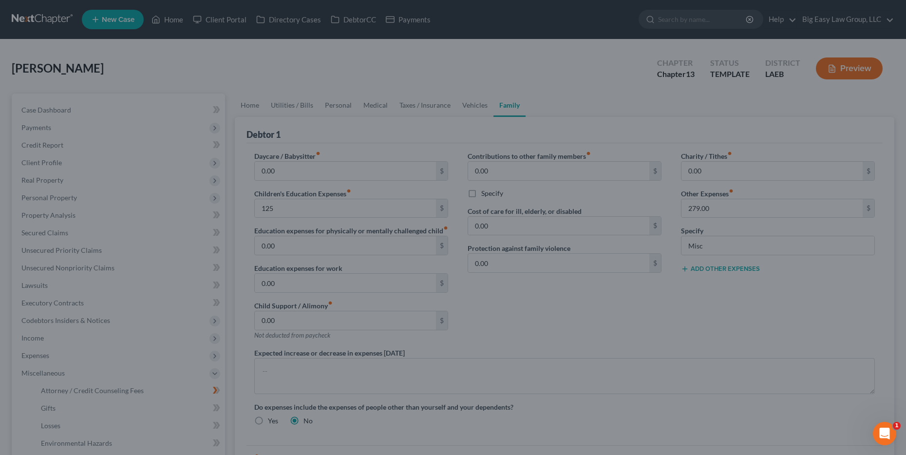
type input "125.00"
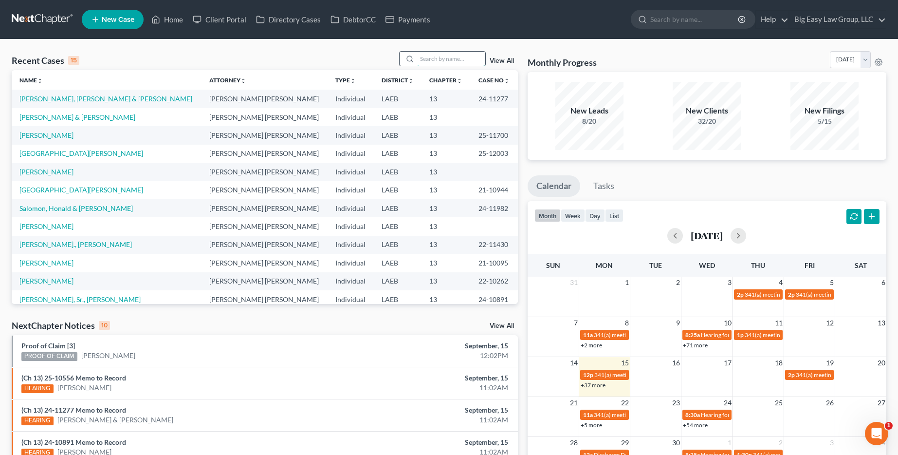
click at [450, 56] on input "search" at bounding box center [451, 59] width 68 height 14
click at [518, 52] on div "Recent Cases 15 View All Name unfold_more expand_more expand_less Attorney unfo…" at bounding box center [265, 361] width 516 height 620
click at [511, 61] on link "View All" at bounding box center [502, 60] width 24 height 7
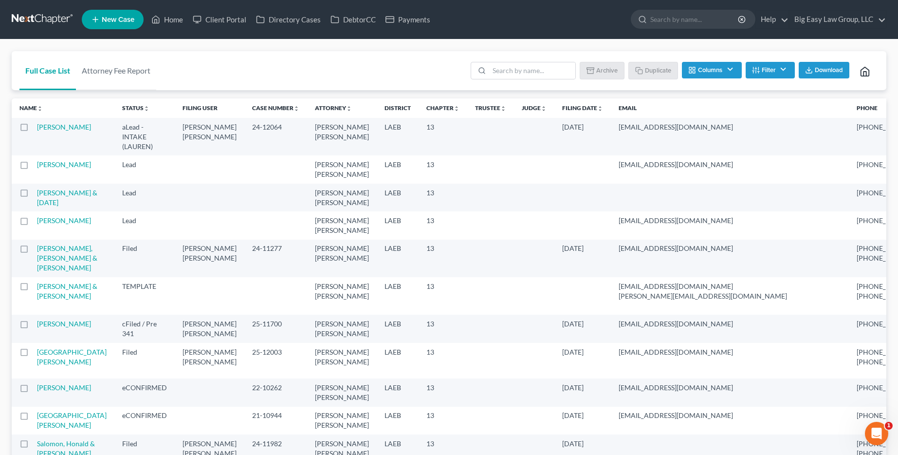
click at [511, 80] on li at bounding box center [523, 71] width 105 height 19
drag, startPoint x: 520, startPoint y: 72, endPoint x: 529, endPoint y: 70, distance: 9.4
click at [520, 72] on input "search" at bounding box center [532, 70] width 86 height 17
type input "template"
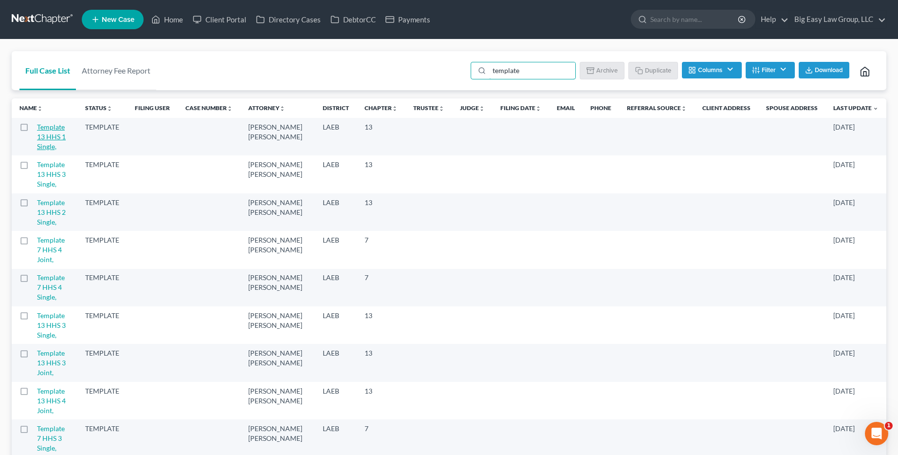
click at [47, 136] on link "Template 13 HHS 1 Single," at bounding box center [51, 137] width 29 height 28
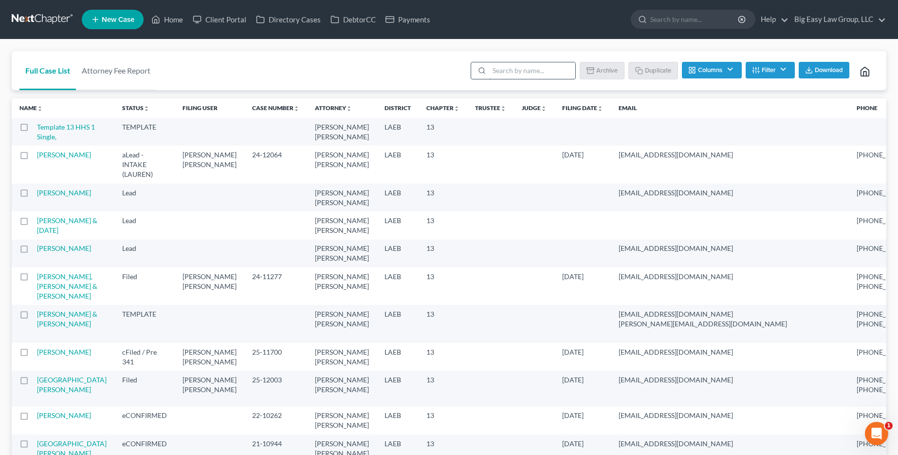
click at [524, 68] on input "search" at bounding box center [532, 70] width 86 height 17
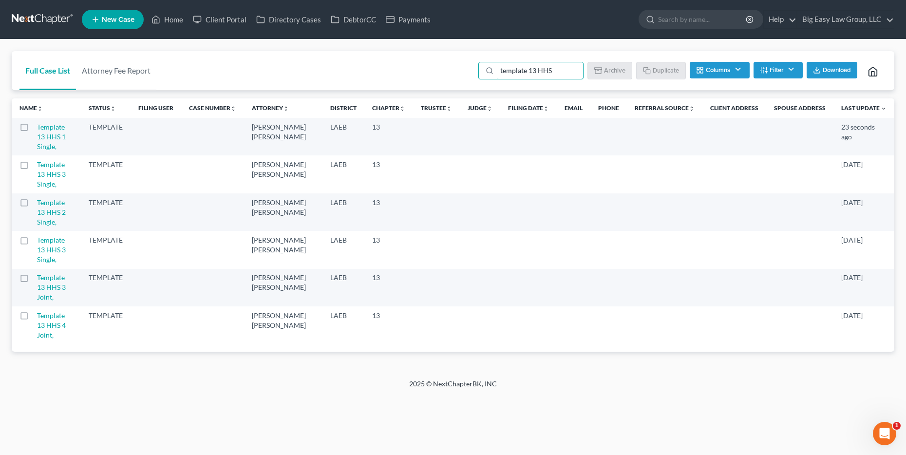
click at [33, 130] on label at bounding box center [33, 130] width 0 height 0
type input "template 13 HHS"
click at [37, 129] on input "checkbox" at bounding box center [40, 125] width 6 height 6
click at [614, 71] on button "Archive" at bounding box center [611, 70] width 44 height 17
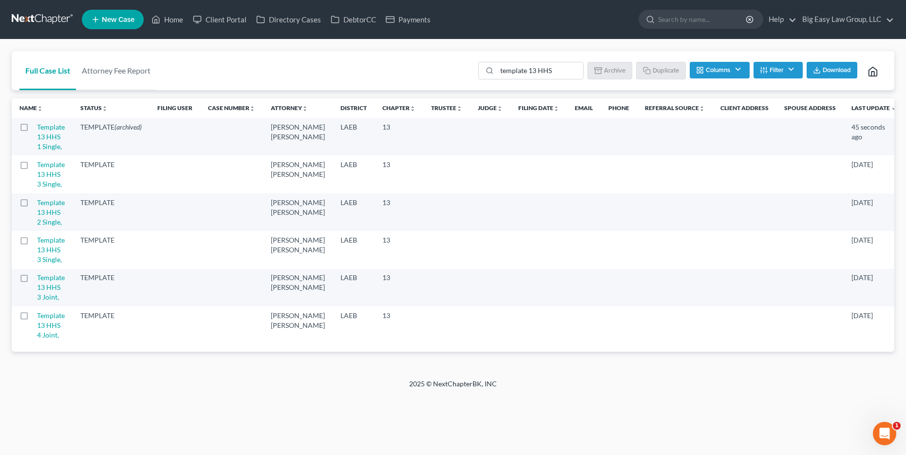
click at [33, 130] on label at bounding box center [33, 130] width 0 height 0
click at [37, 126] on input "checkbox" at bounding box center [40, 125] width 6 height 6
click at [618, 71] on button "Un-archive" at bounding box center [606, 70] width 54 height 17
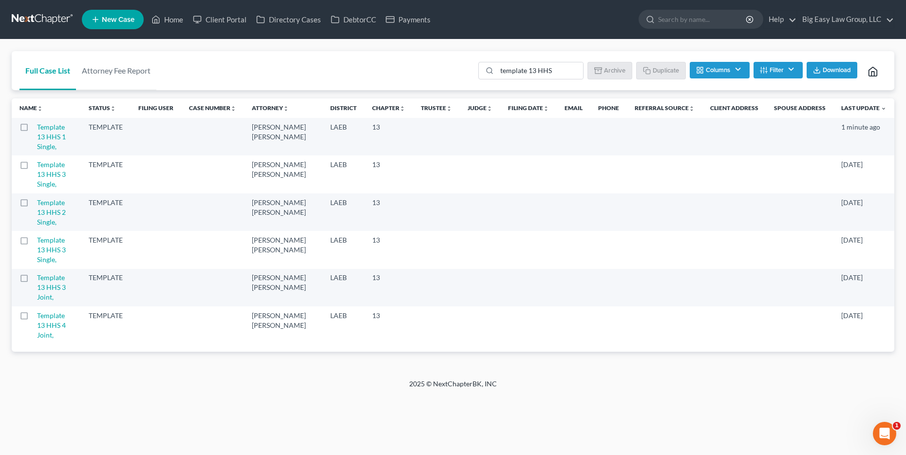
click at [33, 130] on label at bounding box center [33, 130] width 0 height 0
click at [37, 125] on input "checkbox" at bounding box center [40, 125] width 6 height 6
click at [665, 71] on button "Duplicate" at bounding box center [661, 70] width 49 height 17
click at [564, 69] on input "template 13 HHS" at bounding box center [541, 70] width 86 height 17
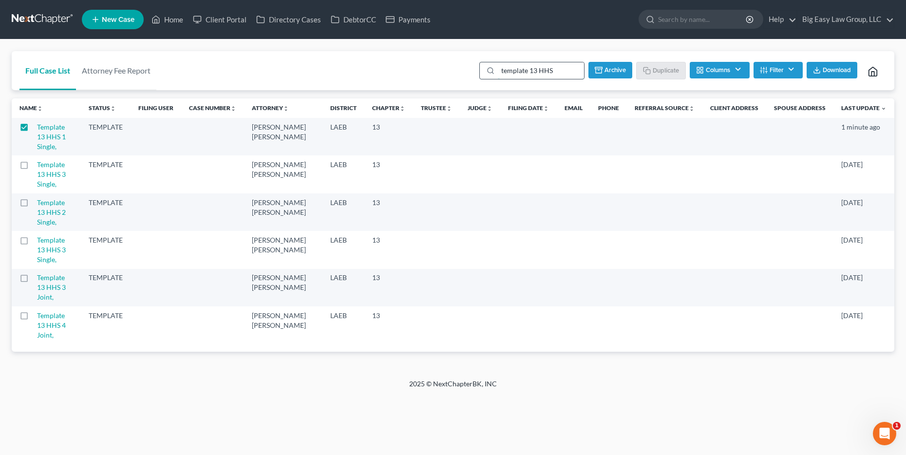
click at [564, 69] on input "template 13 HHS" at bounding box center [541, 70] width 86 height 17
checkbox input "false"
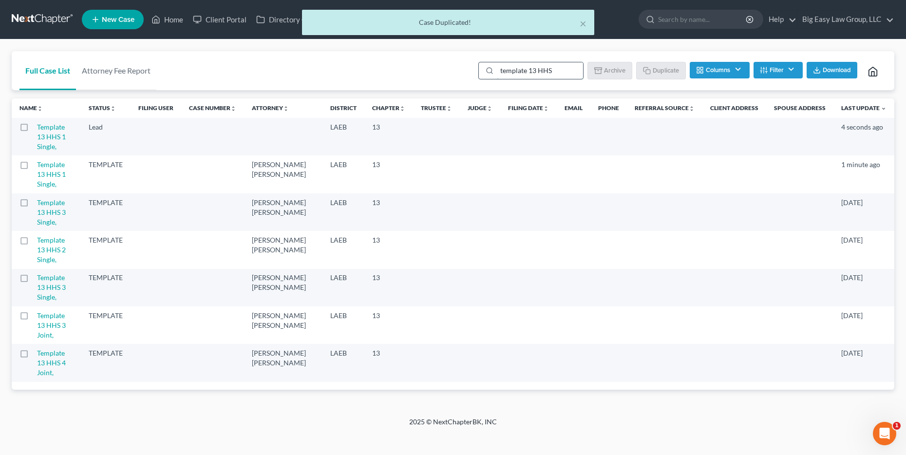
click at [564, 69] on input "template 13 HHS" at bounding box center [540, 70] width 86 height 17
click at [33, 130] on label at bounding box center [33, 130] width 0 height 0
click at [40, 128] on link "Template 13 HHS 1 Single," at bounding box center [51, 137] width 29 height 28
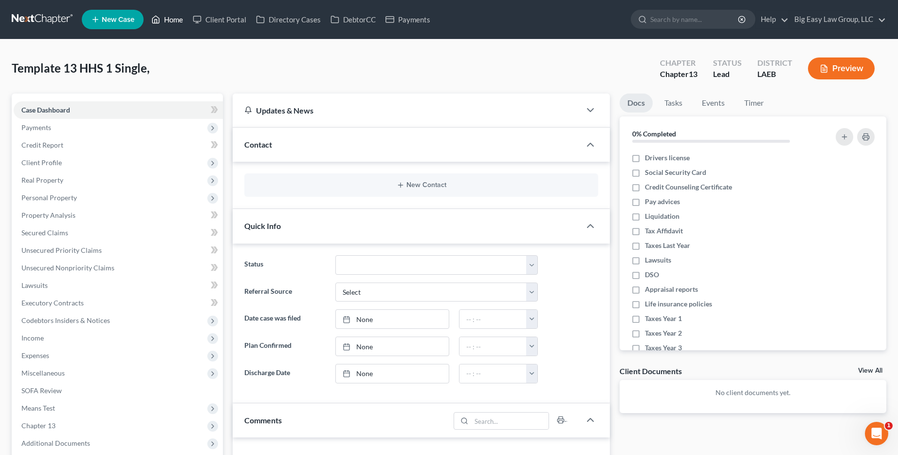
click at [176, 17] on link "Home" at bounding box center [167, 20] width 41 height 18
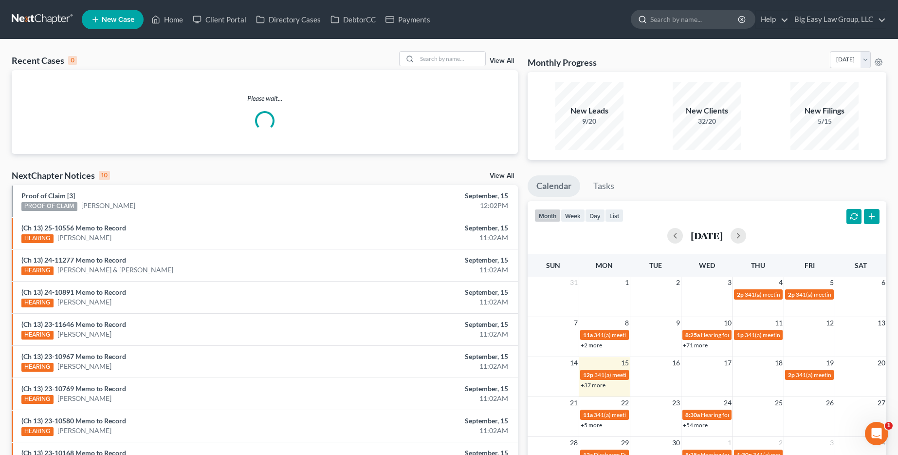
click at [687, 22] on input "search" at bounding box center [695, 19] width 89 height 18
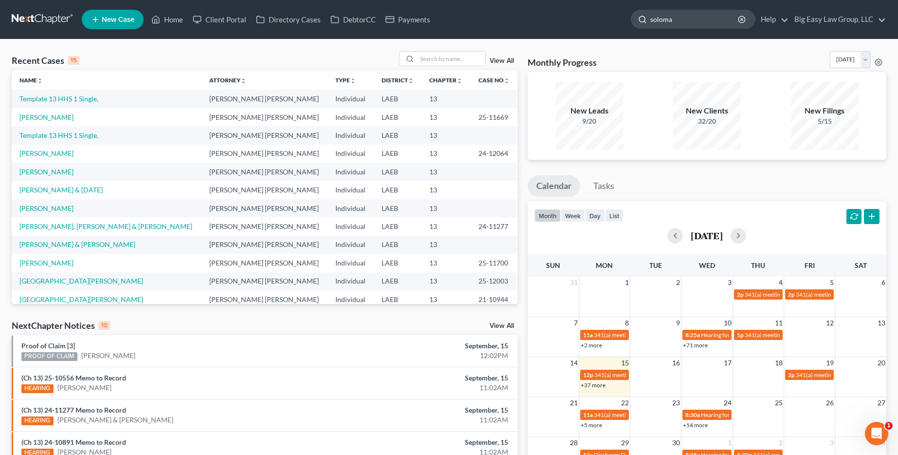
type input "soloman"
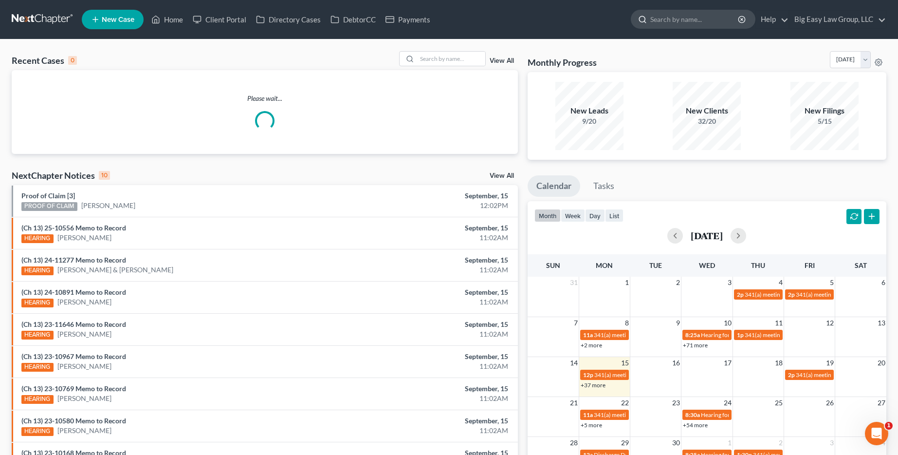
click at [674, 21] on input "search" at bounding box center [695, 19] width 89 height 18
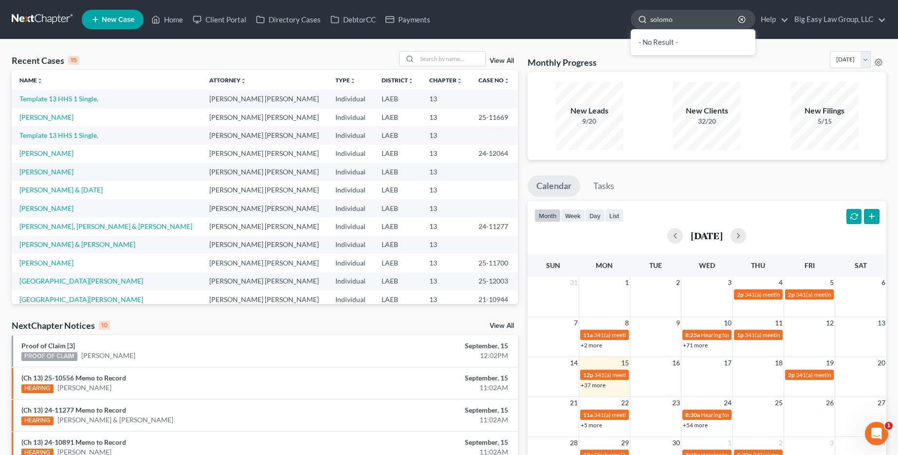
type input "solomon"
click at [687, 2] on nav "Home New Case Client Portal Directory Cases DebtorCC Payments Big Easy Law Grou…" at bounding box center [449, 19] width 898 height 39
click at [673, 36] on nav "Home New Case Client Portal Directory Cases DebtorCC Payments Big Easy Law Grou…" at bounding box center [449, 19] width 898 height 39
click at [676, 23] on input "search" at bounding box center [695, 19] width 89 height 18
type input "sooman"
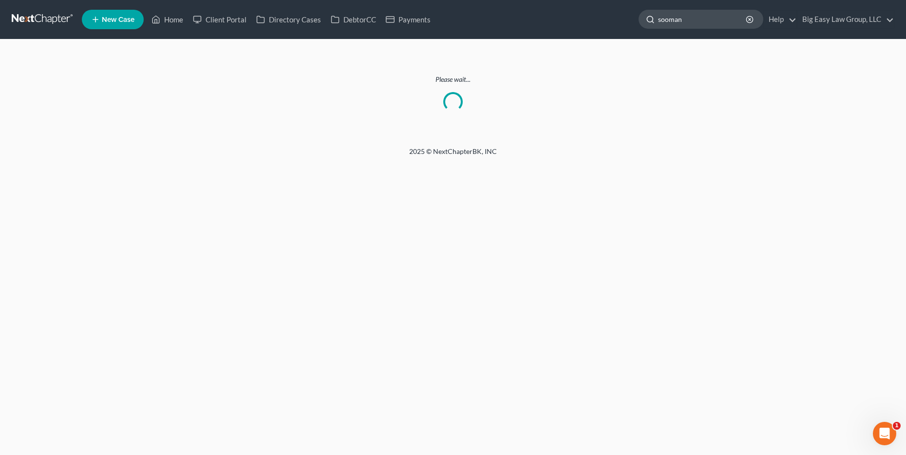
click at [665, 22] on input "sooman" at bounding box center [702, 19] width 89 height 18
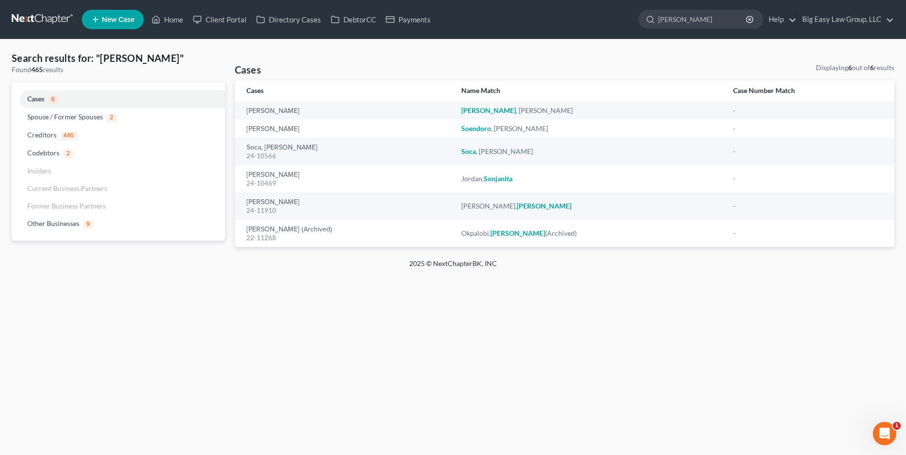
type input "soloman"
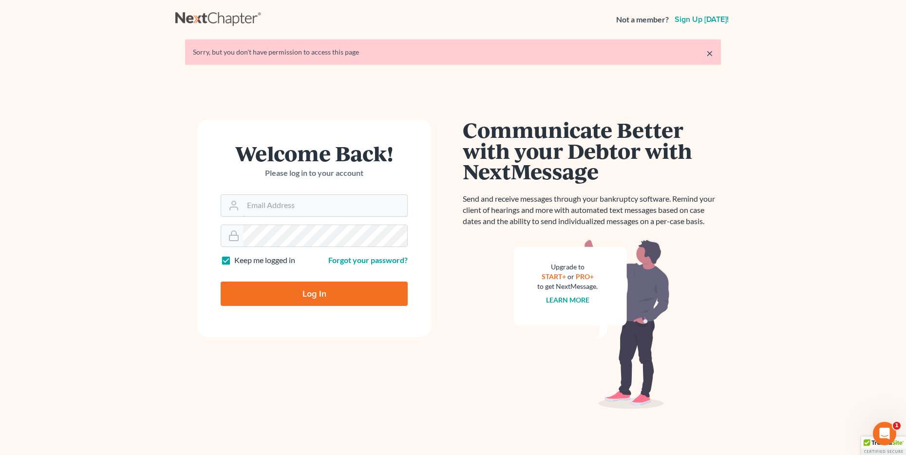
type input "[EMAIL_ADDRESS][DOMAIN_NAME]"
click at [262, 296] on input "Log In" at bounding box center [314, 293] width 187 height 24
type input "Thinking..."
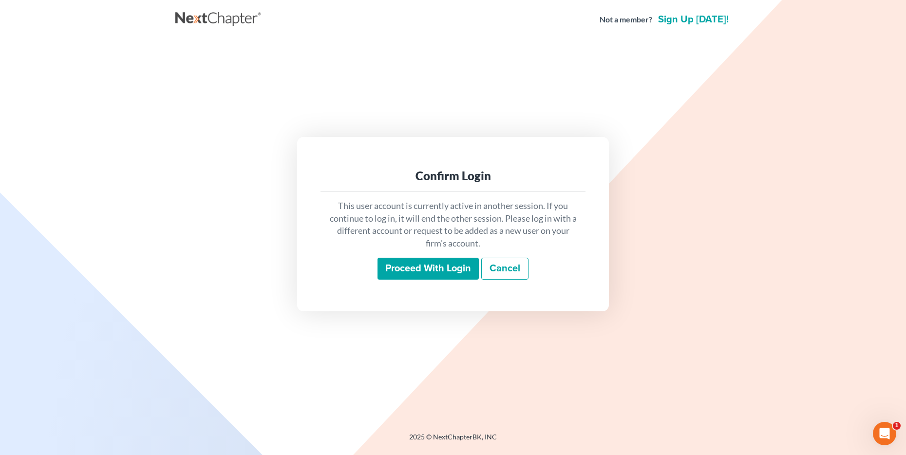
click at [441, 275] on input "Proceed with login" at bounding box center [427, 269] width 101 height 22
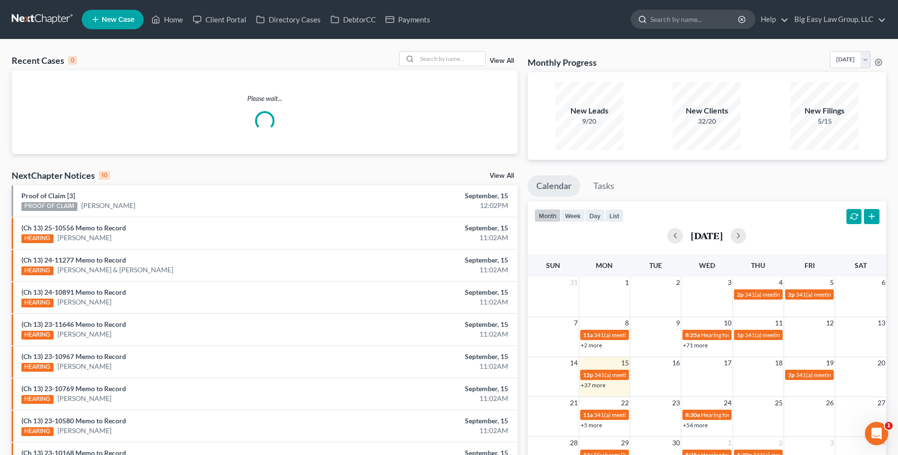
click at [686, 14] on input "search" at bounding box center [695, 19] width 89 height 18
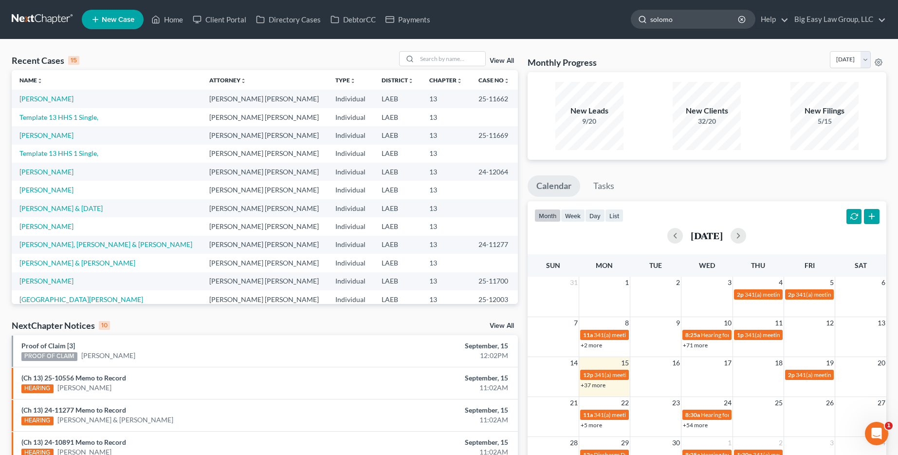
type input "solomon"
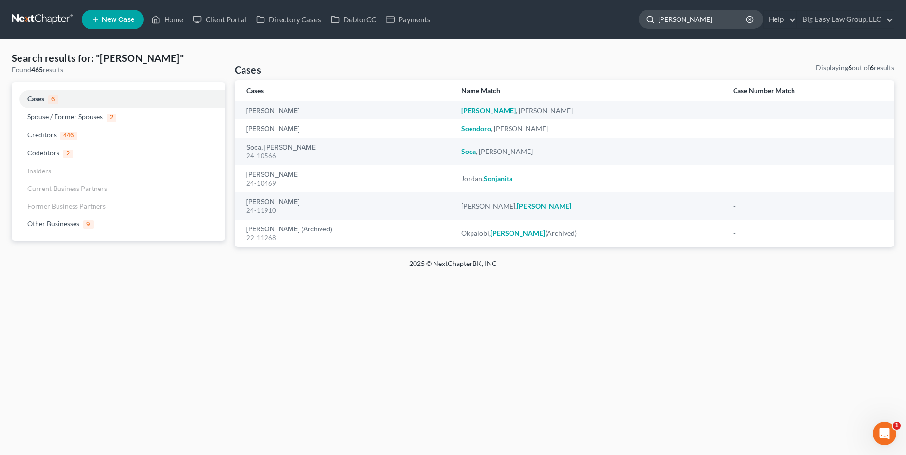
click at [715, 17] on input "solomon" at bounding box center [702, 19] width 89 height 18
click at [714, 17] on input "solomon" at bounding box center [702, 19] width 89 height 18
click at [713, 18] on input "solomon" at bounding box center [702, 19] width 89 height 18
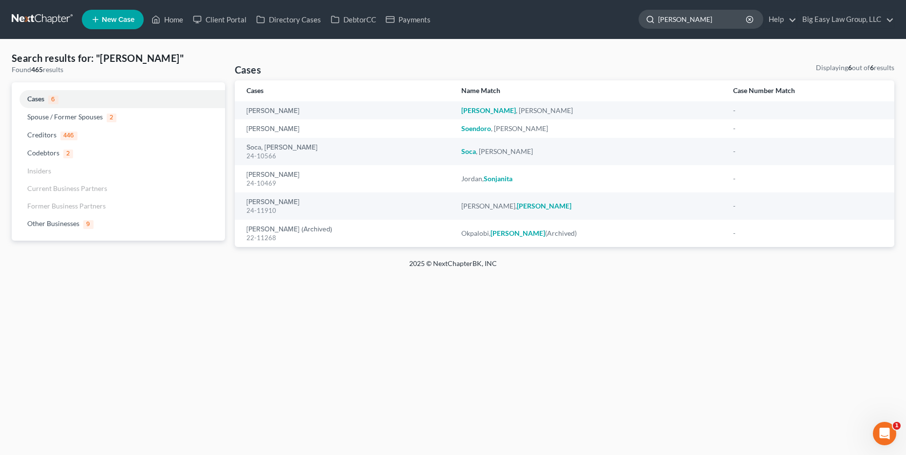
click at [660, 20] on input "solomon" at bounding box center [702, 19] width 89 height 18
type input "christy solomon"
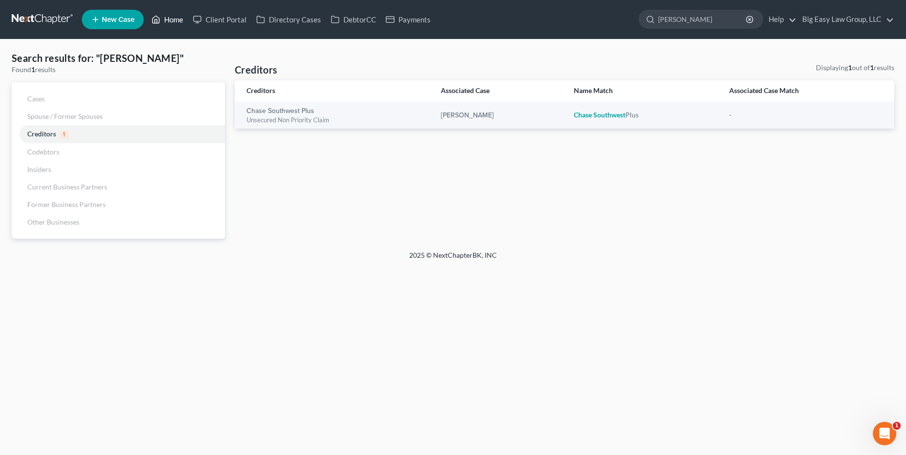
click at [156, 22] on icon at bounding box center [155, 20] width 9 height 12
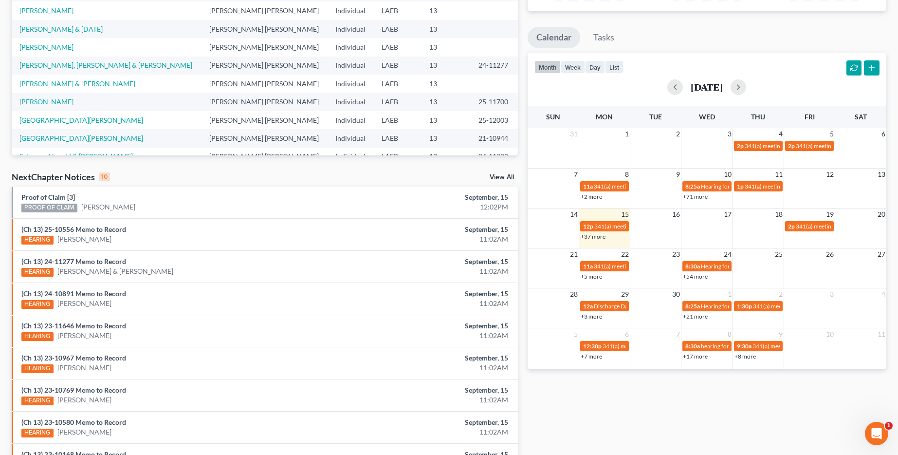
scroll to position [67, 0]
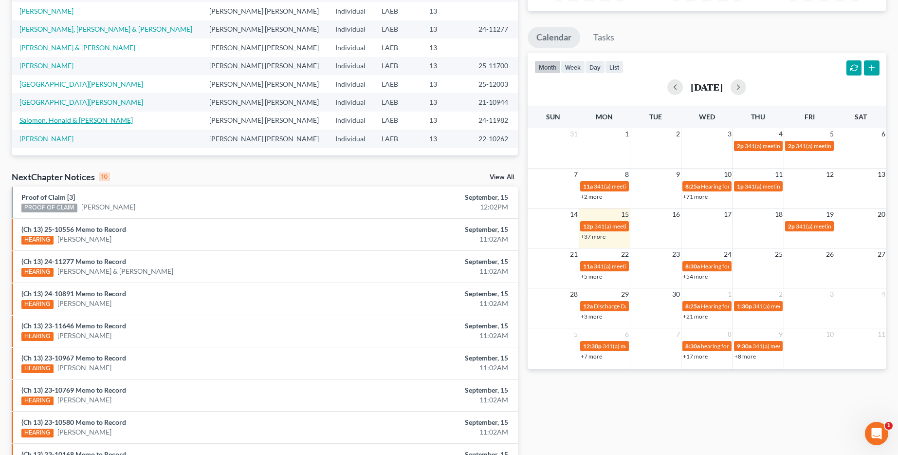
click at [68, 122] on link "Salomon, Honald & Christy" at bounding box center [75, 120] width 113 height 8
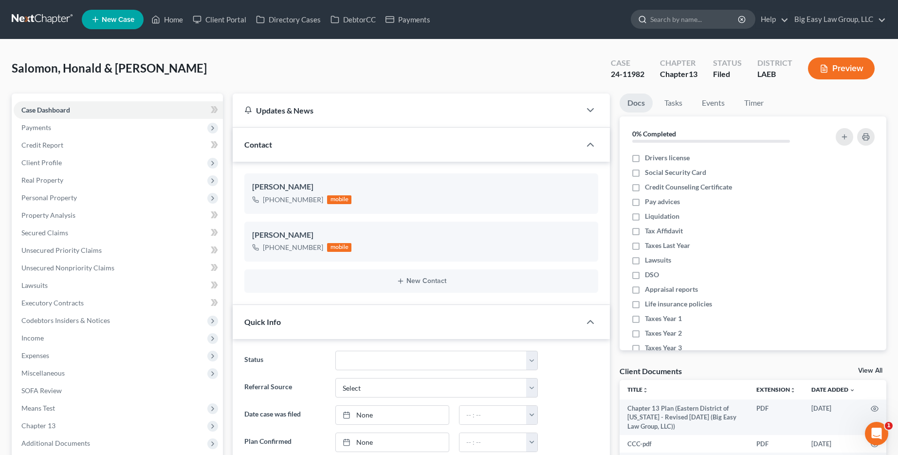
click at [674, 19] on input "search" at bounding box center [695, 19] width 89 height 18
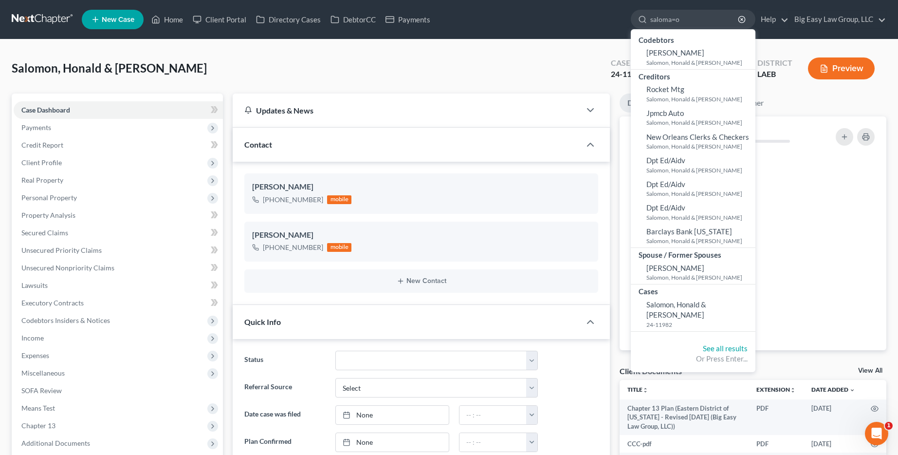
type input "saloma=on"
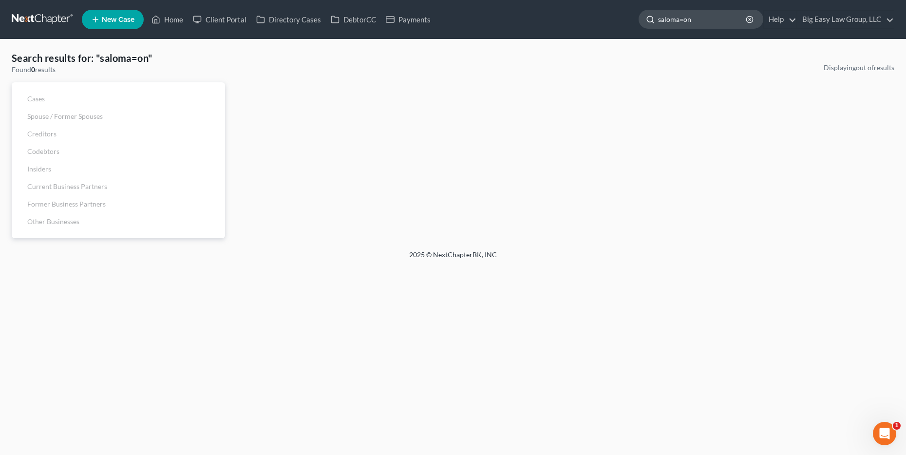
click at [684, 23] on input "saloma=on" at bounding box center [702, 19] width 89 height 18
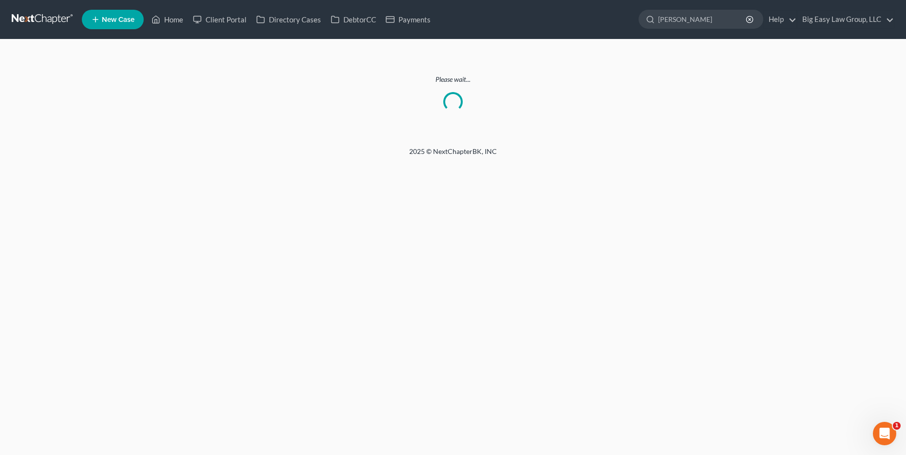
type input "salomon"
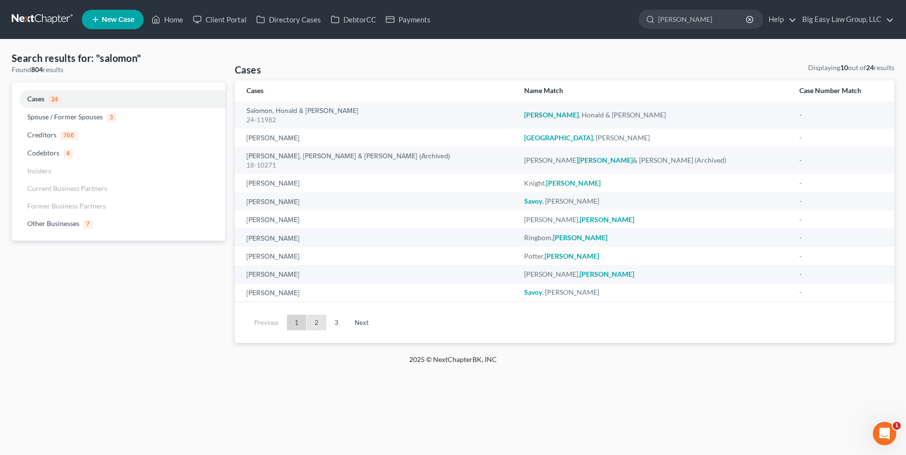
click at [324, 320] on link "2" at bounding box center [316, 323] width 19 height 16
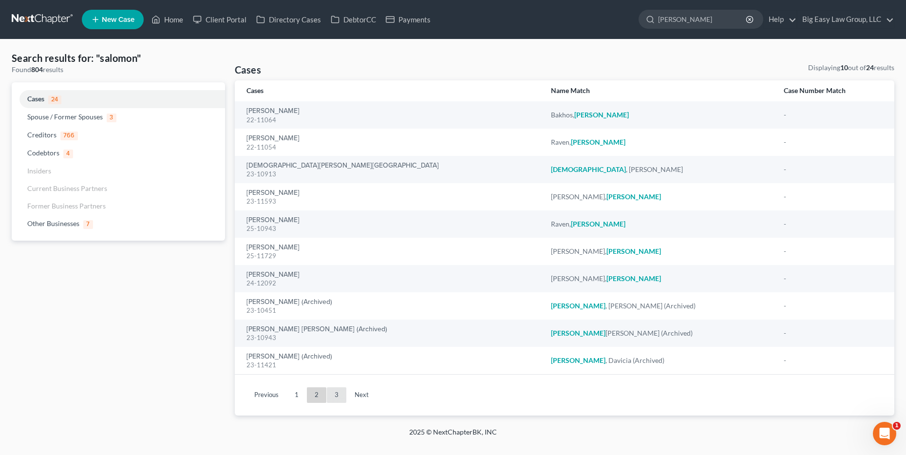
click at [327, 397] on link "3" at bounding box center [336, 395] width 19 height 16
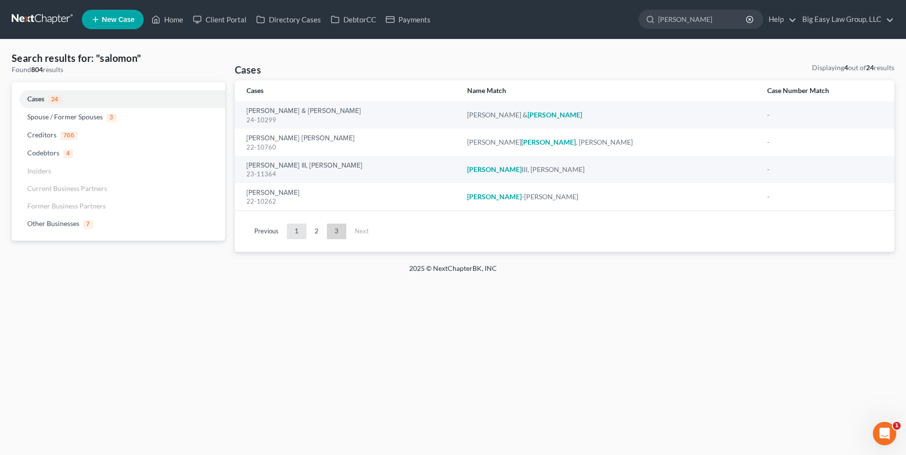
click at [296, 230] on link "1" at bounding box center [296, 231] width 19 height 16
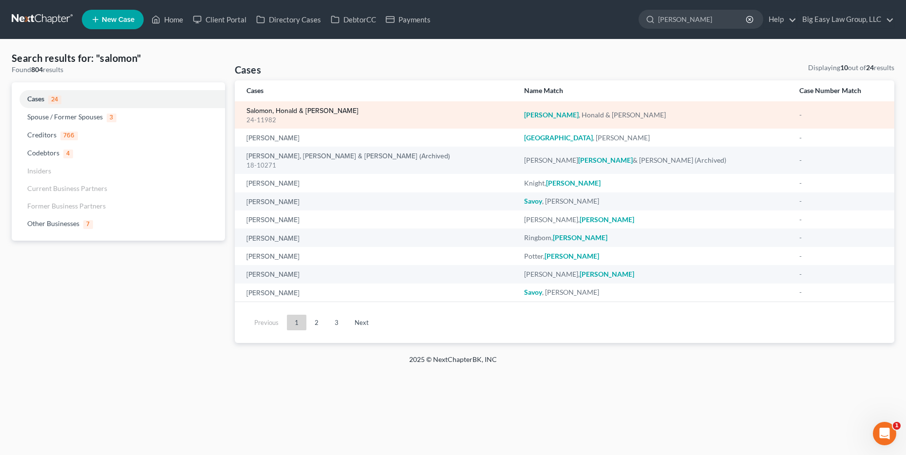
click at [304, 111] on link "Salomon, Honald & Christy" at bounding box center [302, 111] width 112 height 7
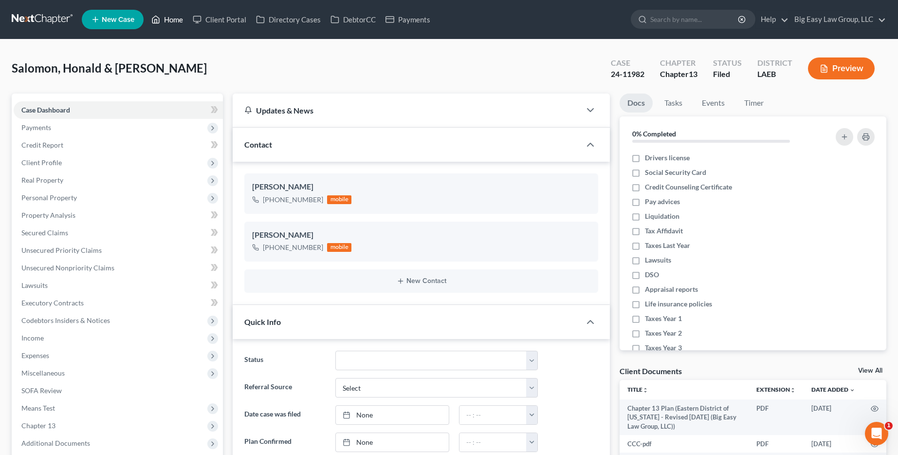
click at [172, 22] on link "Home" at bounding box center [167, 20] width 41 height 18
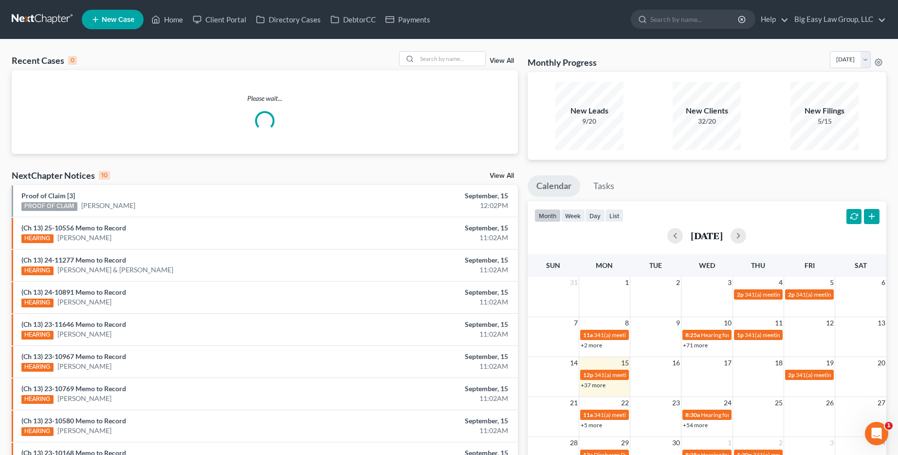
click at [497, 62] on link "View All" at bounding box center [502, 60] width 24 height 7
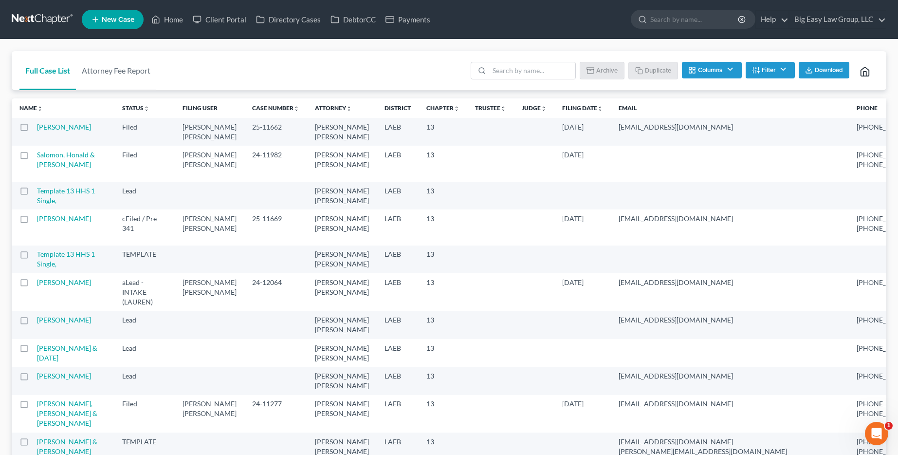
click at [33, 193] on label at bounding box center [33, 193] width 0 height 0
click at [37, 192] on input "checkbox" at bounding box center [40, 189] width 6 height 6
click at [607, 75] on button "Archive" at bounding box center [604, 70] width 44 height 17
checkbox input "false"
click at [166, 25] on link "Home" at bounding box center [167, 20] width 41 height 18
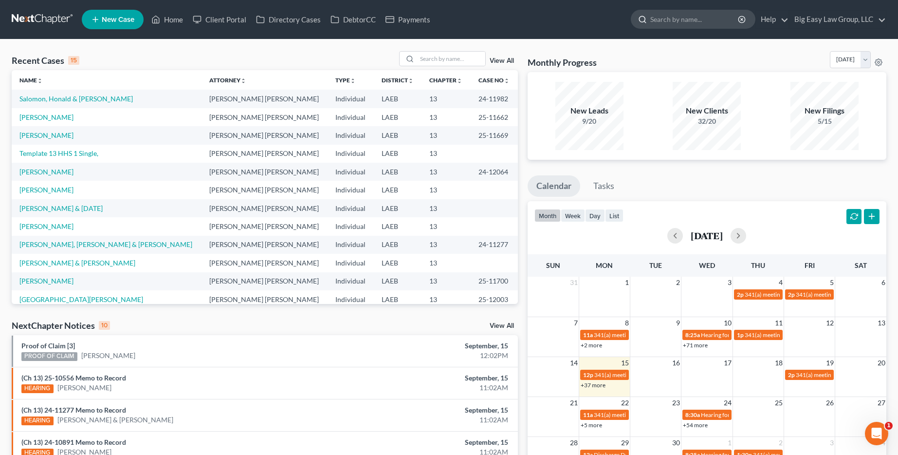
click at [685, 22] on input "search" at bounding box center [695, 19] width 89 height 18
type input "lawrence"
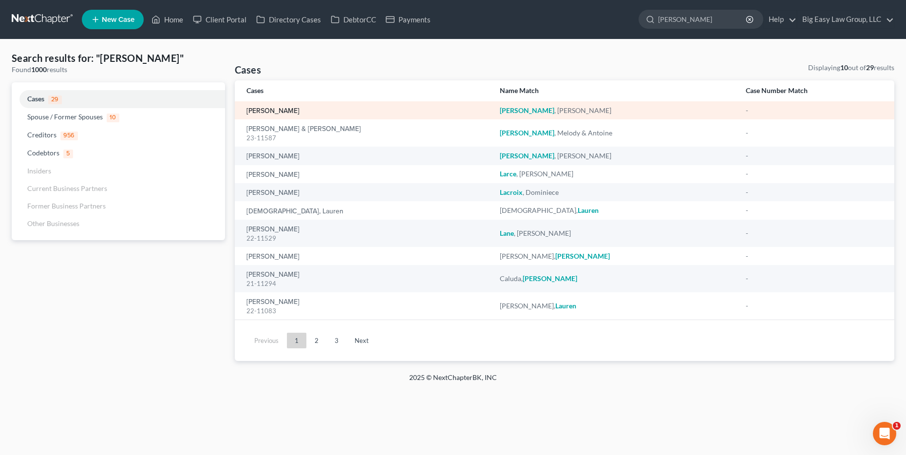
click at [285, 109] on link "Lawrence, Dwayne" at bounding box center [272, 111] width 53 height 7
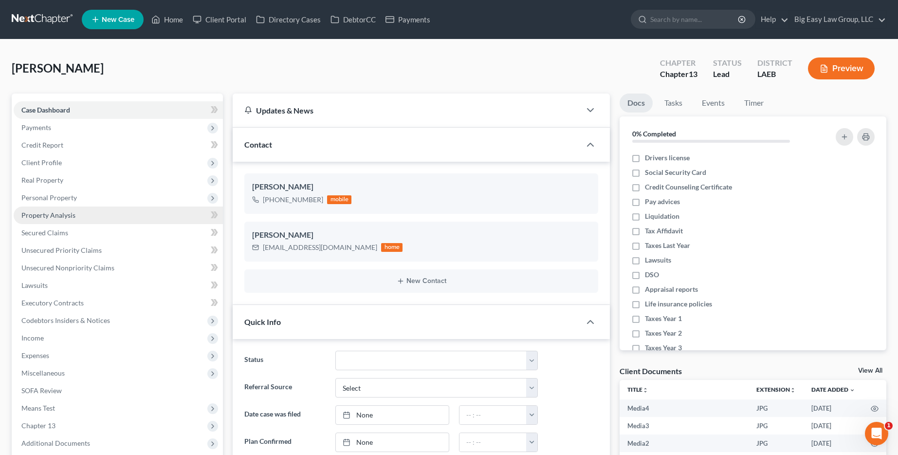
scroll to position [7, 0]
click at [86, 166] on span "Client Profile" at bounding box center [118, 163] width 209 height 18
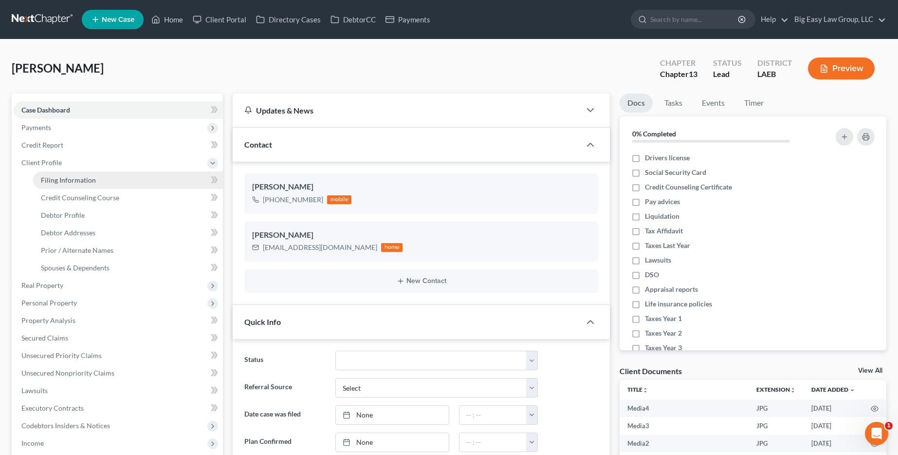
click at [87, 179] on span "Filing Information" at bounding box center [68, 180] width 55 height 8
select select "1"
select select "0"
select select "3"
select select "34"
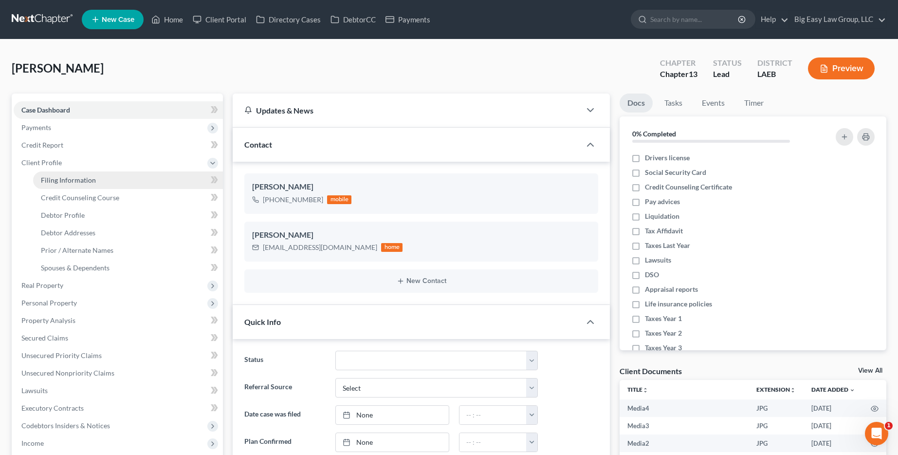
select select "0"
select select "19"
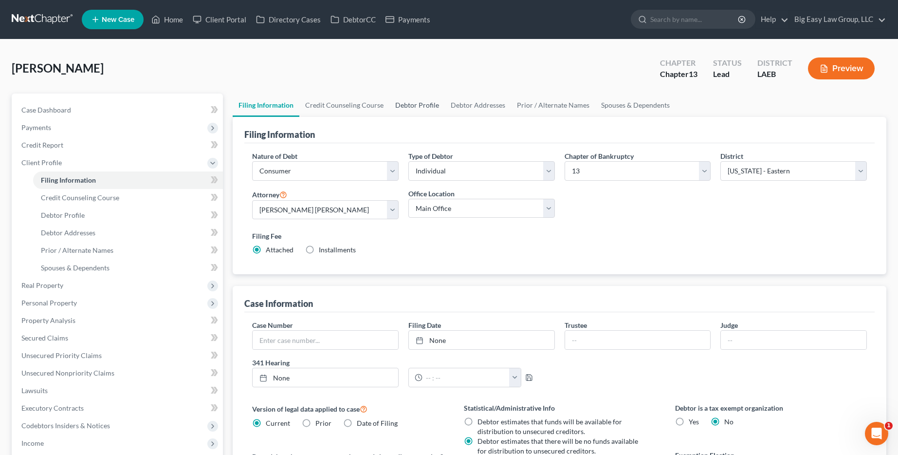
click at [418, 103] on link "Debtor Profile" at bounding box center [418, 104] width 56 height 23
select select "0"
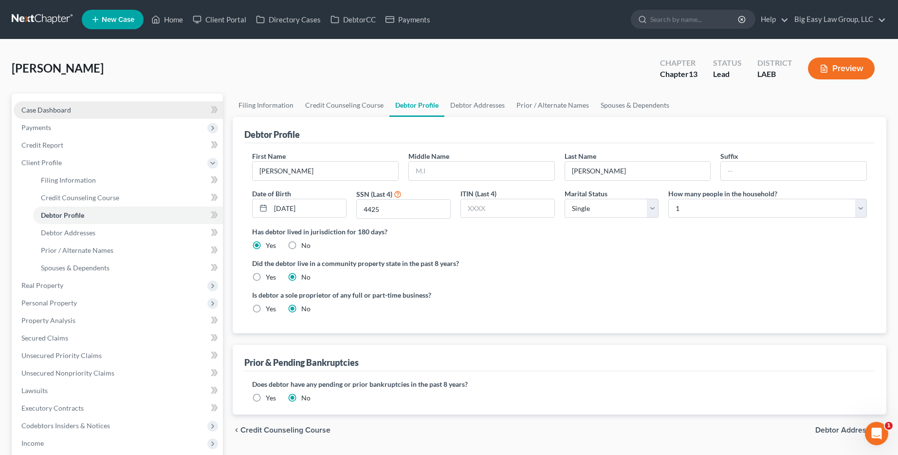
click at [129, 110] on link "Case Dashboard" at bounding box center [118, 110] width 209 height 18
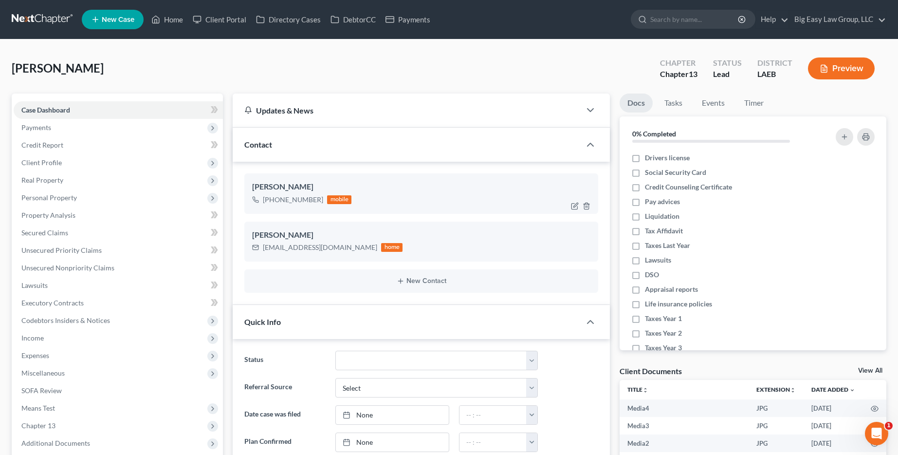
scroll to position [7, 0]
click at [68, 144] on link "Credit Report" at bounding box center [118, 145] width 209 height 18
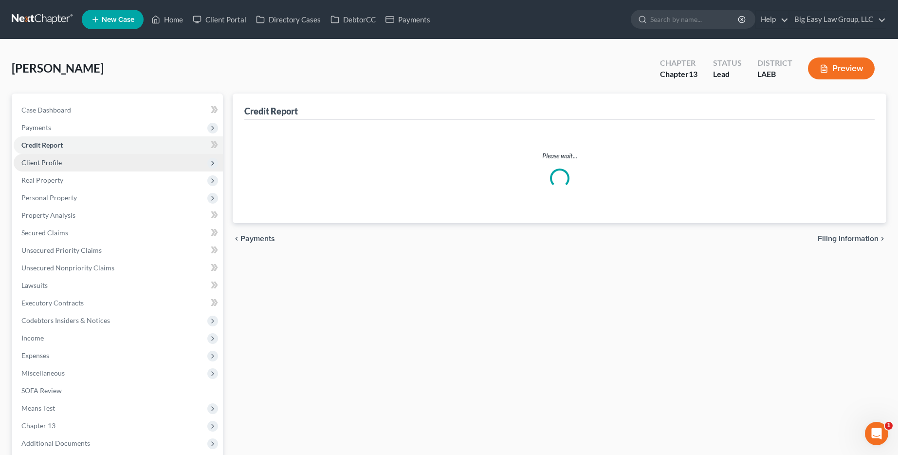
click at [63, 165] on span "Client Profile" at bounding box center [118, 163] width 209 height 18
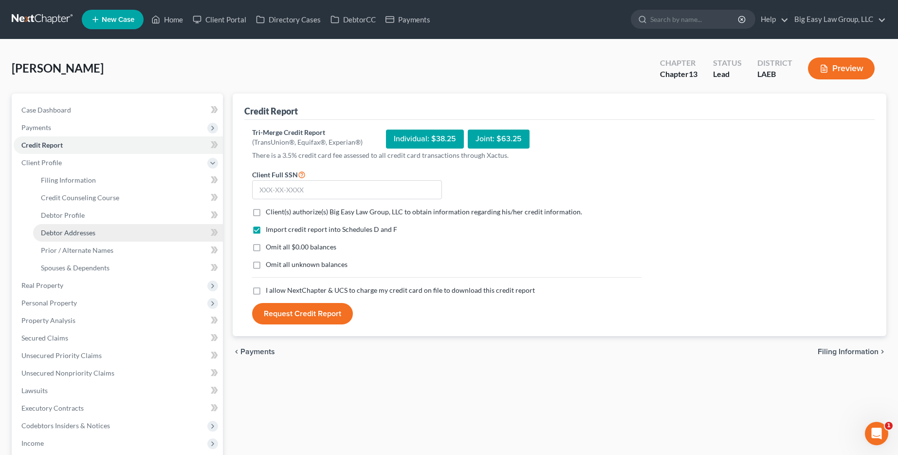
click at [61, 225] on link "Debtor Addresses" at bounding box center [128, 233] width 190 height 18
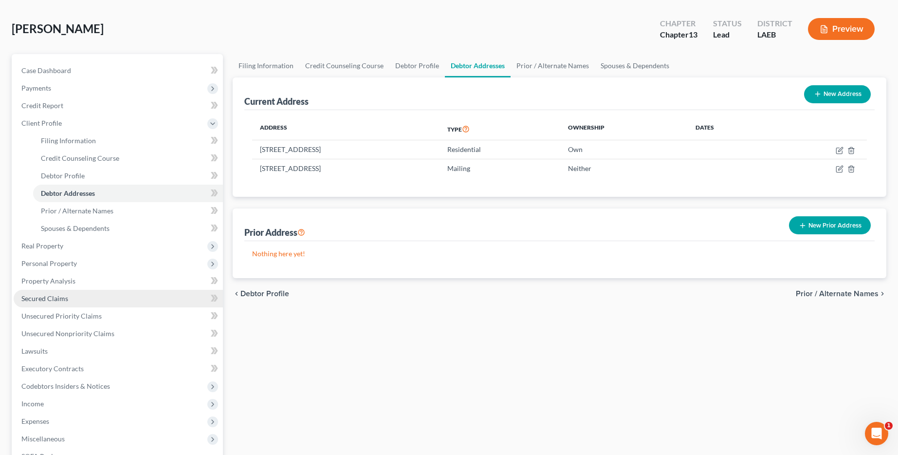
scroll to position [48, 0]
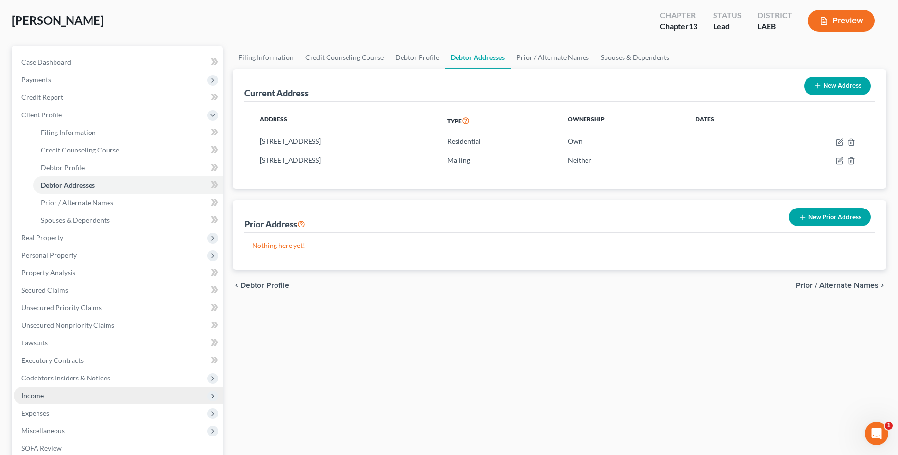
click at [23, 398] on span "Income" at bounding box center [32, 395] width 22 height 8
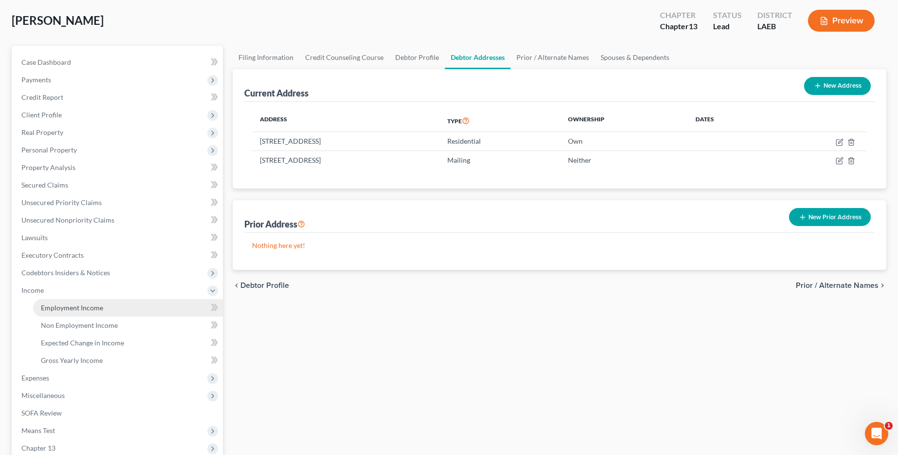
click at [98, 313] on link "Employment Income" at bounding box center [128, 308] width 190 height 18
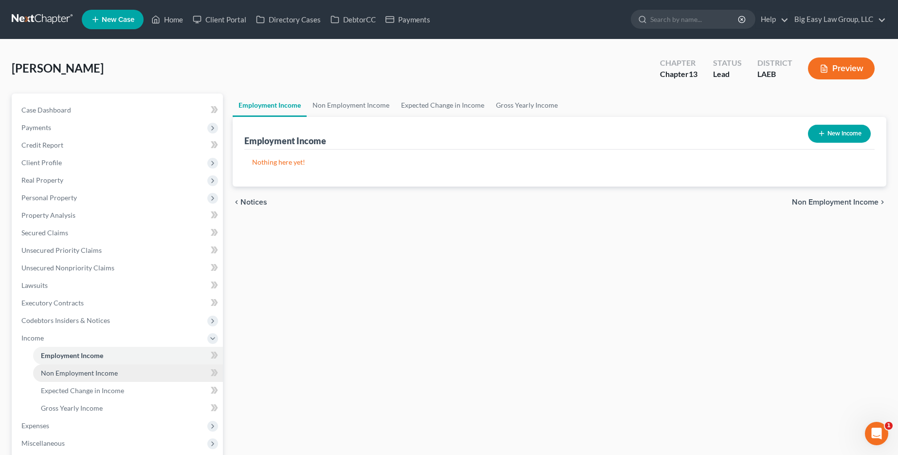
click at [74, 377] on link "Non Employment Income" at bounding box center [128, 373] width 190 height 18
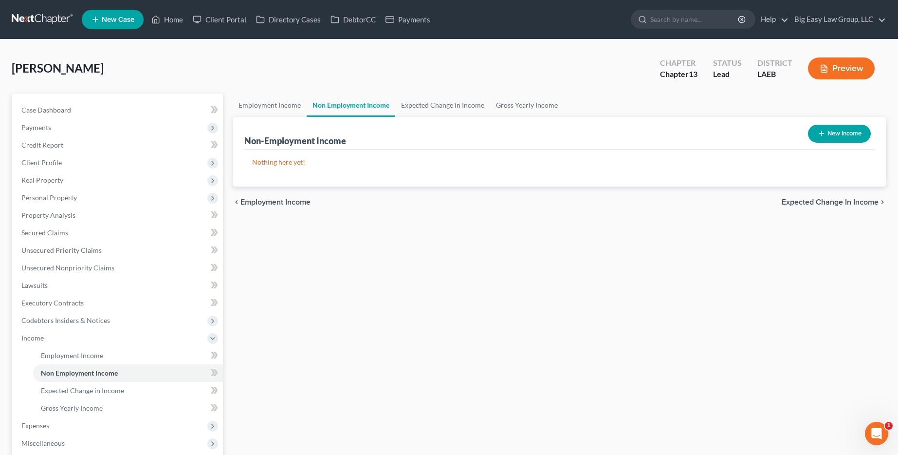
click at [857, 128] on button "New Income" at bounding box center [839, 134] width 63 height 18
select select "0"
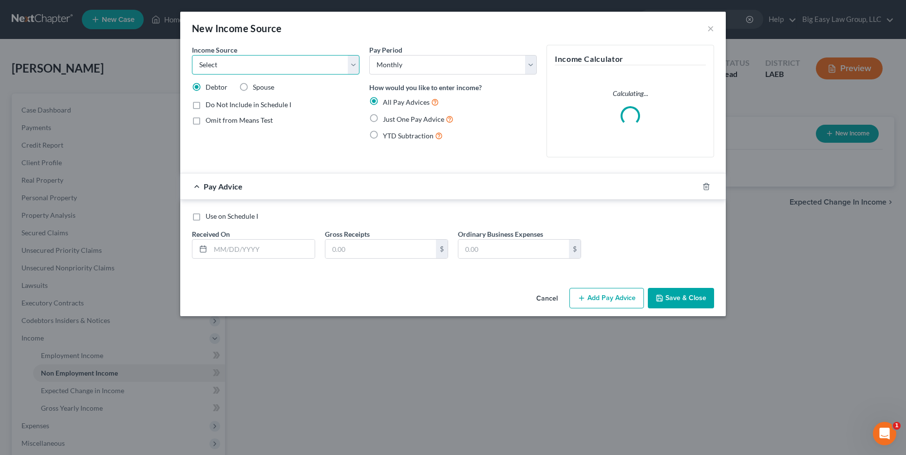
click at [276, 67] on select "Select Unemployment Disability (from employer) Pension Retirement Social Securi…" at bounding box center [275, 64] width 167 height 19
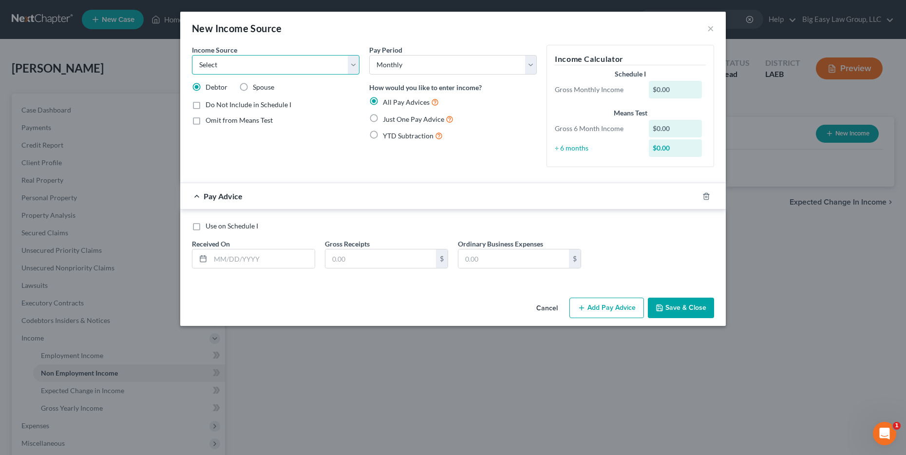
select select "13"
click at [192, 55] on select "Select Unemployment Disability (from employer) Pension Retirement Social Securi…" at bounding box center [275, 64] width 167 height 19
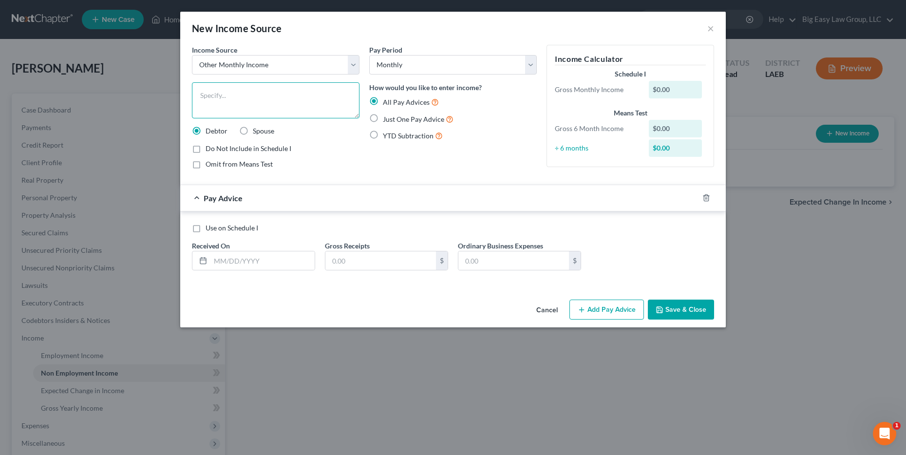
click at [255, 93] on textarea at bounding box center [275, 100] width 167 height 36
type textarea "Roomate"
click at [428, 65] on select "Select Monthly Twice Monthly Every Other Week Weekly" at bounding box center [452, 64] width 167 height 19
click at [369, 55] on select "Select Monthly Twice Monthly Every Other Week Weekly" at bounding box center [452, 64] width 167 height 19
click at [658, 92] on div "$0.00" at bounding box center [676, 90] width 54 height 18
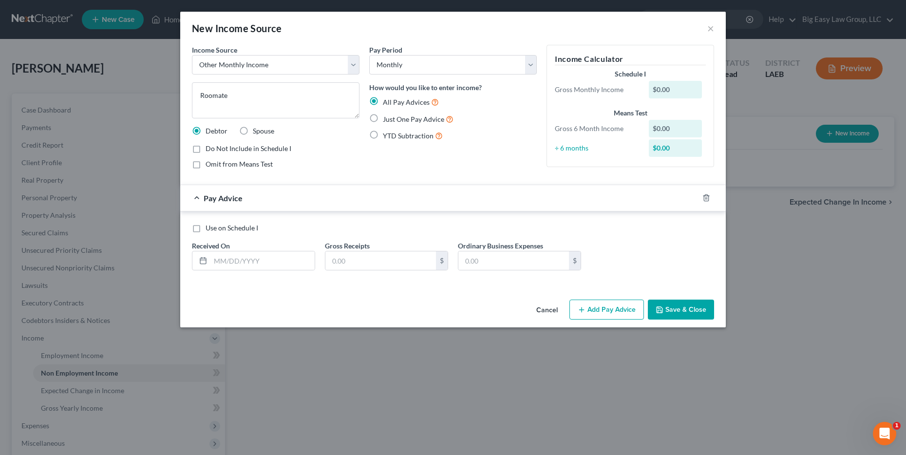
click at [681, 127] on div "$0.00" at bounding box center [676, 129] width 54 height 18
click at [229, 192] on div "Pay Advice" at bounding box center [439, 198] width 518 height 26
click at [208, 198] on span "Pay Advice" at bounding box center [223, 197] width 39 height 9
click at [420, 120] on span "Just One Pay Advice" at bounding box center [413, 119] width 61 height 8
click at [393, 120] on input "Just One Pay Advice" at bounding box center [390, 116] width 6 height 6
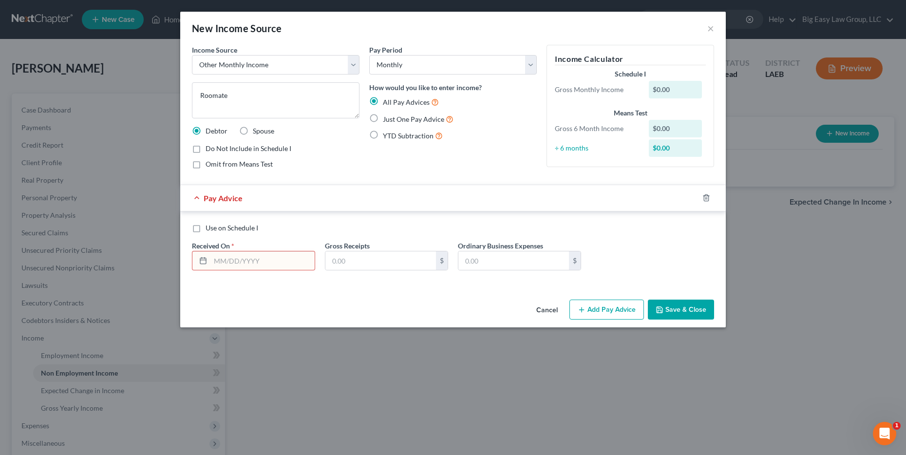
radio input "true"
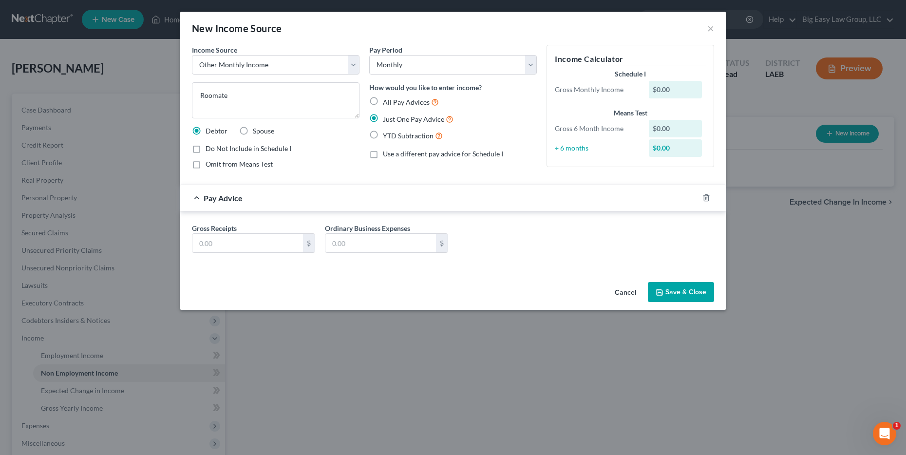
click at [420, 120] on span "Just One Pay Advice" at bounding box center [413, 119] width 61 height 8
click at [393, 120] on input "Just One Pay Advice" at bounding box center [390, 116] width 6 height 6
click at [415, 102] on span "All Pay Advices" at bounding box center [406, 102] width 47 height 8
click at [393, 102] on input "All Pay Advices" at bounding box center [390, 99] width 6 height 6
radio input "true"
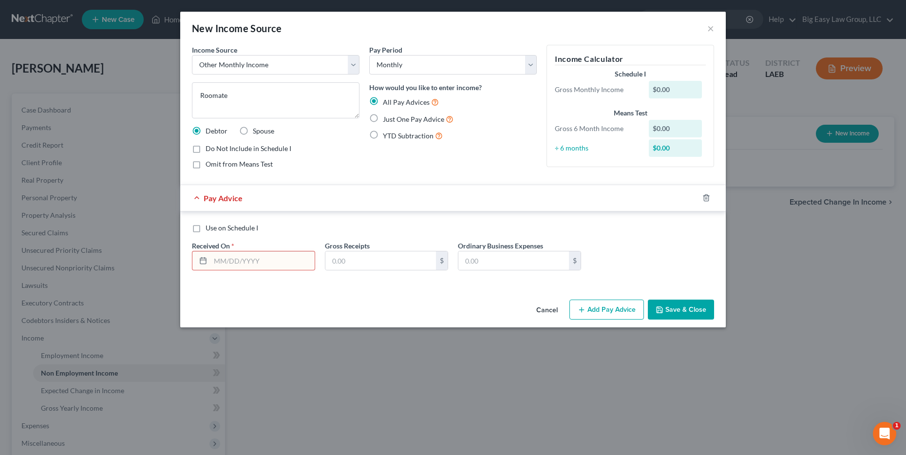
click at [404, 138] on span "YTD Subtraction" at bounding box center [408, 135] width 51 height 8
click at [393, 136] on input "YTD Subtraction" at bounding box center [390, 133] width 6 height 6
radio input "true"
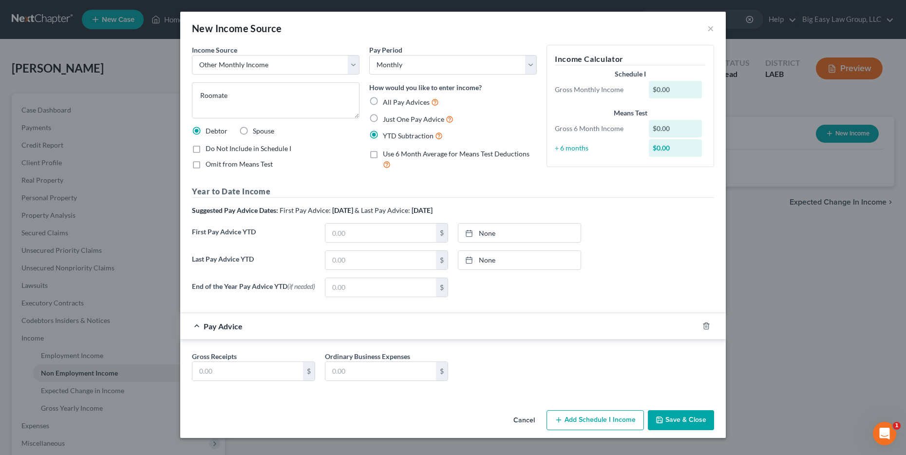
click at [397, 100] on span "All Pay Advices" at bounding box center [406, 102] width 47 height 8
click at [393, 100] on input "All Pay Advices" at bounding box center [390, 99] width 6 height 6
radio input "true"
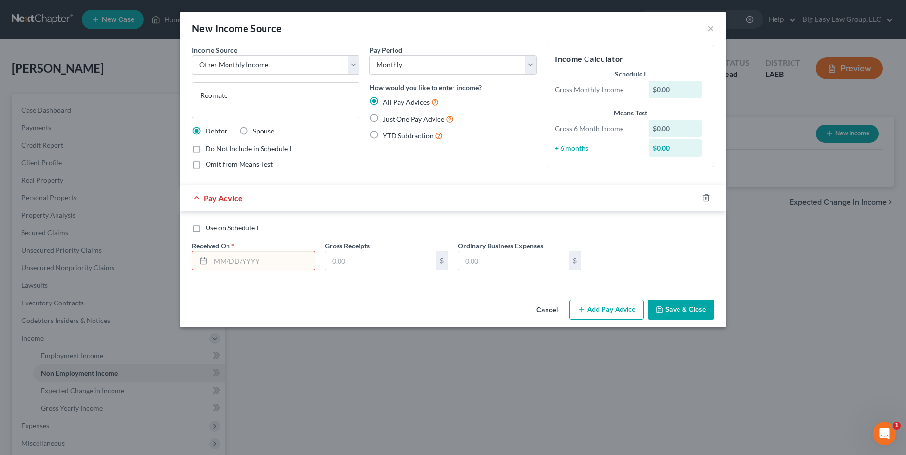
click at [698, 200] on div at bounding box center [711, 198] width 27 height 16
click at [709, 195] on icon "button" at bounding box center [706, 198] width 8 height 8
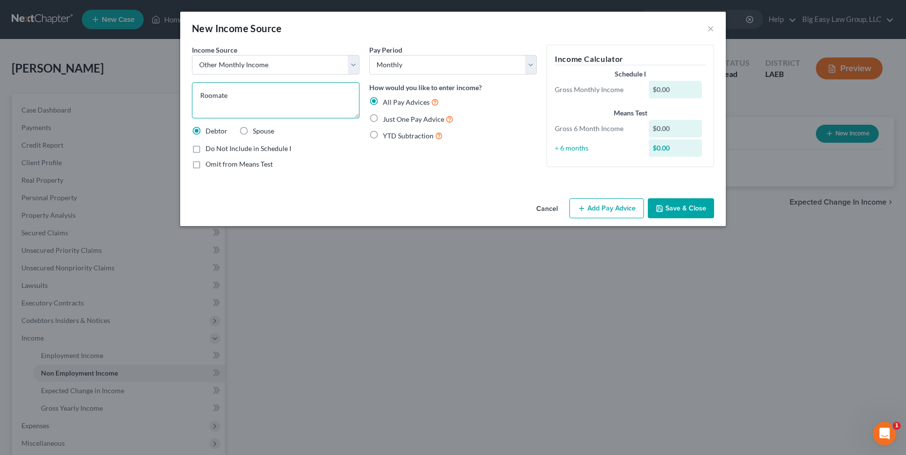
click at [256, 92] on textarea "Roomate" at bounding box center [275, 100] width 167 height 36
type textarea "Roommate - $1000"
click at [698, 227] on div "New Income Source × Income Source * Select Unemployment Disability (from employ…" at bounding box center [453, 227] width 906 height 455
click at [693, 213] on button "Save & Close" at bounding box center [681, 208] width 66 height 20
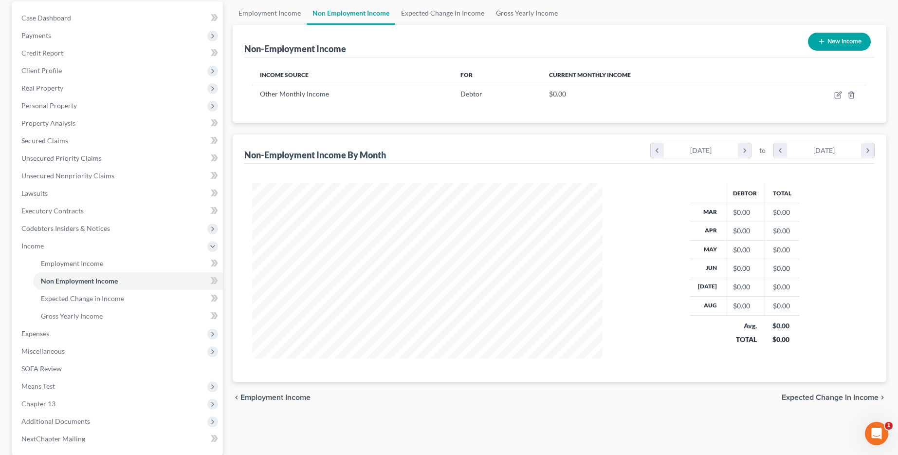
scroll to position [186, 0]
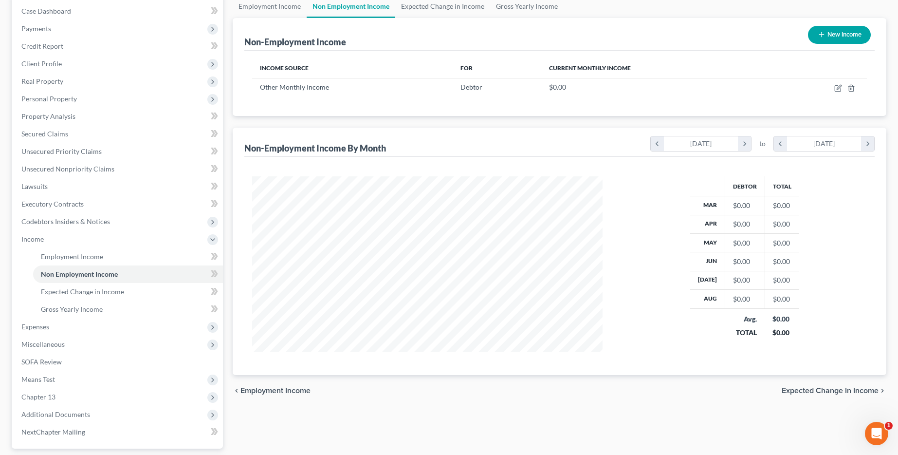
scroll to position [0, 0]
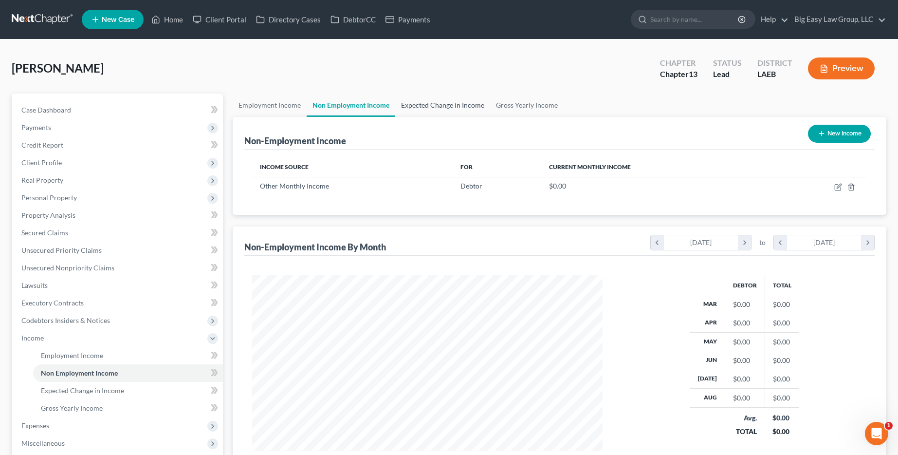
click at [465, 101] on link "Expected Change in Income" at bounding box center [442, 104] width 95 height 23
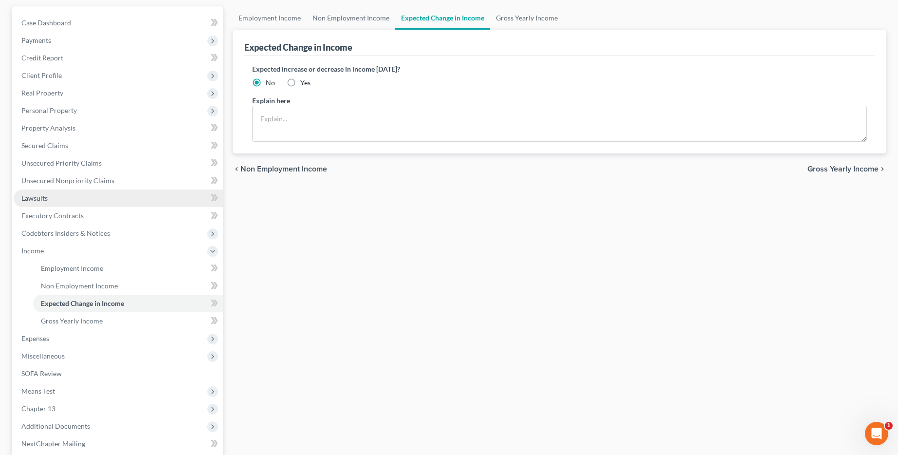
scroll to position [92, 0]
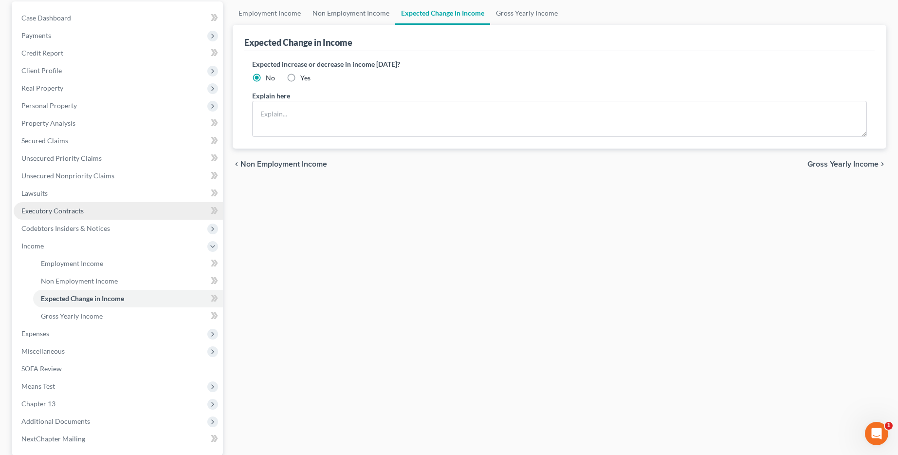
click at [153, 207] on link "Executory Contracts" at bounding box center [118, 211] width 209 height 18
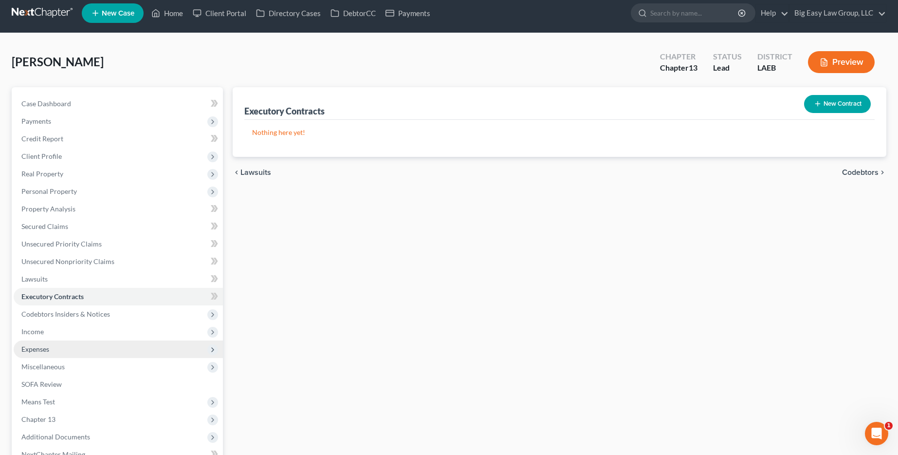
scroll to position [16, 0]
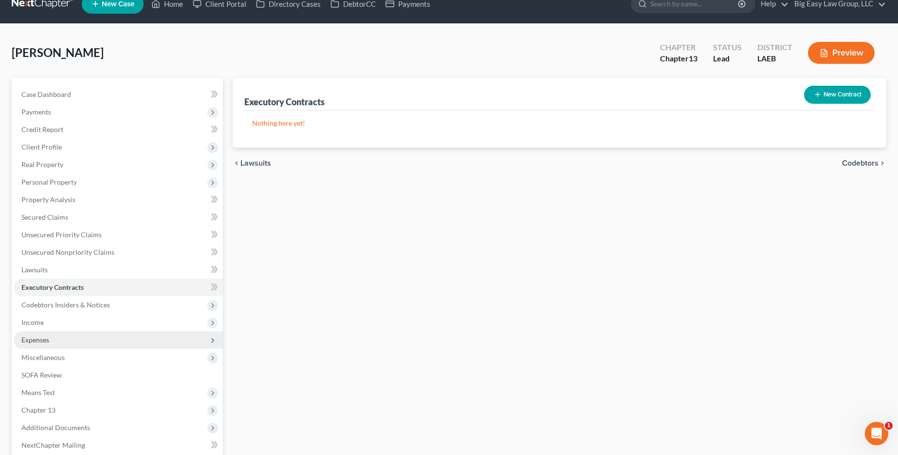
click at [74, 337] on span "Expenses" at bounding box center [118, 340] width 209 height 18
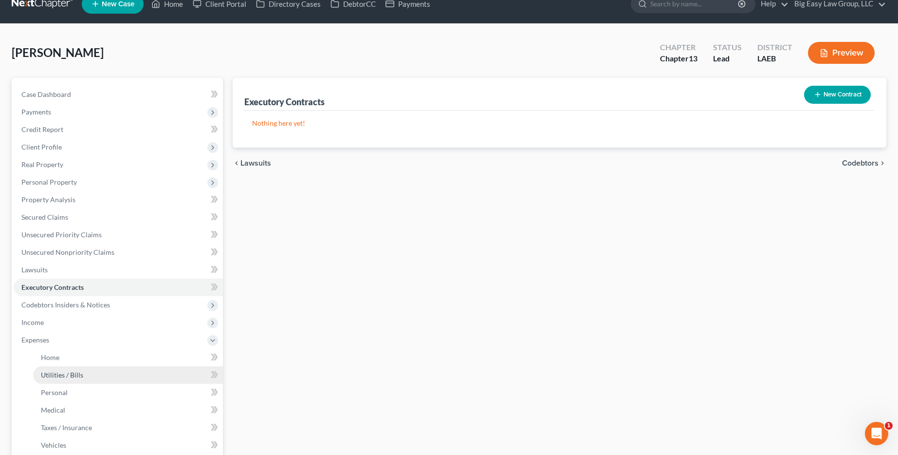
click at [81, 369] on link "Utilities / Bills" at bounding box center [128, 375] width 190 height 18
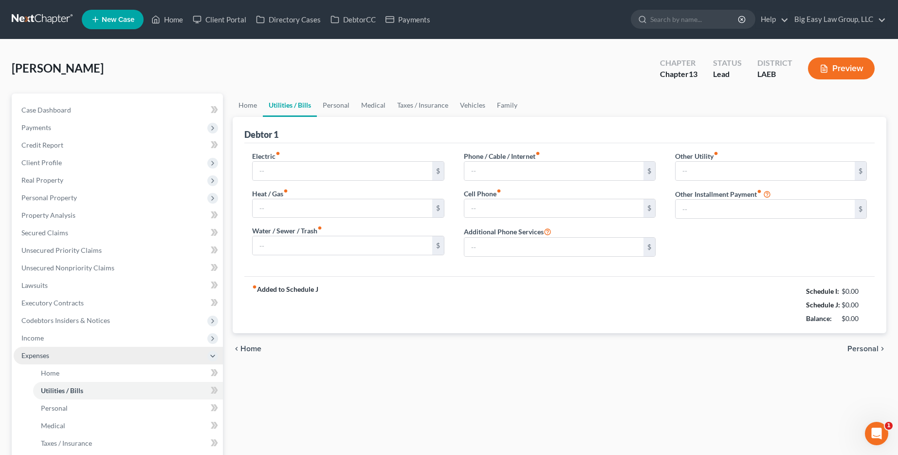
type input "0.00"
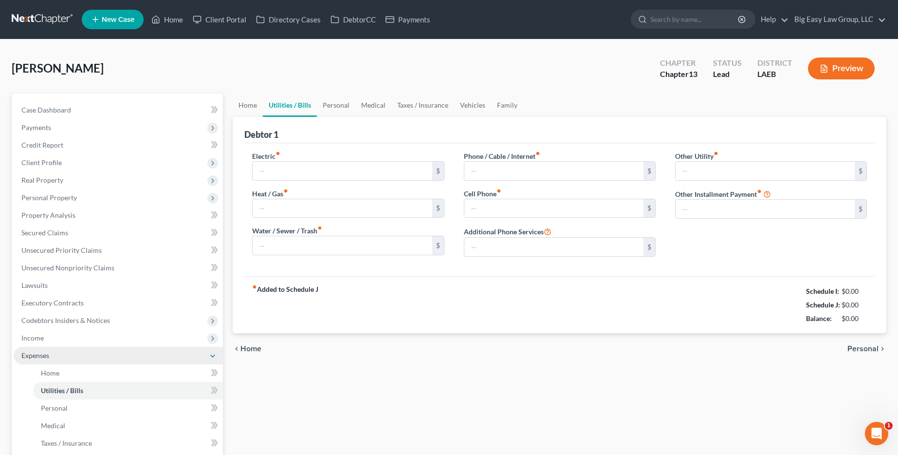
type input "0.00"
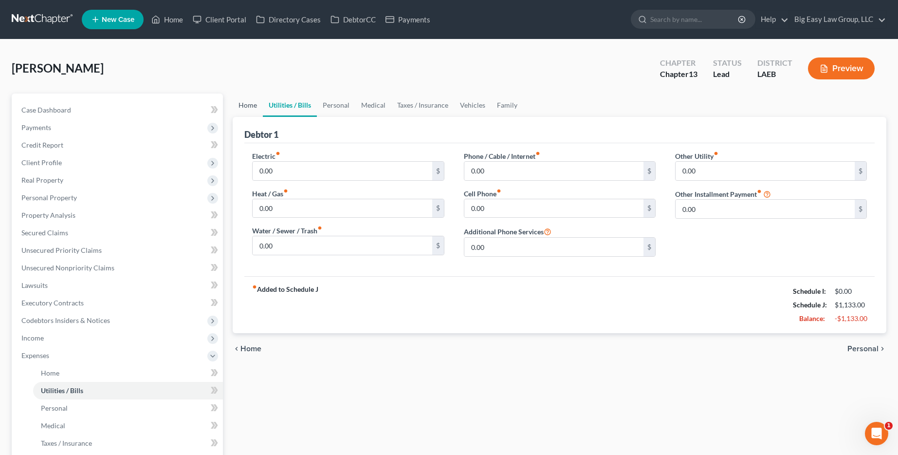
click at [254, 109] on link "Home" at bounding box center [248, 104] width 30 height 23
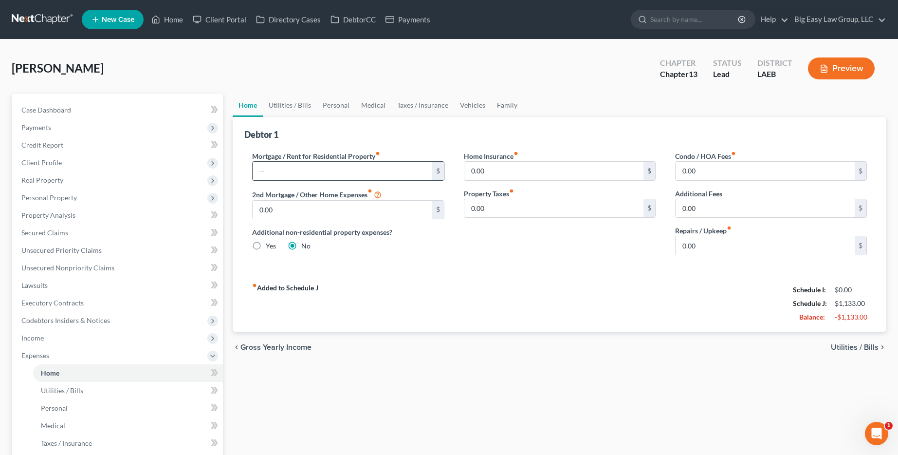
click at [302, 177] on input "text" at bounding box center [342, 171] width 179 height 19
type input "2,088"
click at [490, 174] on input "0.00" at bounding box center [554, 171] width 179 height 19
click at [306, 104] on link "Utilities / Bills" at bounding box center [290, 104] width 54 height 23
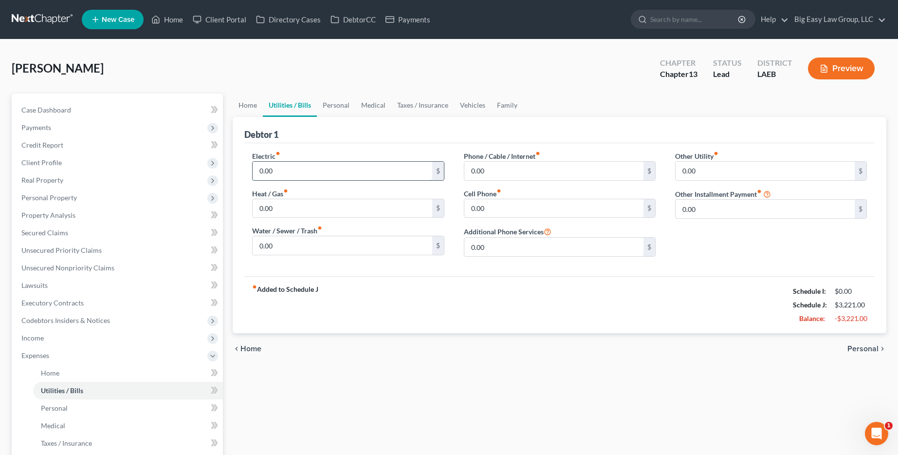
click at [322, 169] on input "0.00" at bounding box center [342, 171] width 179 height 19
click at [321, 169] on input "0.00" at bounding box center [342, 171] width 179 height 19
type input "100"
click at [317, 211] on input "0.00" at bounding box center [342, 208] width 179 height 19
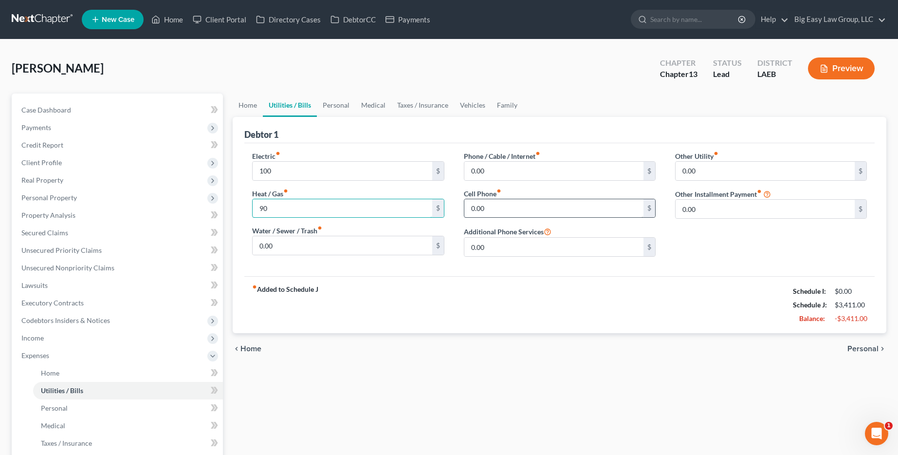
type input "90"
click at [504, 213] on input "0.00" at bounding box center [554, 208] width 179 height 19
type input "100"
click at [322, 111] on link "Personal" at bounding box center [336, 104] width 38 height 23
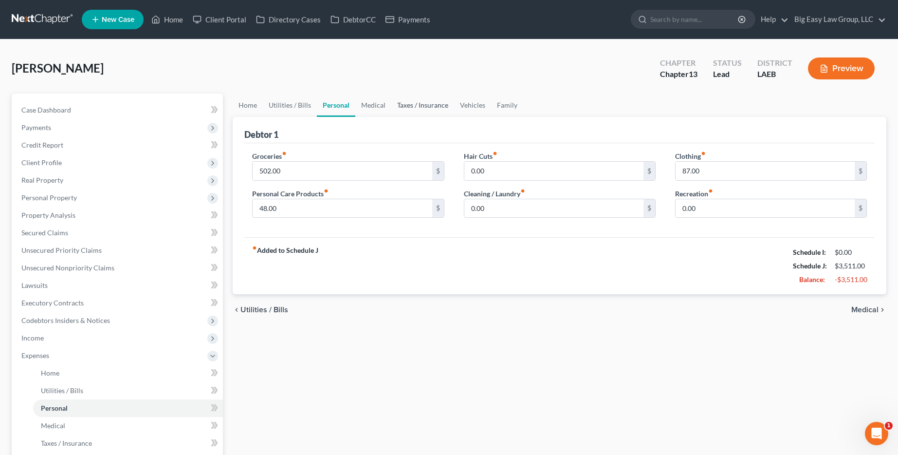
click at [407, 106] on link "Taxes / Insurance" at bounding box center [422, 104] width 63 height 23
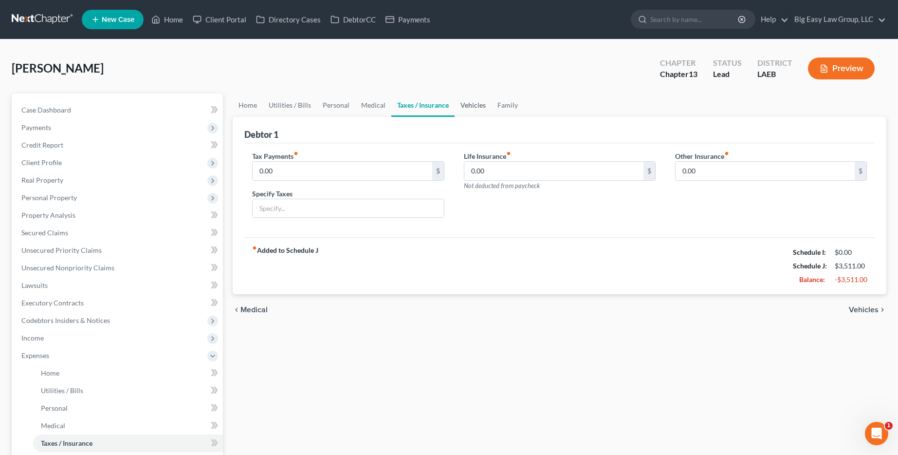
click at [474, 106] on link "Vehicles" at bounding box center [473, 104] width 37 height 23
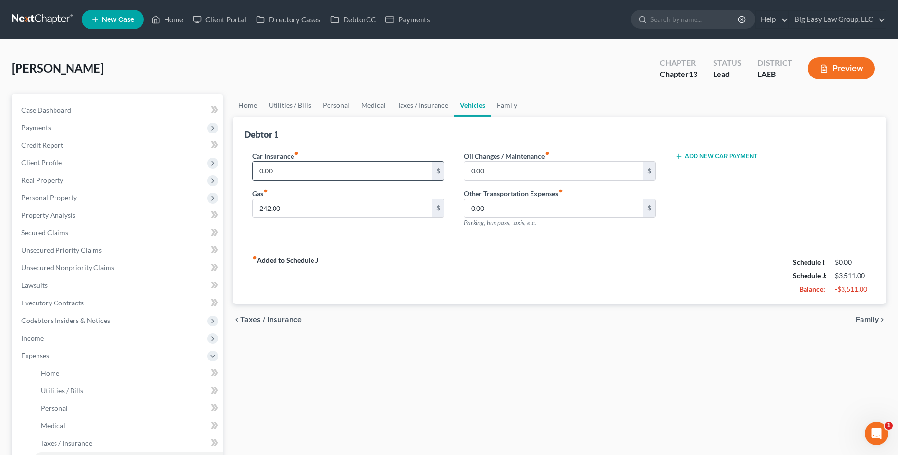
click at [334, 176] on input "0.00" at bounding box center [342, 171] width 179 height 19
click at [167, 20] on link "Home" at bounding box center [167, 20] width 41 height 18
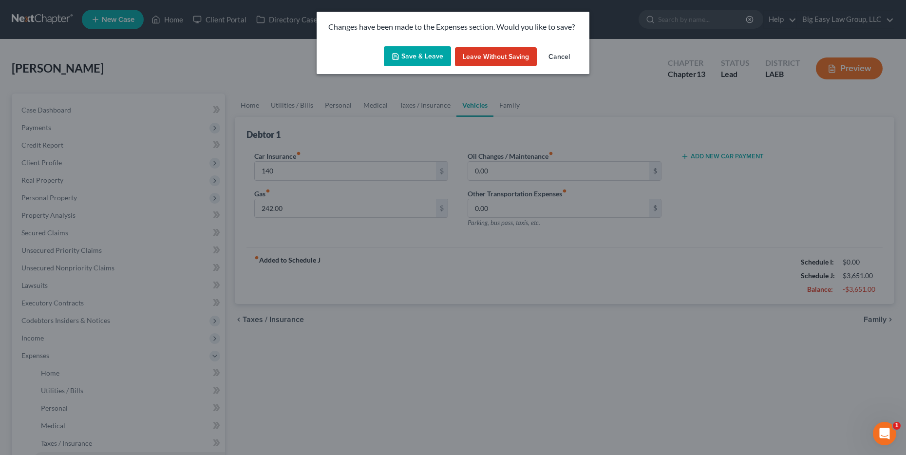
click at [422, 51] on button "Save & Leave" at bounding box center [417, 56] width 67 height 20
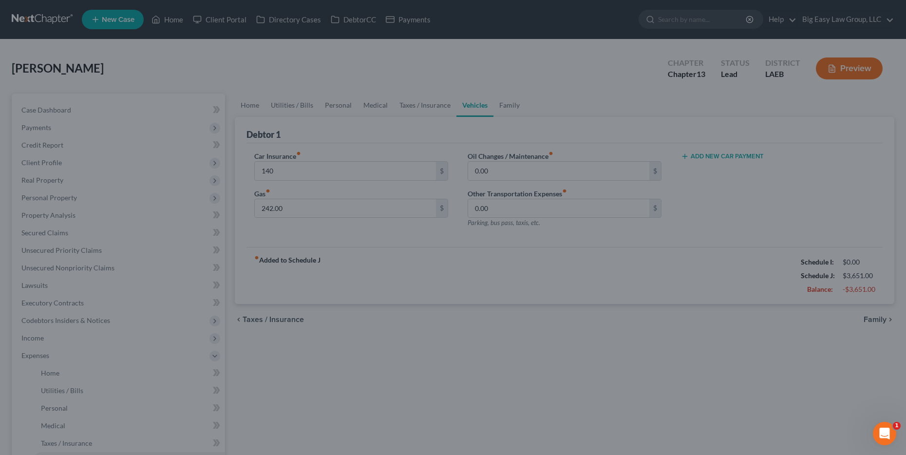
type input "140.00"
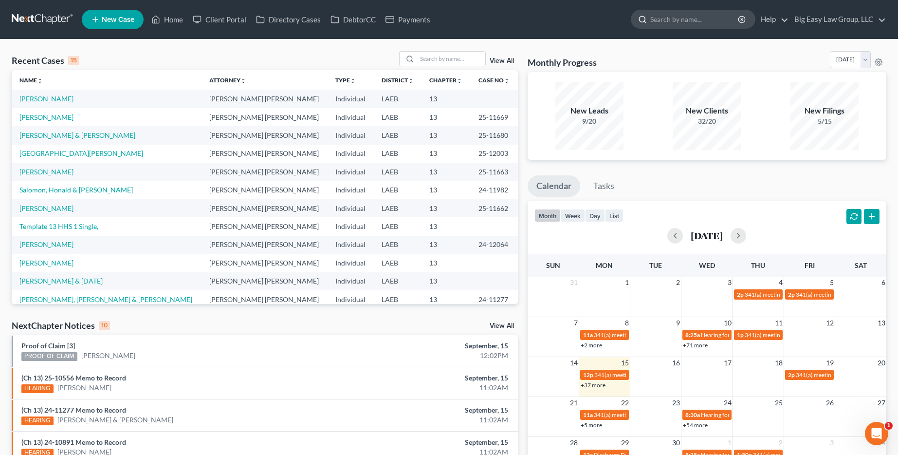
click at [675, 20] on input "search" at bounding box center [695, 19] width 89 height 18
type input "sarmiento"
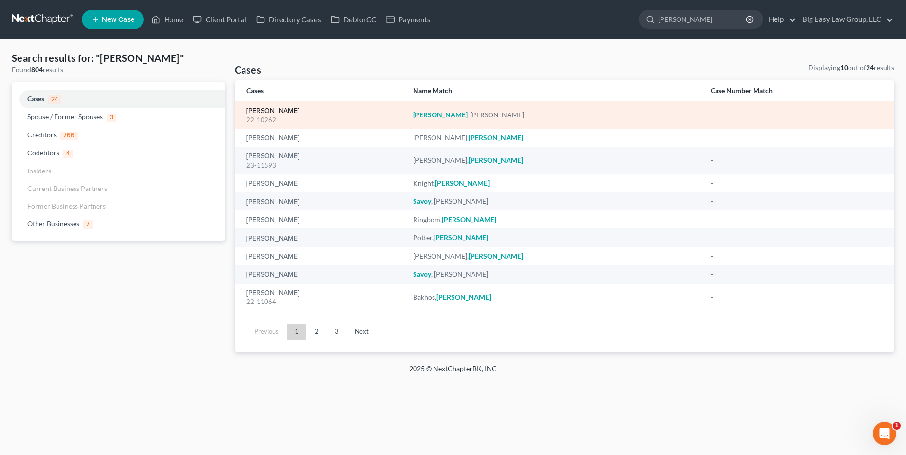
click at [288, 111] on link "Sarmiento-Mendoza, Jorge" at bounding box center [272, 111] width 53 height 7
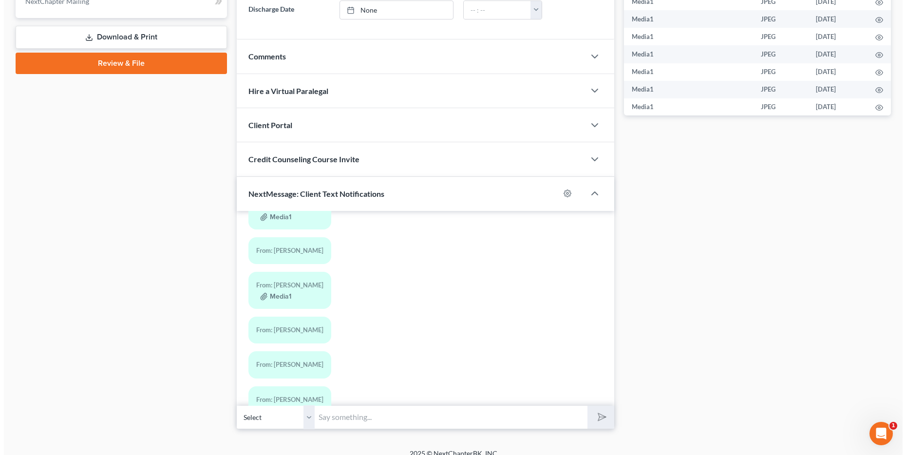
scroll to position [1058, 0]
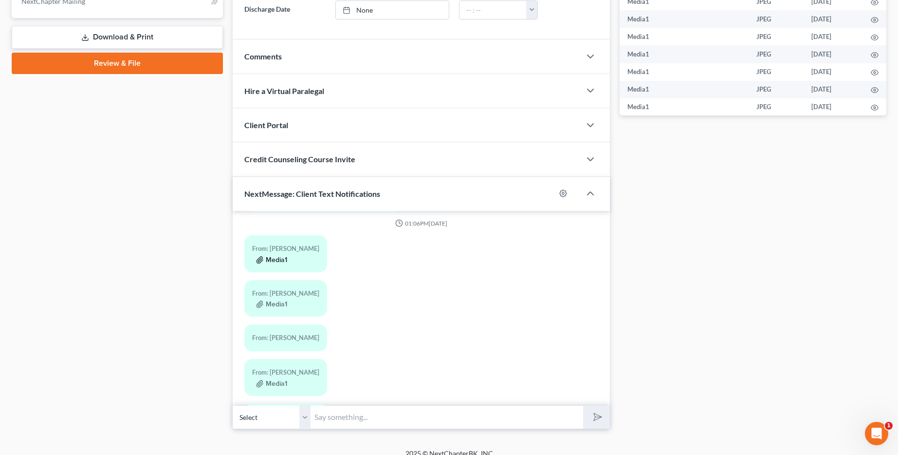
click at [271, 260] on button "Media1" at bounding box center [271, 260] width 31 height 8
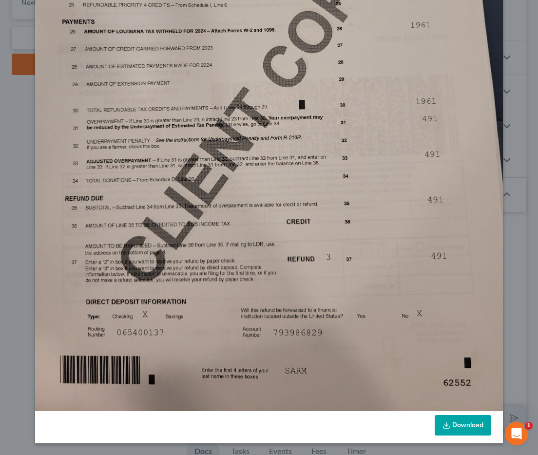
click at [466, 428] on link "Download" at bounding box center [462, 425] width 56 height 20
click at [494, 49] on img at bounding box center [268, 99] width 467 height 623
click at [516, 42] on div "Attachment Preview: Media1 09/15/2025 A copy of this images is also saved in th…" at bounding box center [269, 227] width 538 height 455
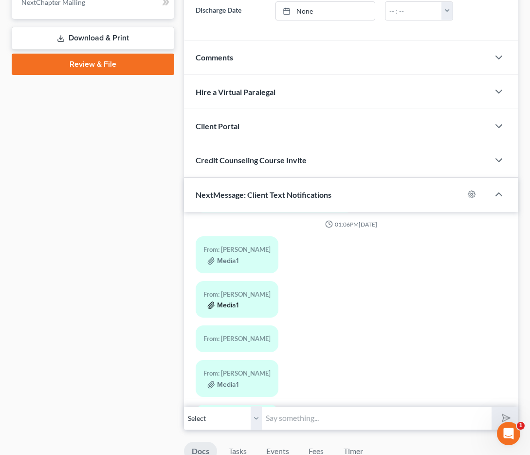
click at [232, 303] on button "Media1" at bounding box center [222, 305] width 31 height 8
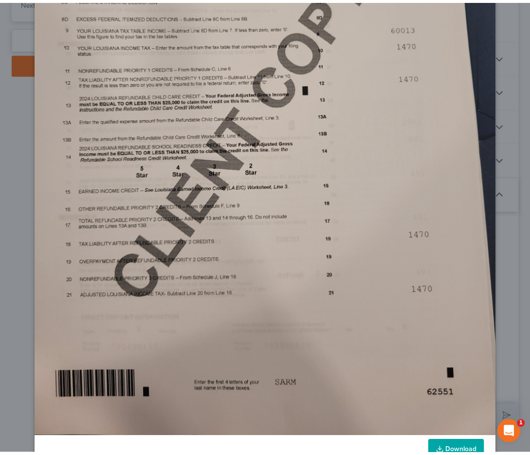
scroll to position [268, 0]
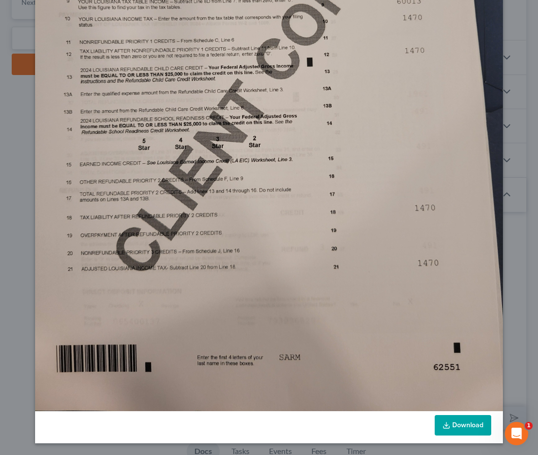
click at [443, 429] on link "Download" at bounding box center [462, 425] width 56 height 20
click at [525, 192] on div "Attachment Preview: Media1 09/15/2025 A copy of this images is also saved in th…" at bounding box center [269, 227] width 538 height 455
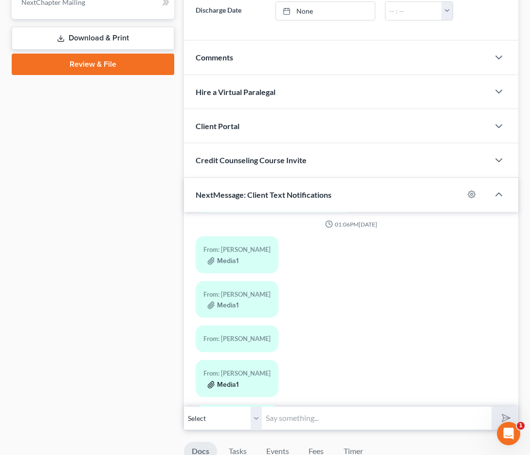
click at [217, 387] on button "Media1" at bounding box center [222, 385] width 31 height 8
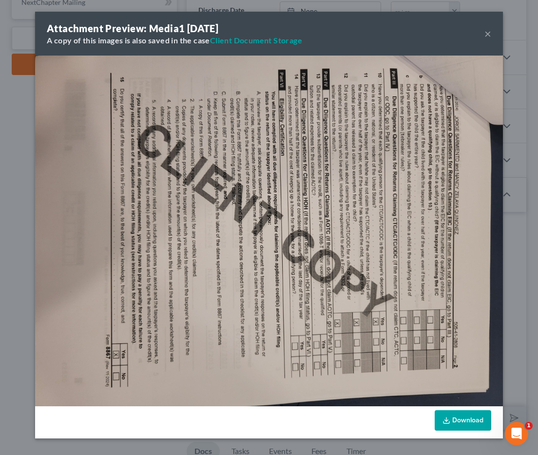
click at [465, 411] on link "Download" at bounding box center [462, 420] width 56 height 20
click at [484, 35] on button "×" at bounding box center [487, 34] width 7 height 12
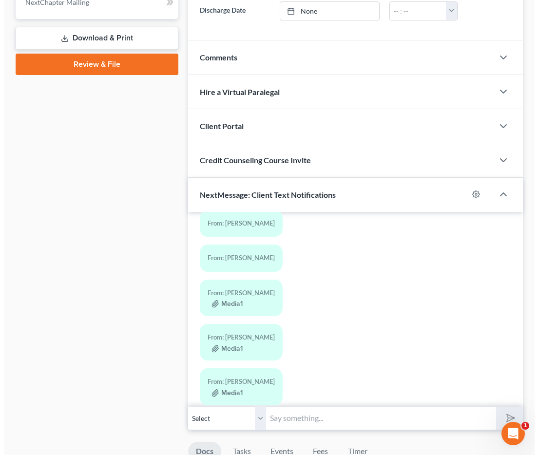
scroll to position [1254, 0]
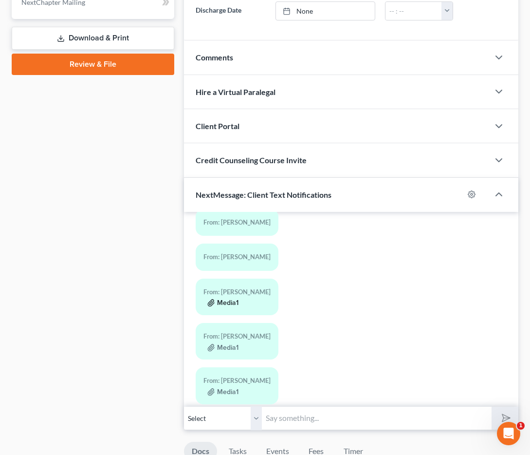
click at [228, 305] on button "Media1" at bounding box center [222, 303] width 31 height 8
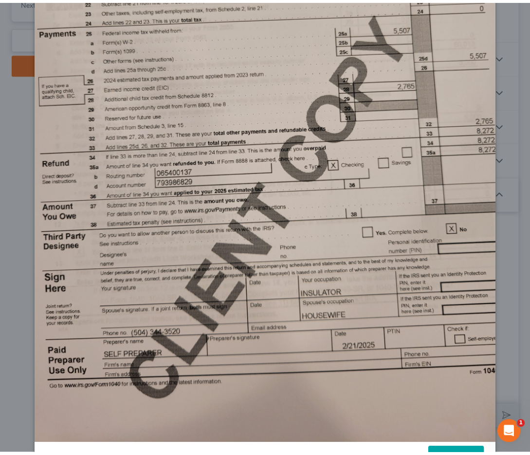
scroll to position [268, 0]
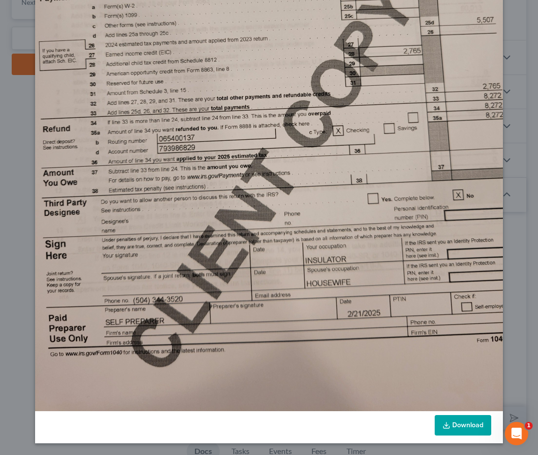
click at [444, 421] on icon at bounding box center [446, 425] width 8 height 8
click at [504, 108] on div "Attachment Preview: Media1 09/15/2025 A copy of this images is also saved in th…" at bounding box center [269, 227] width 538 height 455
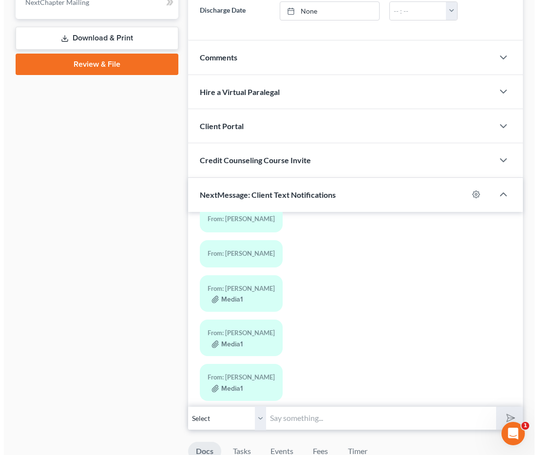
scroll to position [1271, 0]
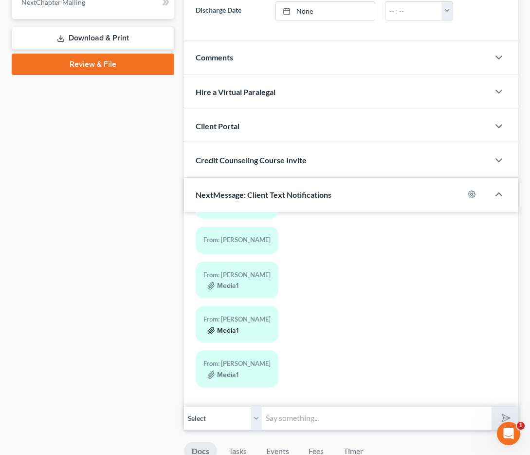
click at [237, 330] on button "Media1" at bounding box center [222, 331] width 31 height 8
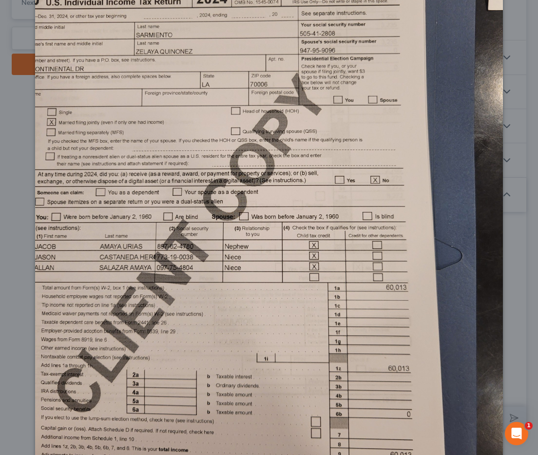
scroll to position [72, 0]
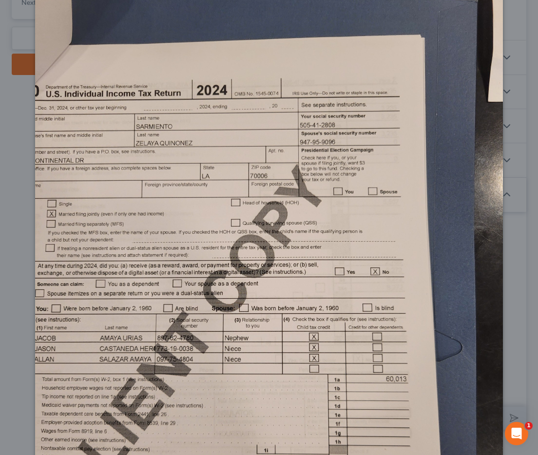
click at [265, 138] on img at bounding box center [268, 294] width 467 height 623
click at [519, 91] on div "Attachment Preview: Media1 09/15/2025 A copy of this images is also saved in th…" at bounding box center [269, 227] width 538 height 455
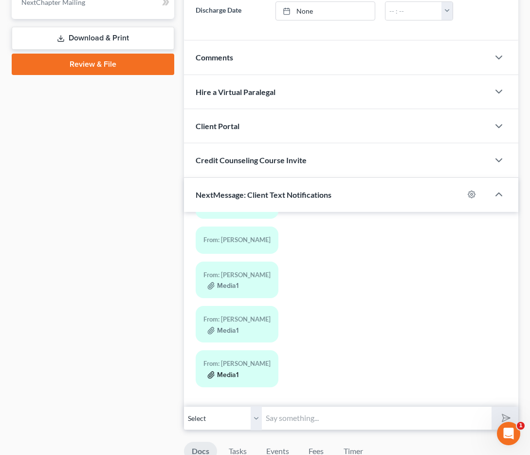
click at [228, 377] on button "Media1" at bounding box center [222, 375] width 31 height 8
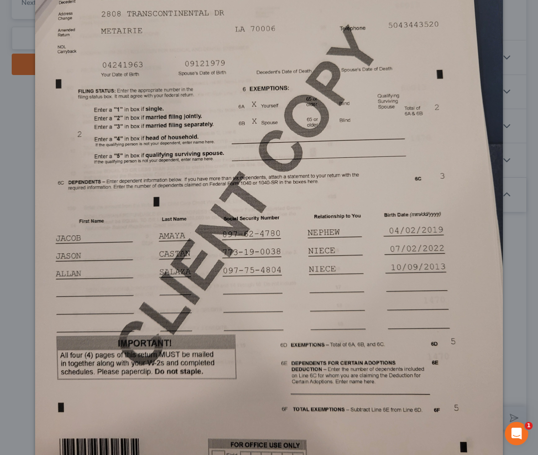
scroll to position [268, 0]
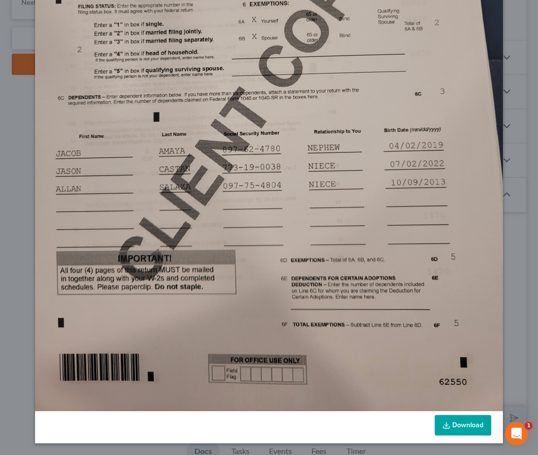
click at [449, 428] on link "Download" at bounding box center [462, 425] width 56 height 20
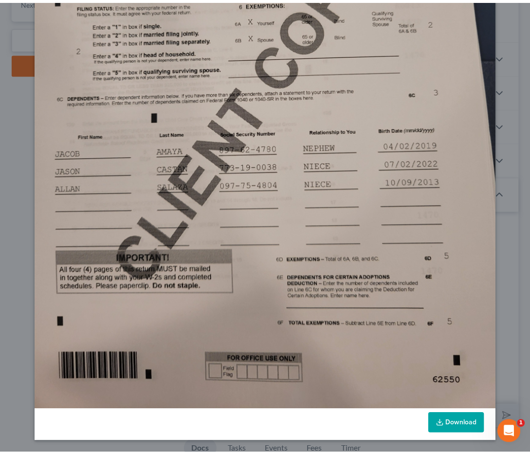
scroll to position [0, 0]
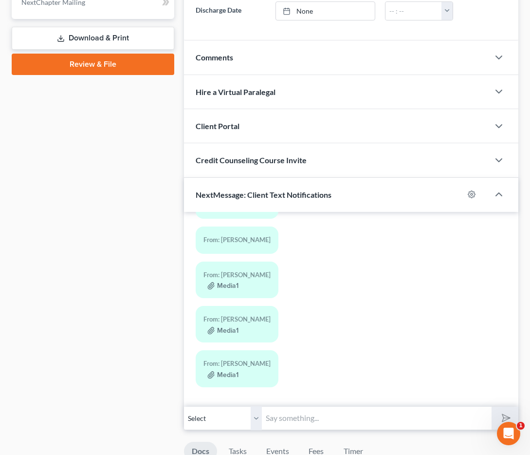
click at [501, 148] on div "Credit Counseling Course Invite" at bounding box center [351, 160] width 335 height 34
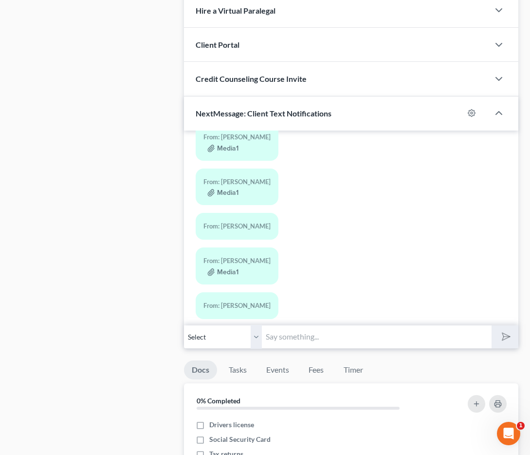
scroll to position [1271, 0]
